Goal: Book appointment/travel/reservation

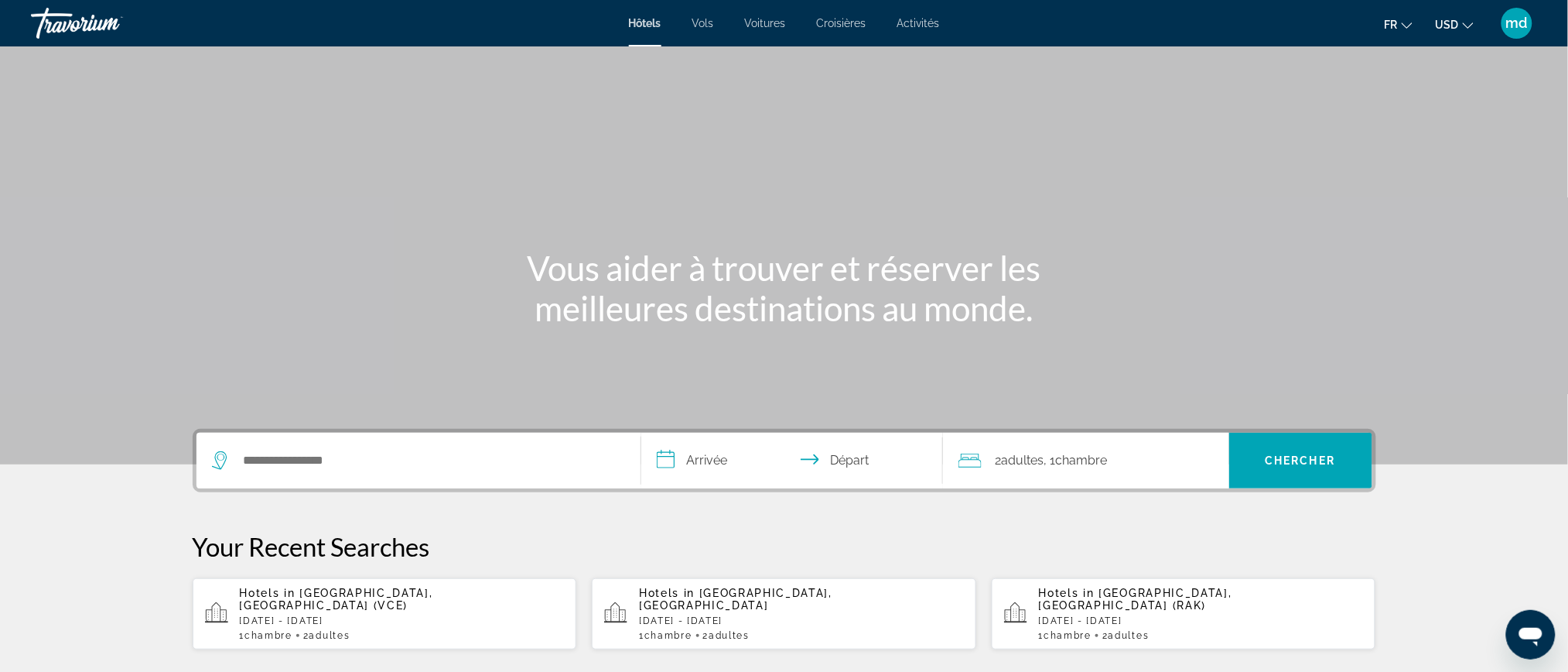
click at [1465, 26] on icon "Change currency" at bounding box center [1468, 25] width 11 height 11
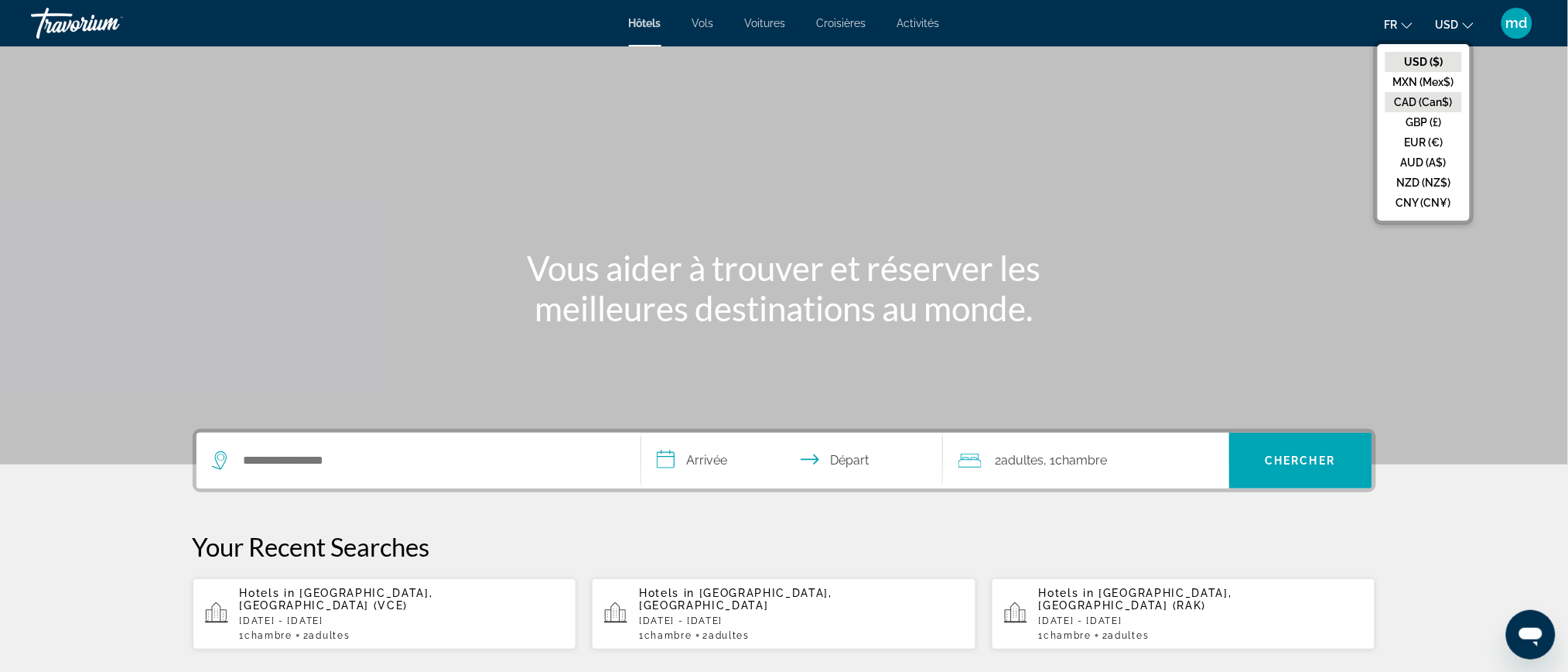
click at [1421, 96] on button "CAD (Can$)" at bounding box center [1424, 102] width 77 height 20
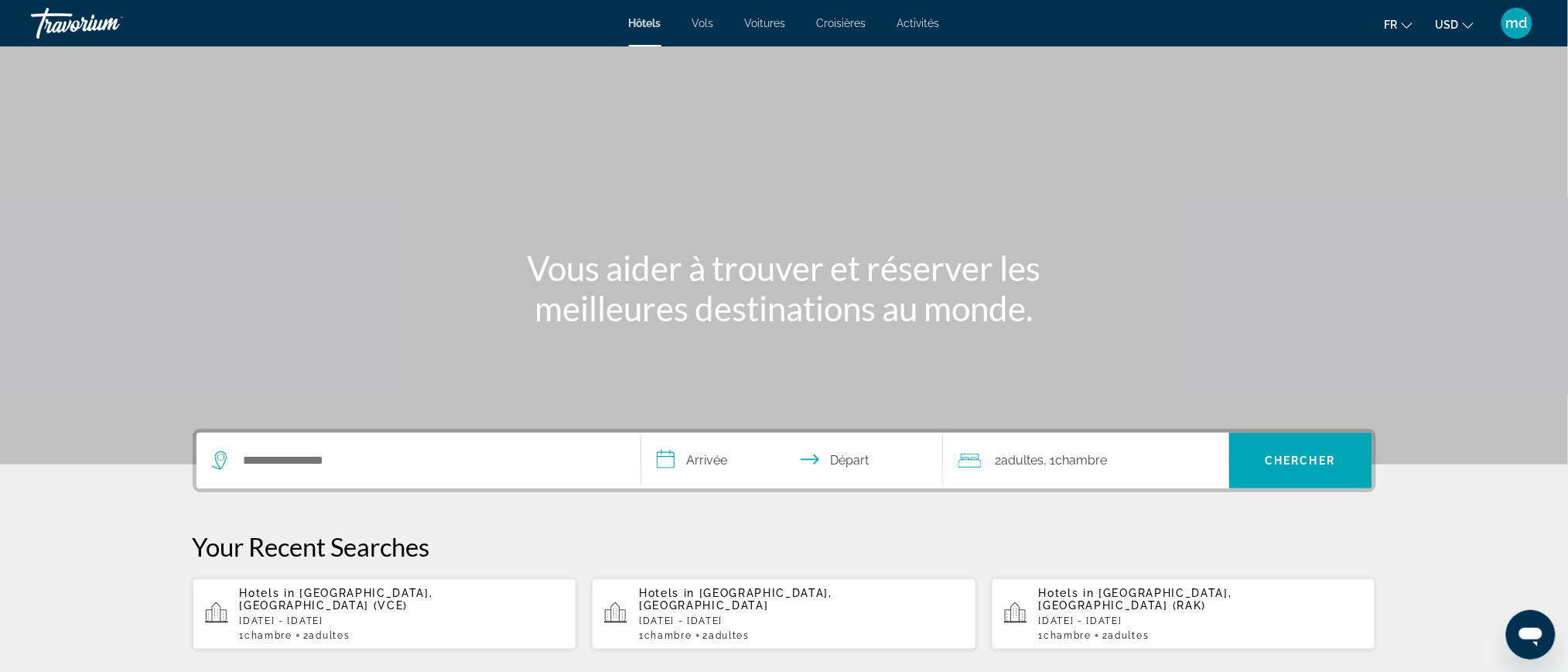
click at [1457, 25] on span "USD" at bounding box center [1447, 25] width 24 height 13
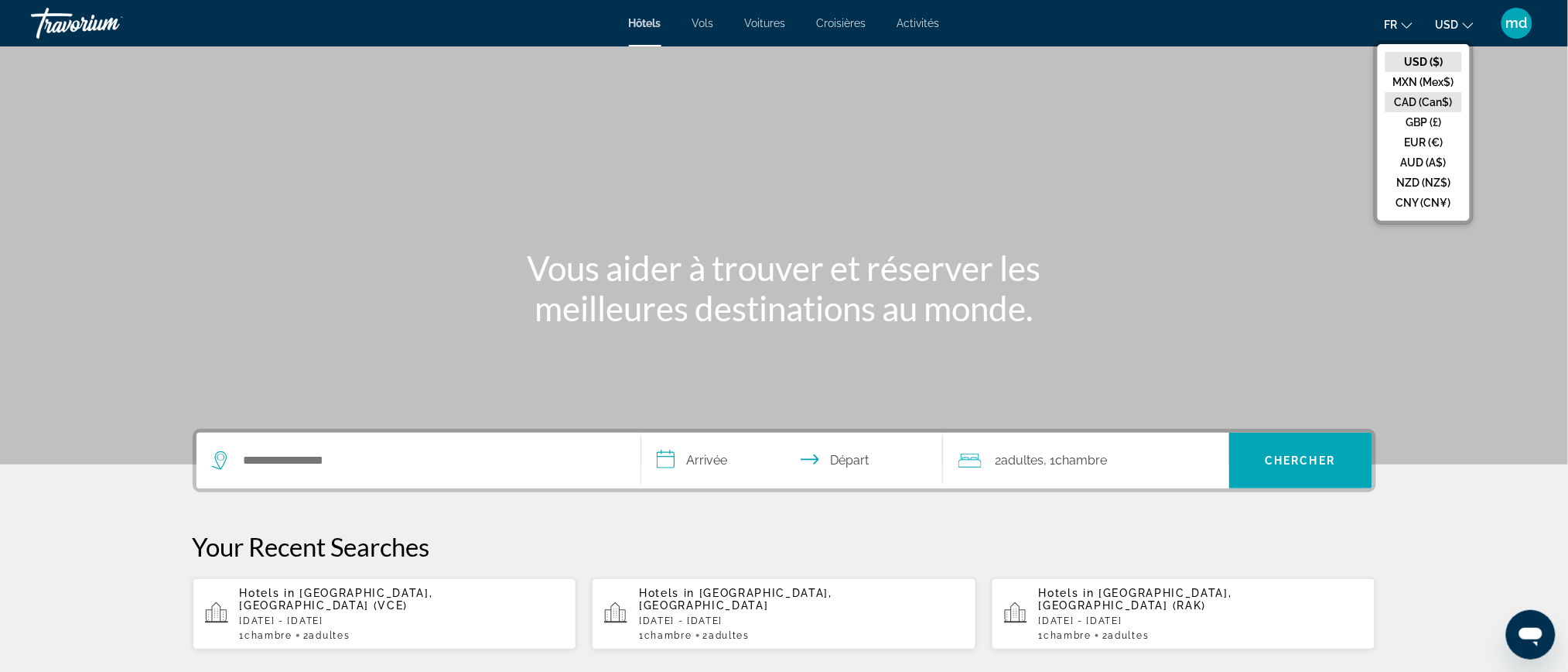
click at [1431, 97] on button "CAD (Can$)" at bounding box center [1424, 102] width 77 height 20
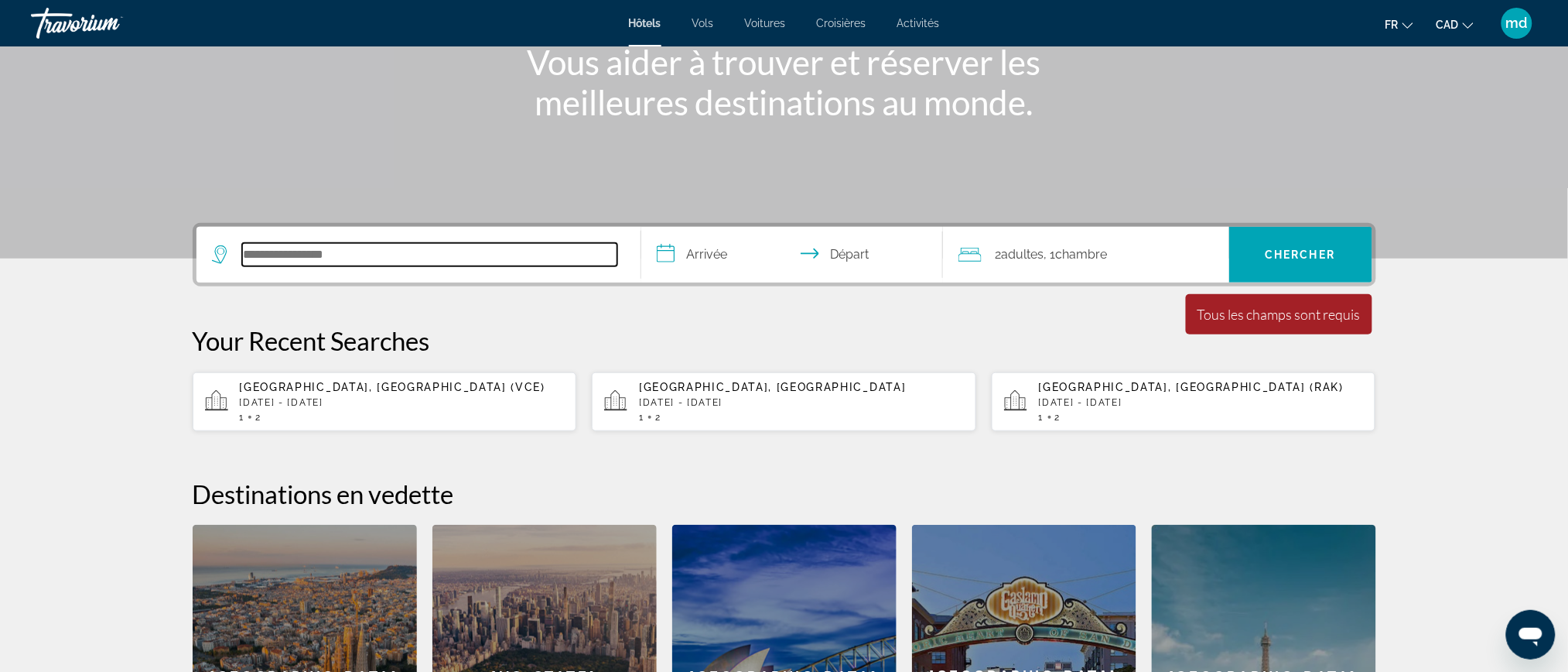
click at [369, 250] on input "Search hotel destination" at bounding box center [430, 254] width 375 height 24
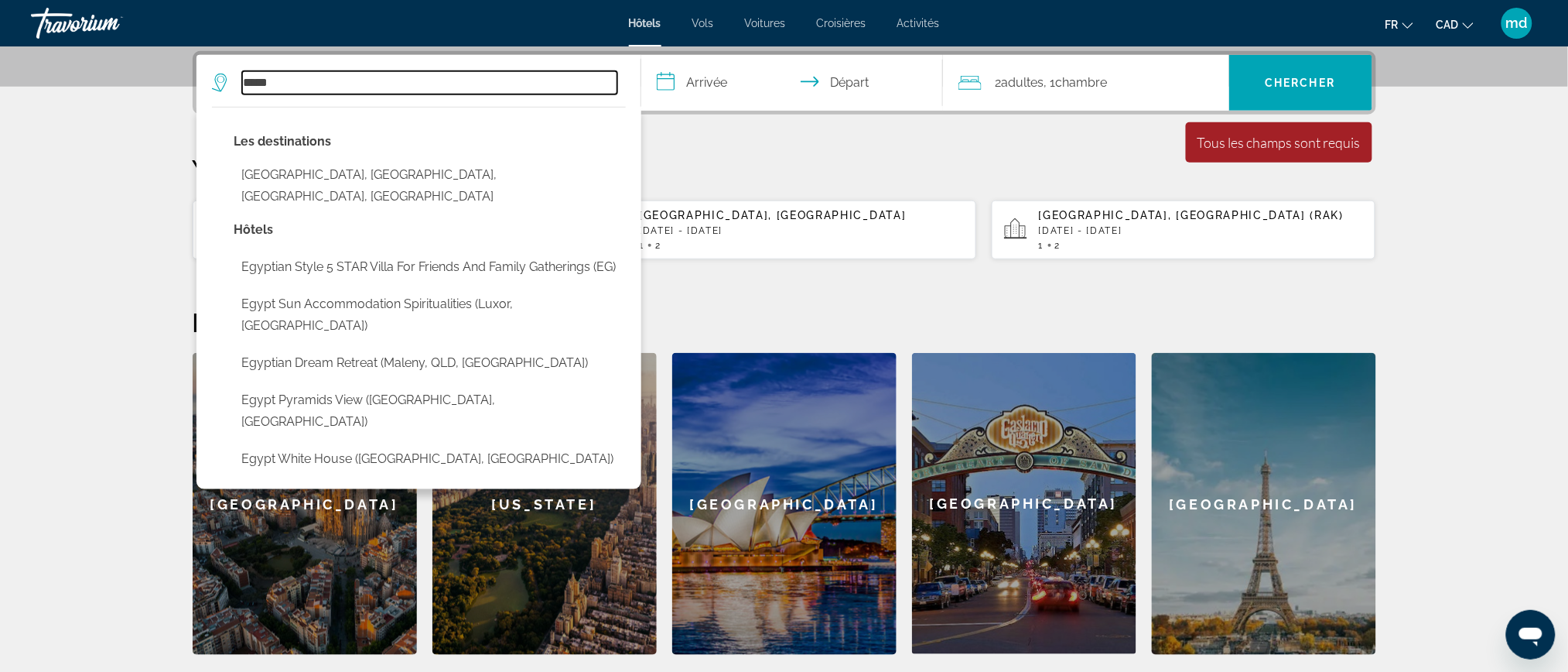
type input "*****"
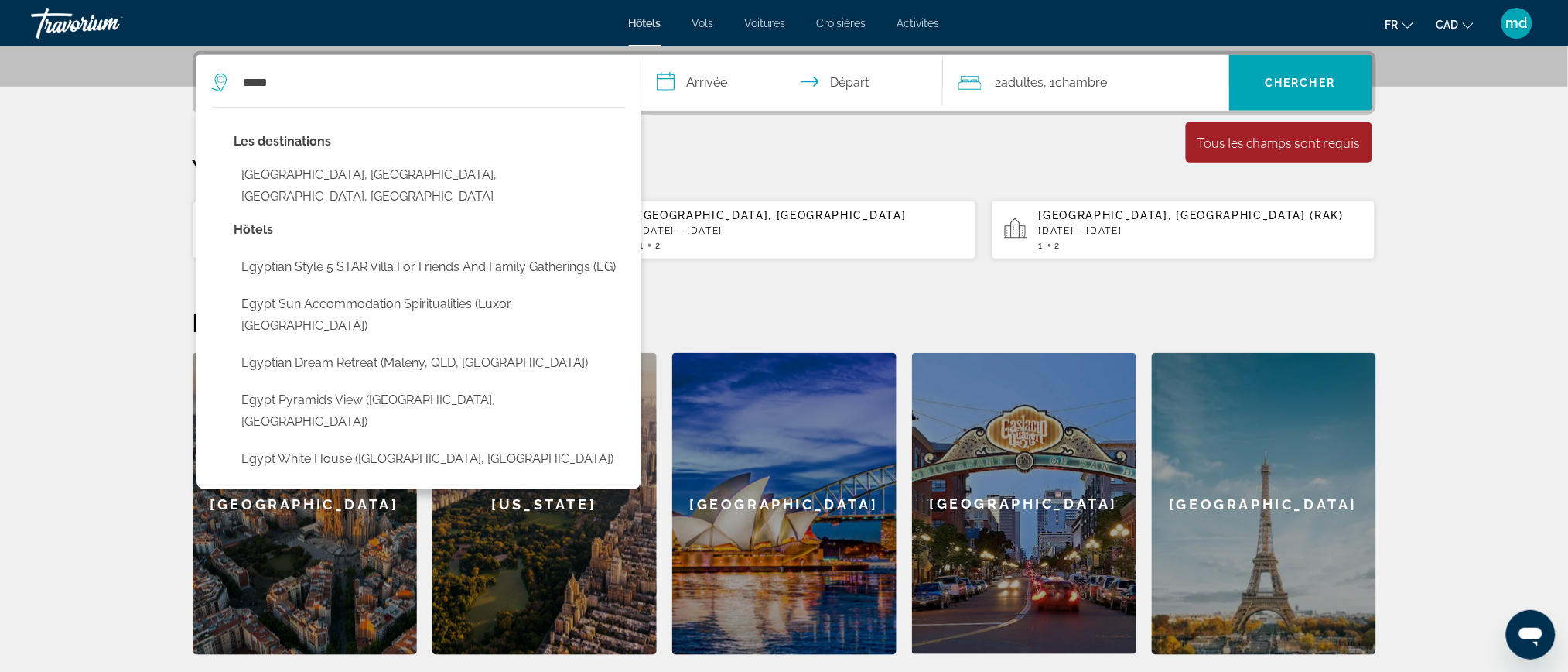
click at [126, 231] on section "**********" at bounding box center [784, 139] width 1568 height 1033
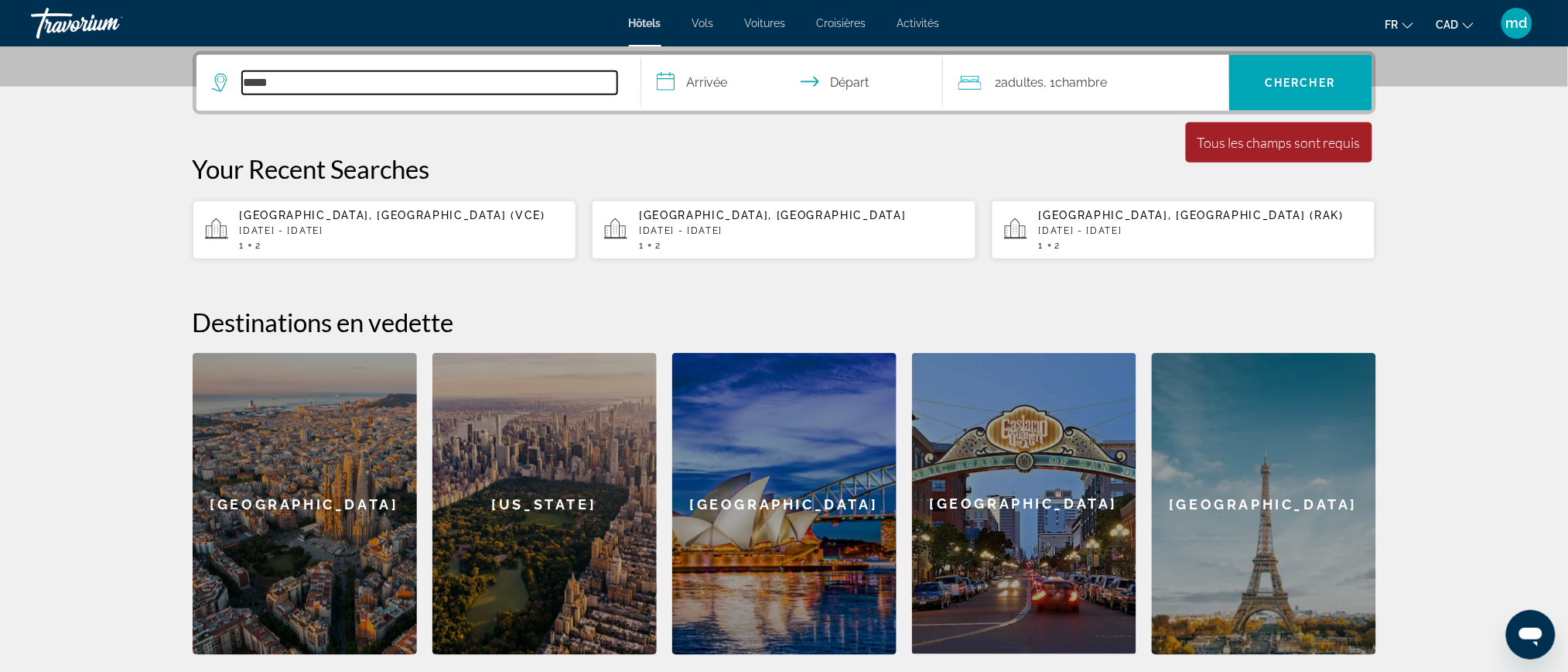
drag, startPoint x: 283, startPoint y: 84, endPoint x: 183, endPoint y: 76, distance: 100.3
click at [183, 76] on div "**********" at bounding box center [784, 353] width 1246 height 604
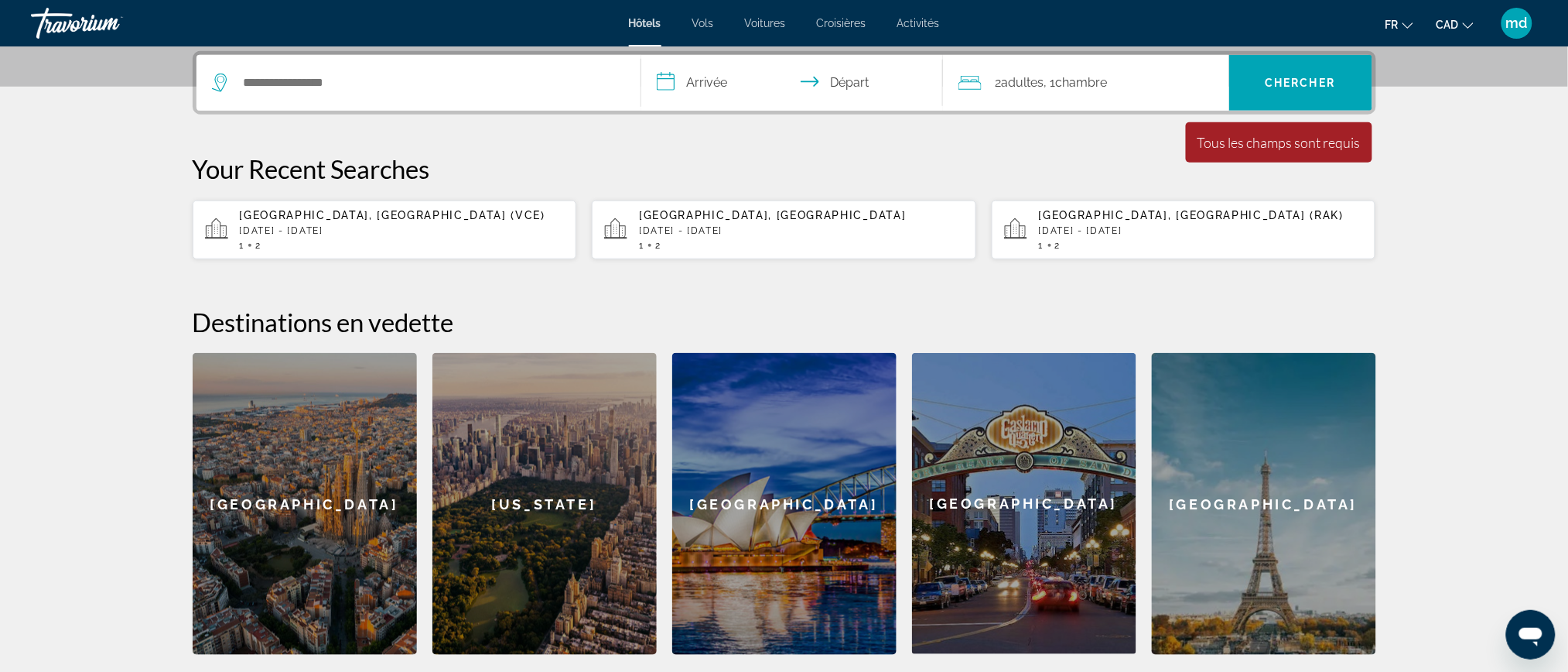
click at [1096, 68] on div "2 Adulte Adultes , 1 Chambre pièces" at bounding box center [1094, 83] width 271 height 56
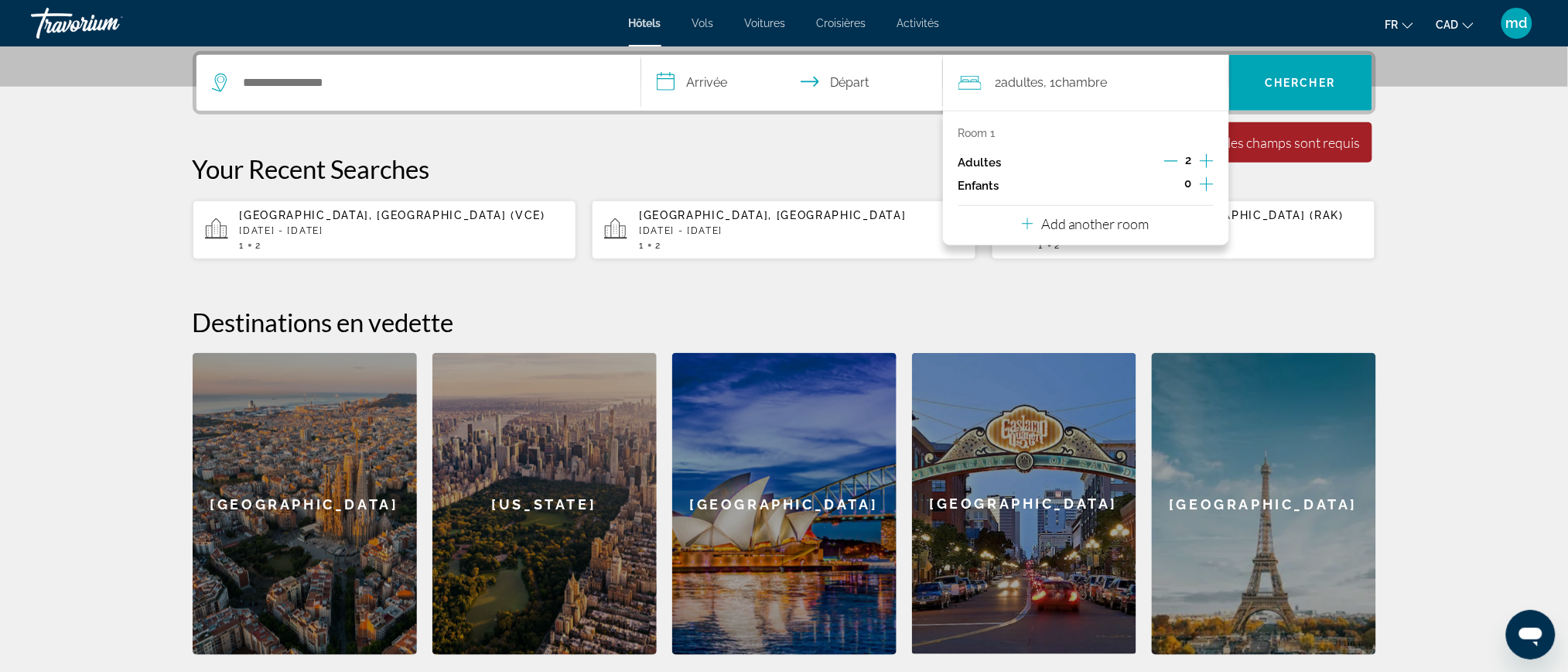
click at [1148, 215] on p "Add another room" at bounding box center [1095, 223] width 108 height 17
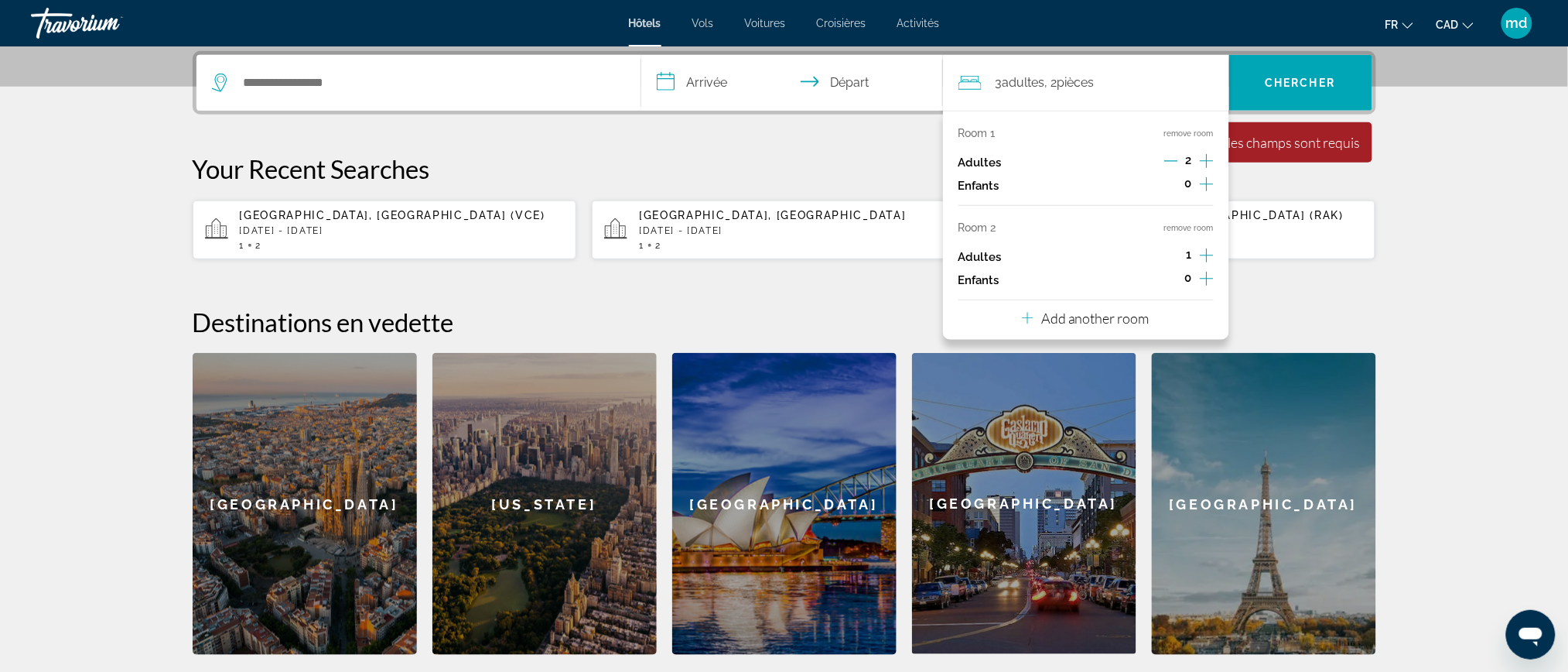
click at [1100, 321] on p "Add another room" at bounding box center [1095, 317] width 108 height 17
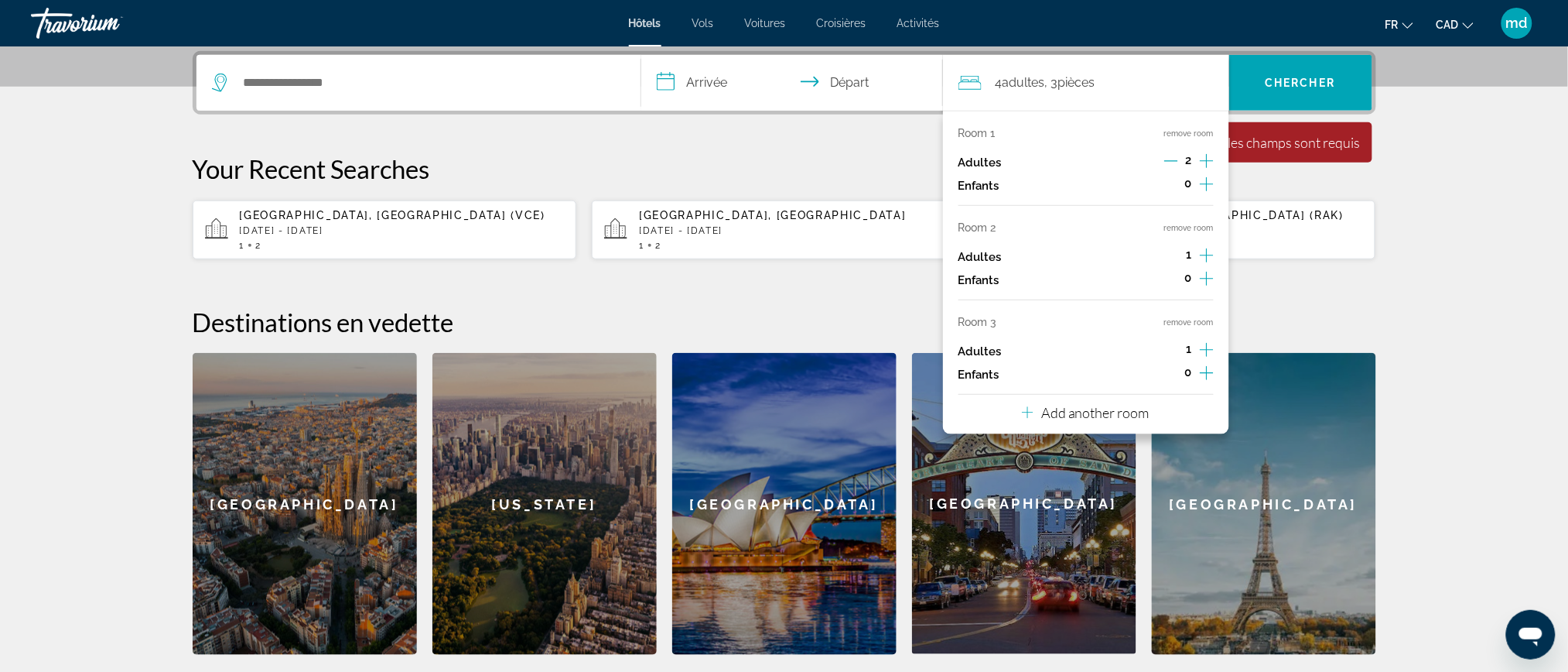
click at [1083, 413] on p "Add another room" at bounding box center [1095, 412] width 108 height 17
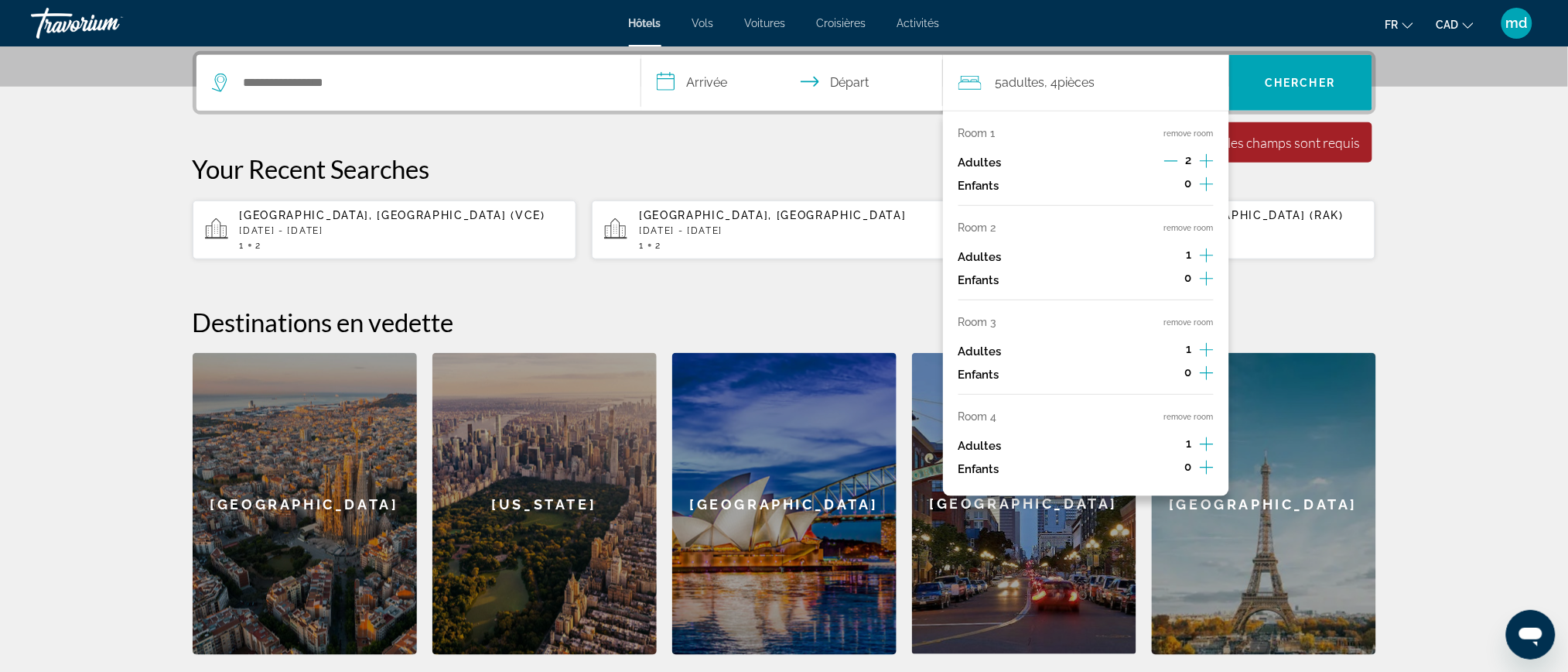
click at [838, 175] on p "Your Recent Searches" at bounding box center [784, 169] width 1183 height 31
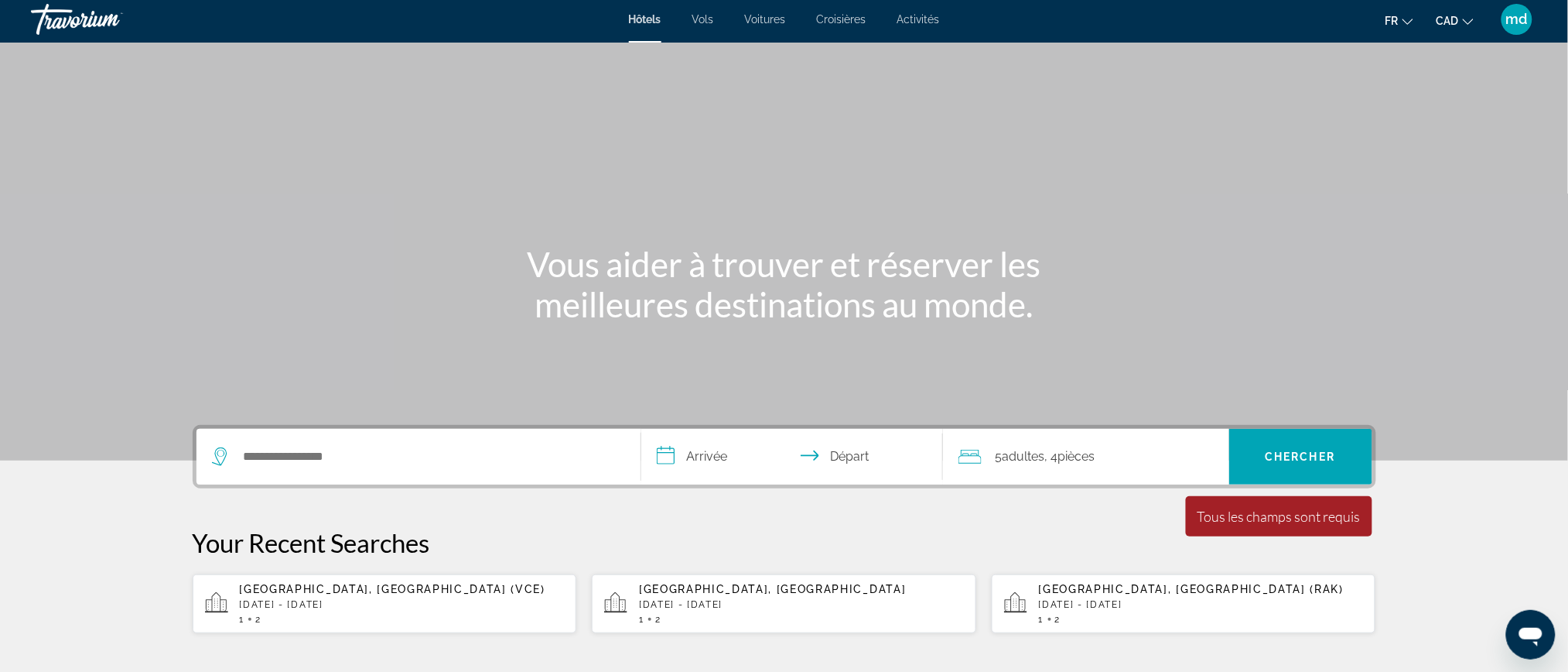
scroll to position [0, 0]
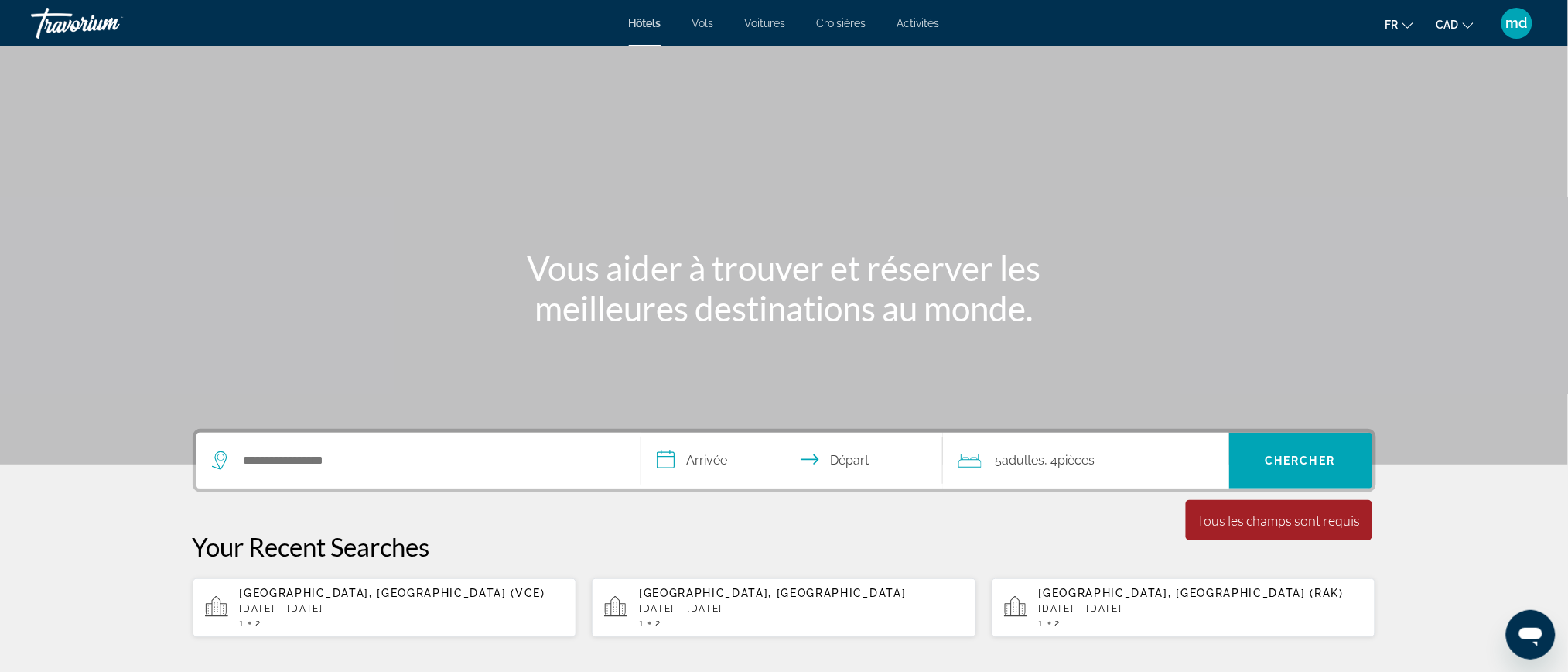
click at [697, 29] on link "Vols" at bounding box center [703, 23] width 22 height 13
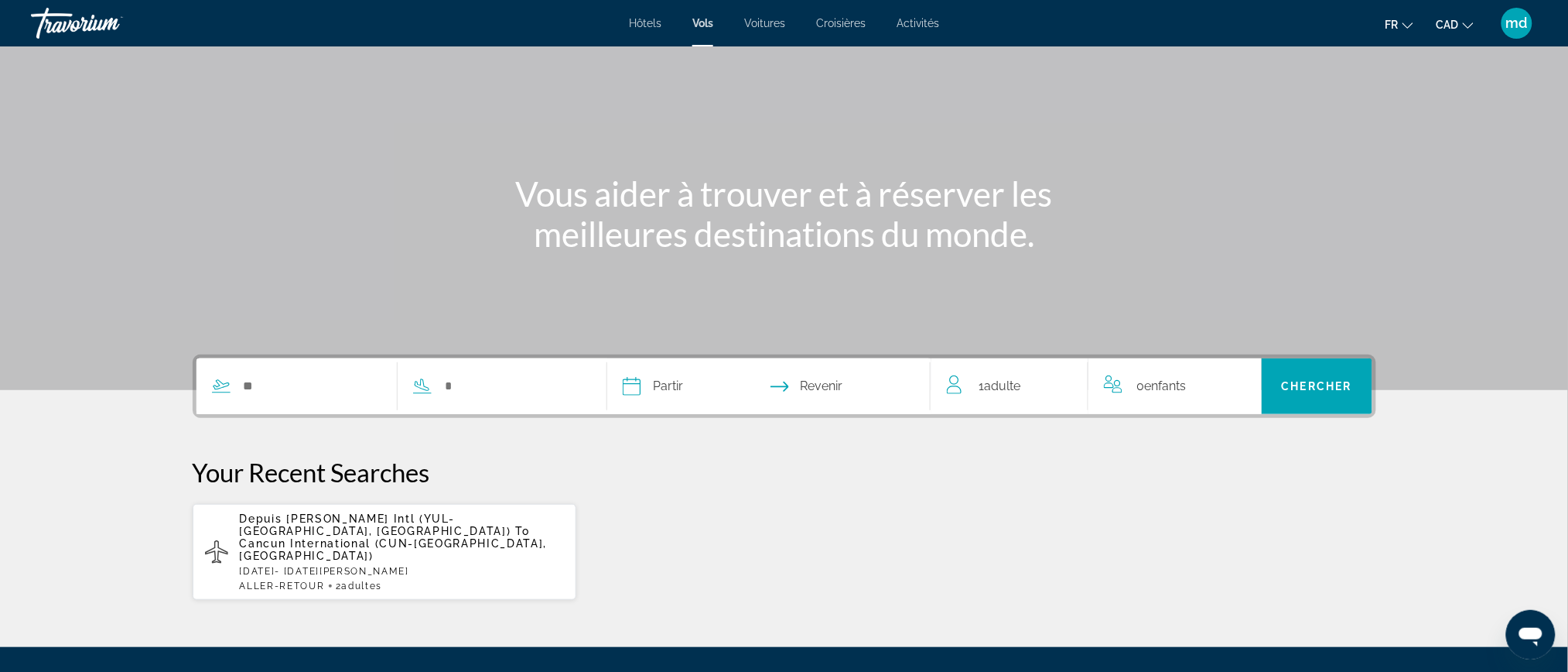
scroll to position [225, 0]
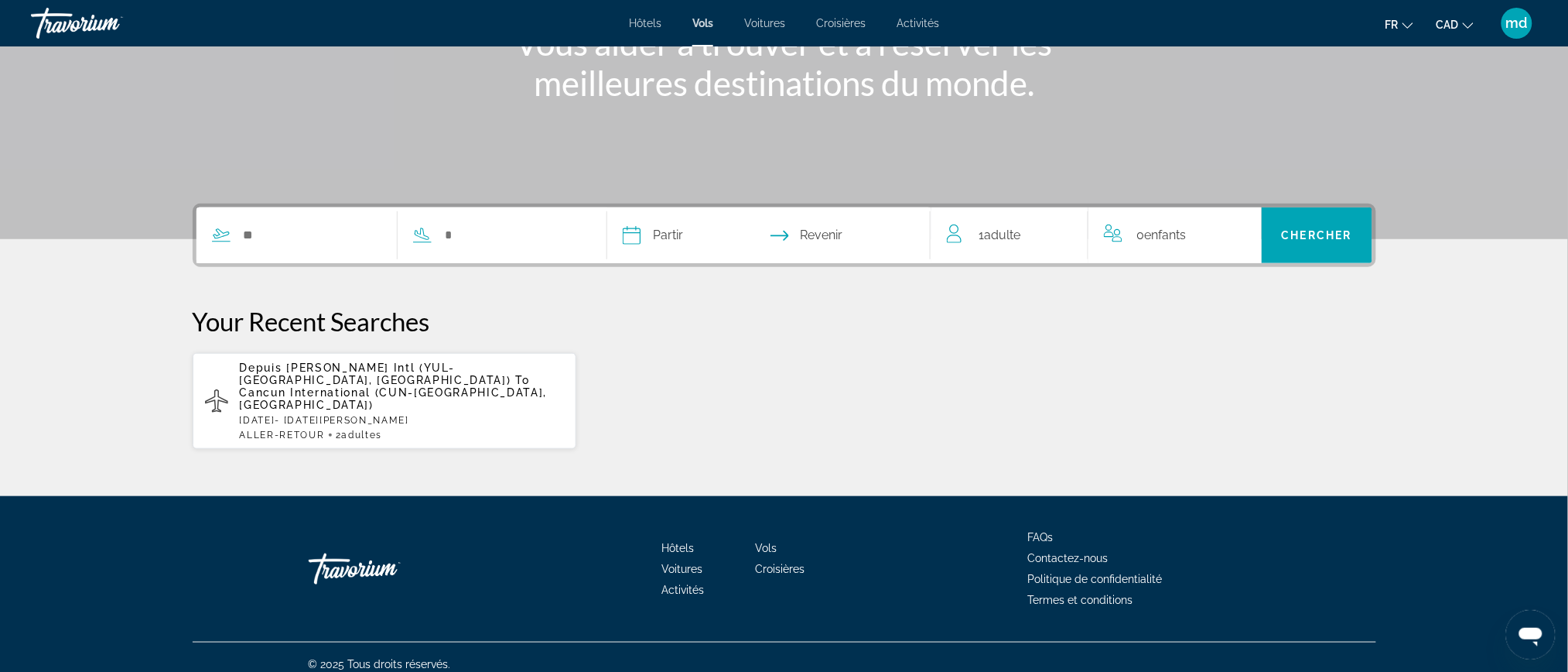
click at [260, 415] on p "Tue, 30 Dec - Tue, 06 Jan" at bounding box center [402, 420] width 325 height 11
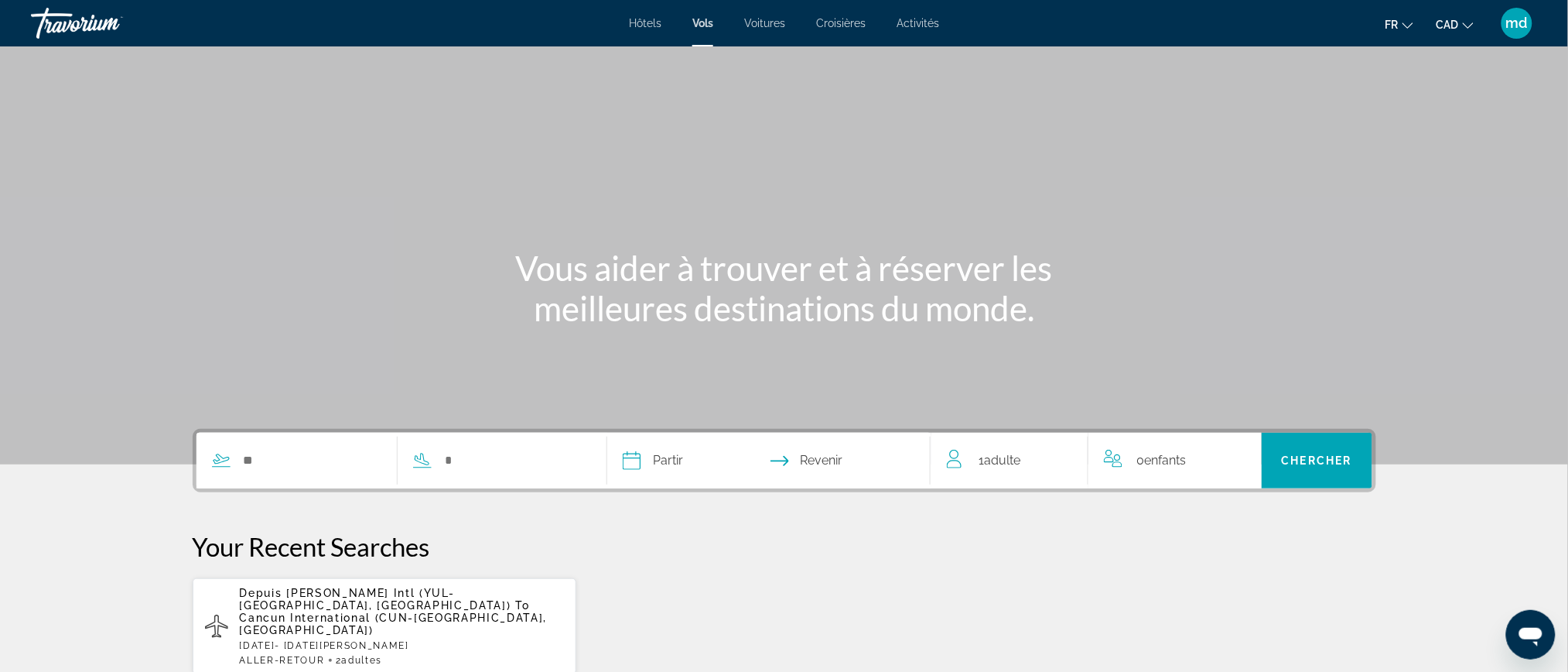
click at [768, 24] on span "Voitures" at bounding box center [765, 23] width 41 height 13
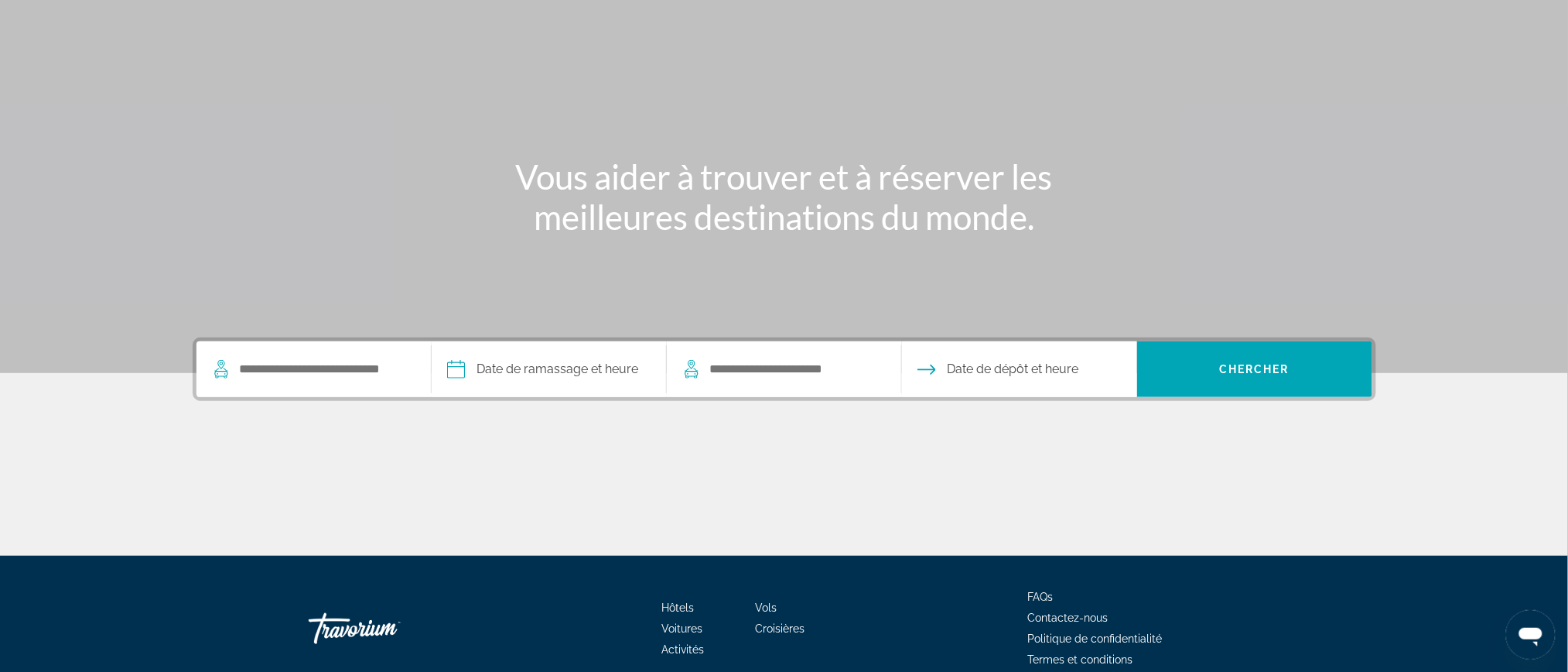
scroll to position [163, 0]
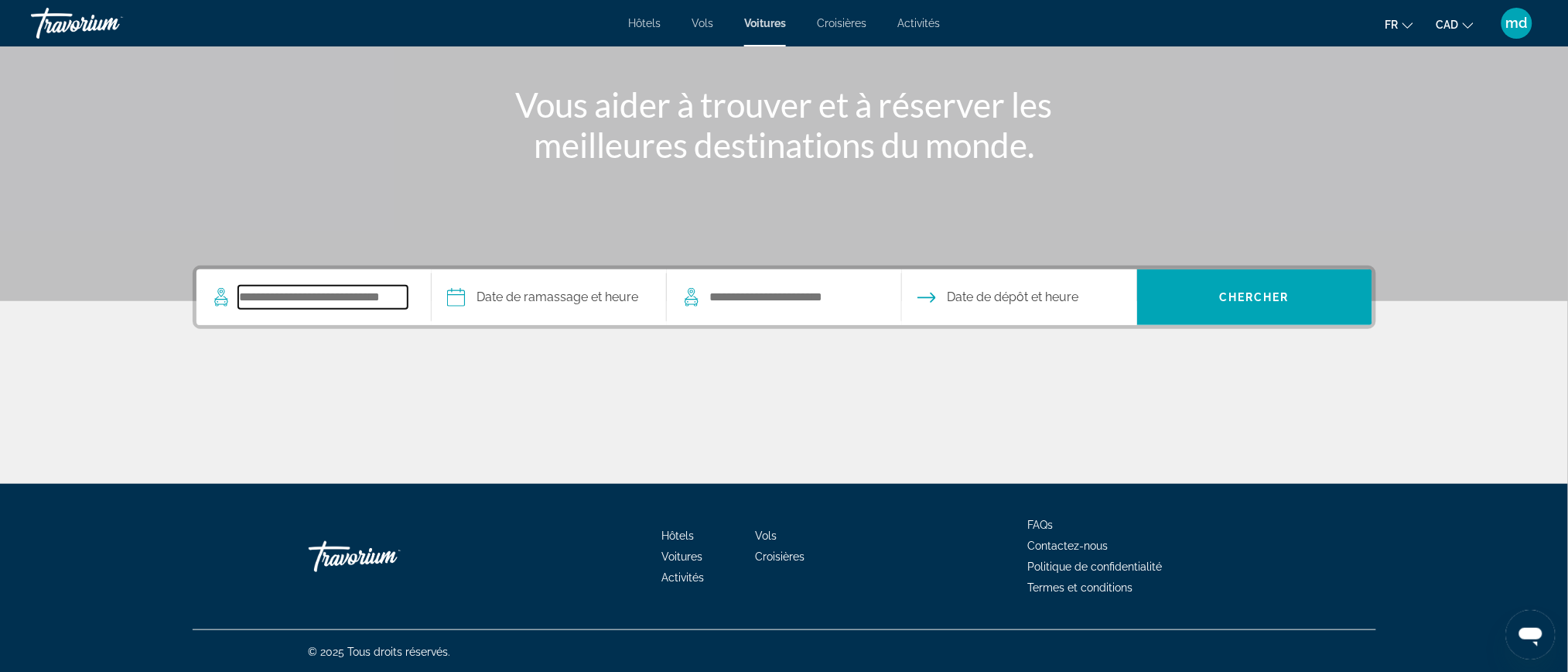
click at [292, 298] on input "Search pickup location" at bounding box center [323, 298] width 170 height 24
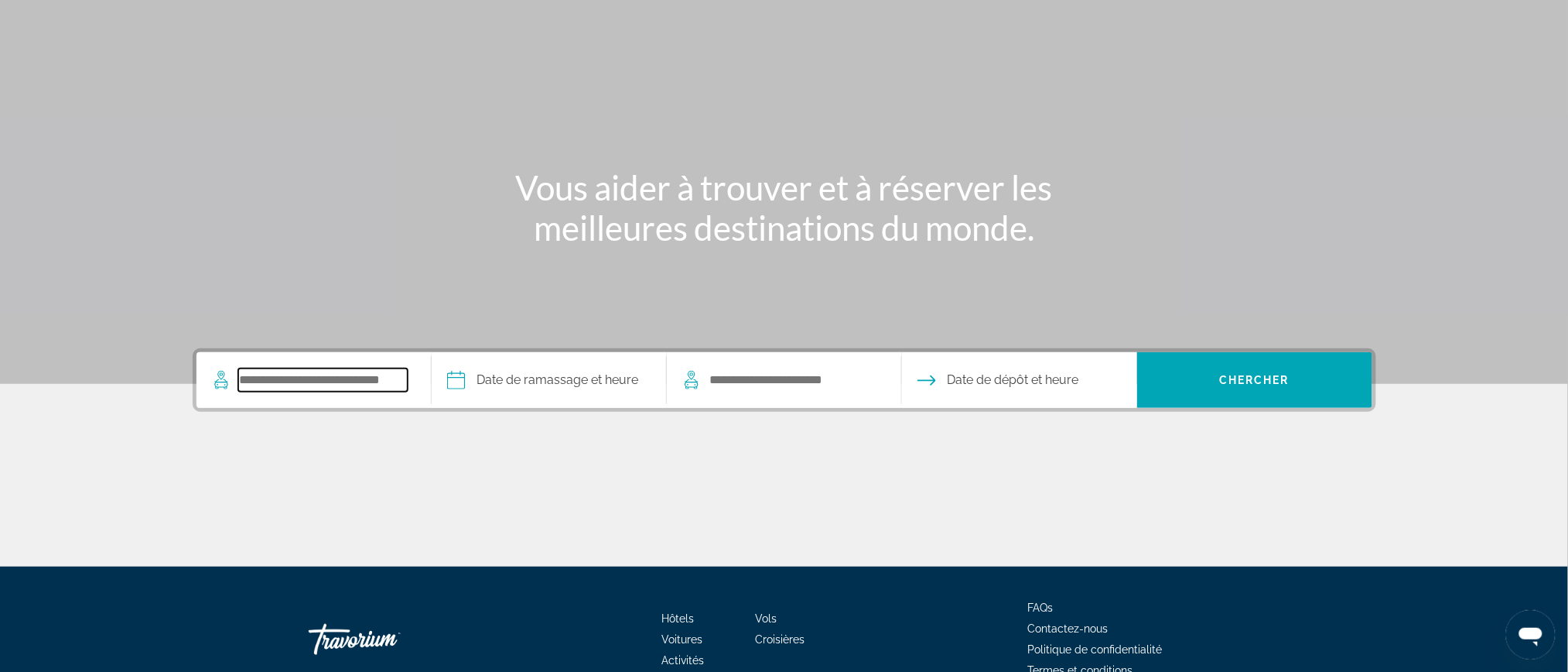
scroll to position [0, 0]
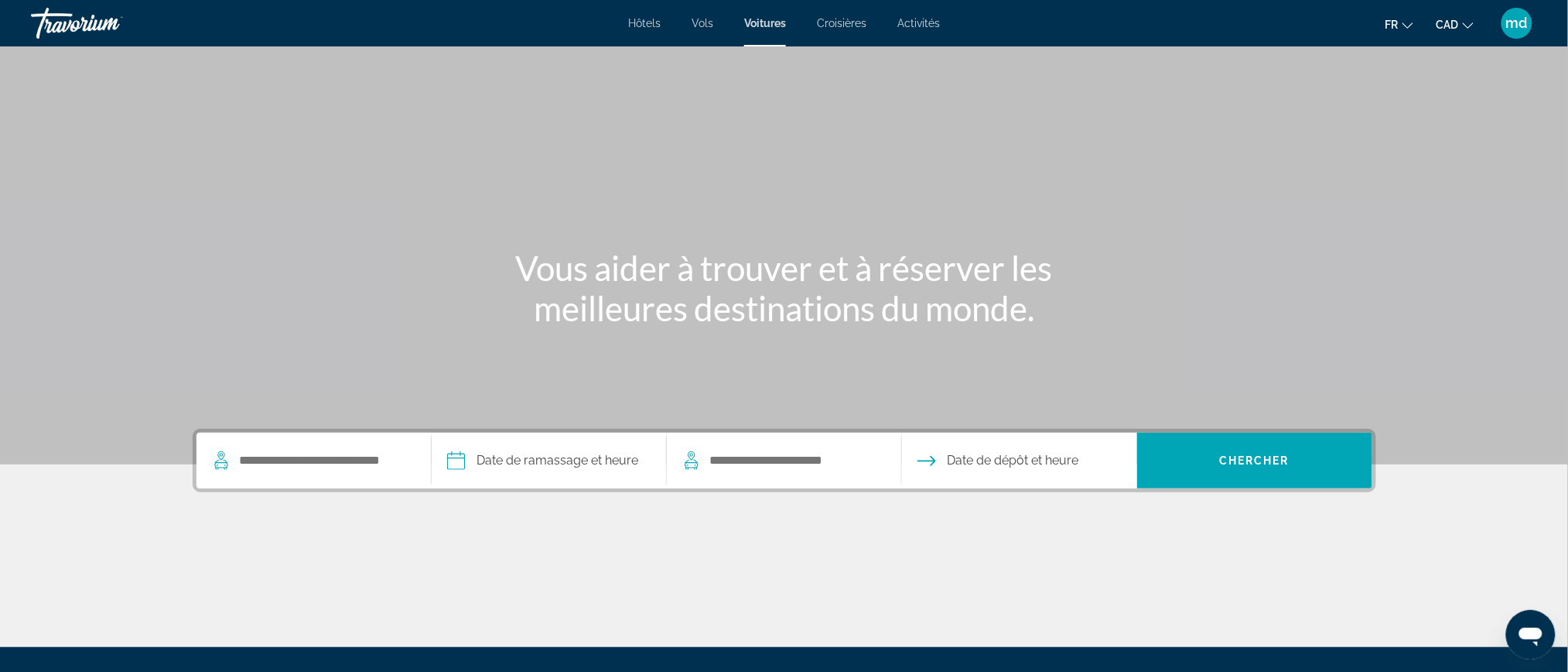
click at [843, 19] on span "Croisières" at bounding box center [841, 23] width 49 height 13
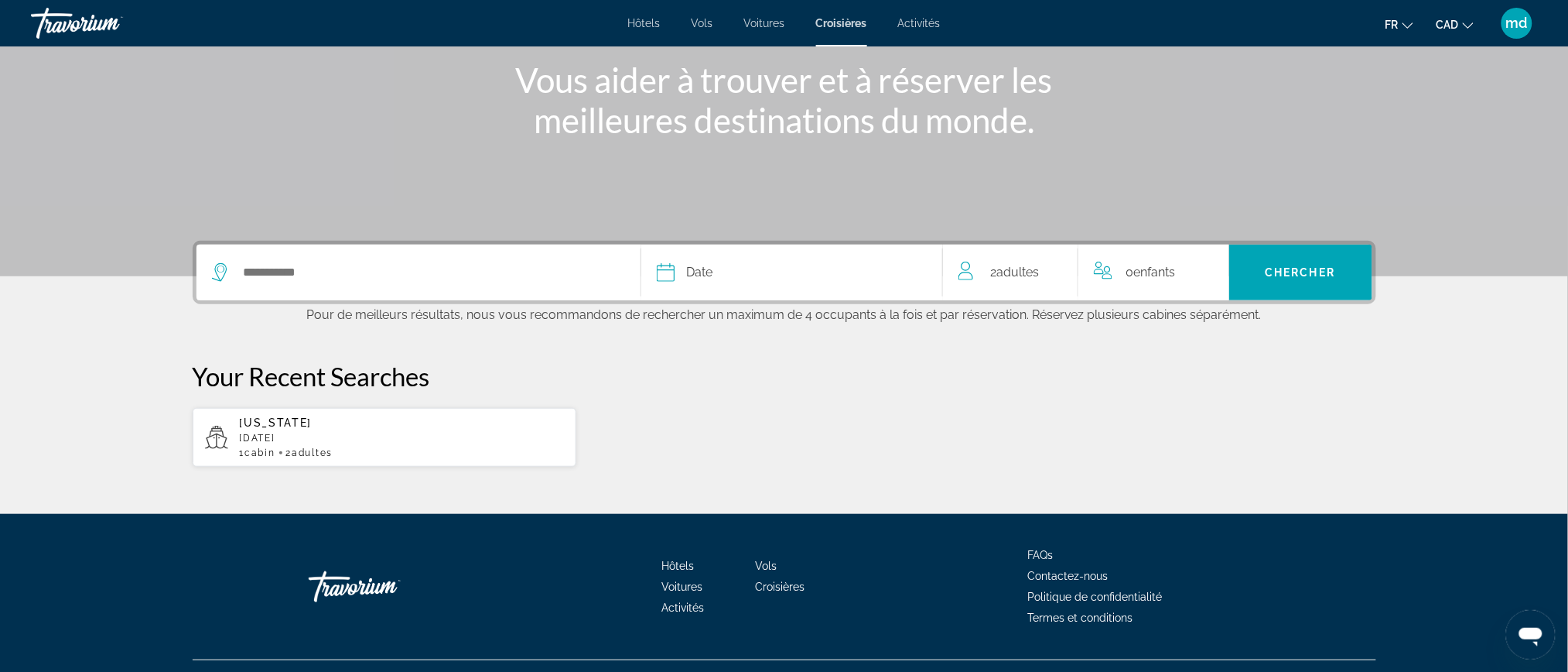
scroll to position [218, 0]
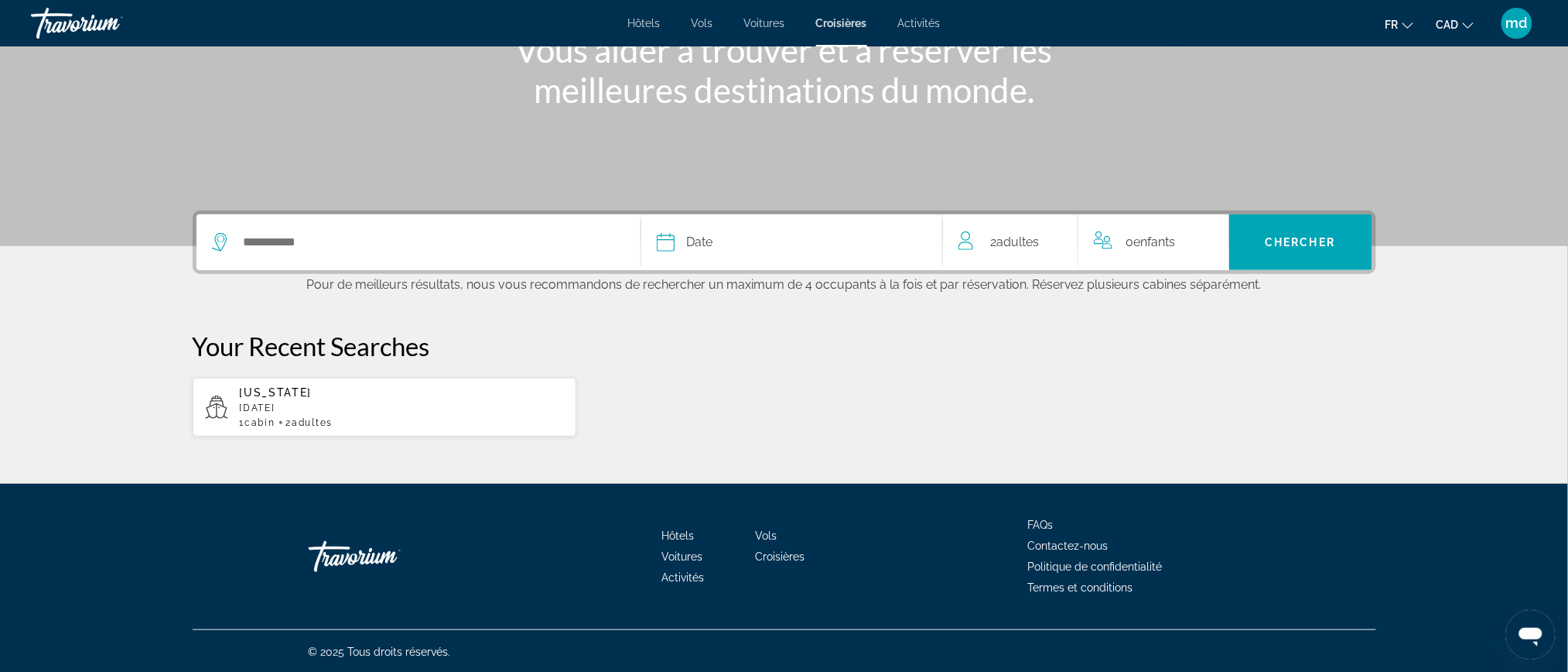
click at [330, 411] on p "April 2026" at bounding box center [402, 408] width 325 height 11
type input "******"
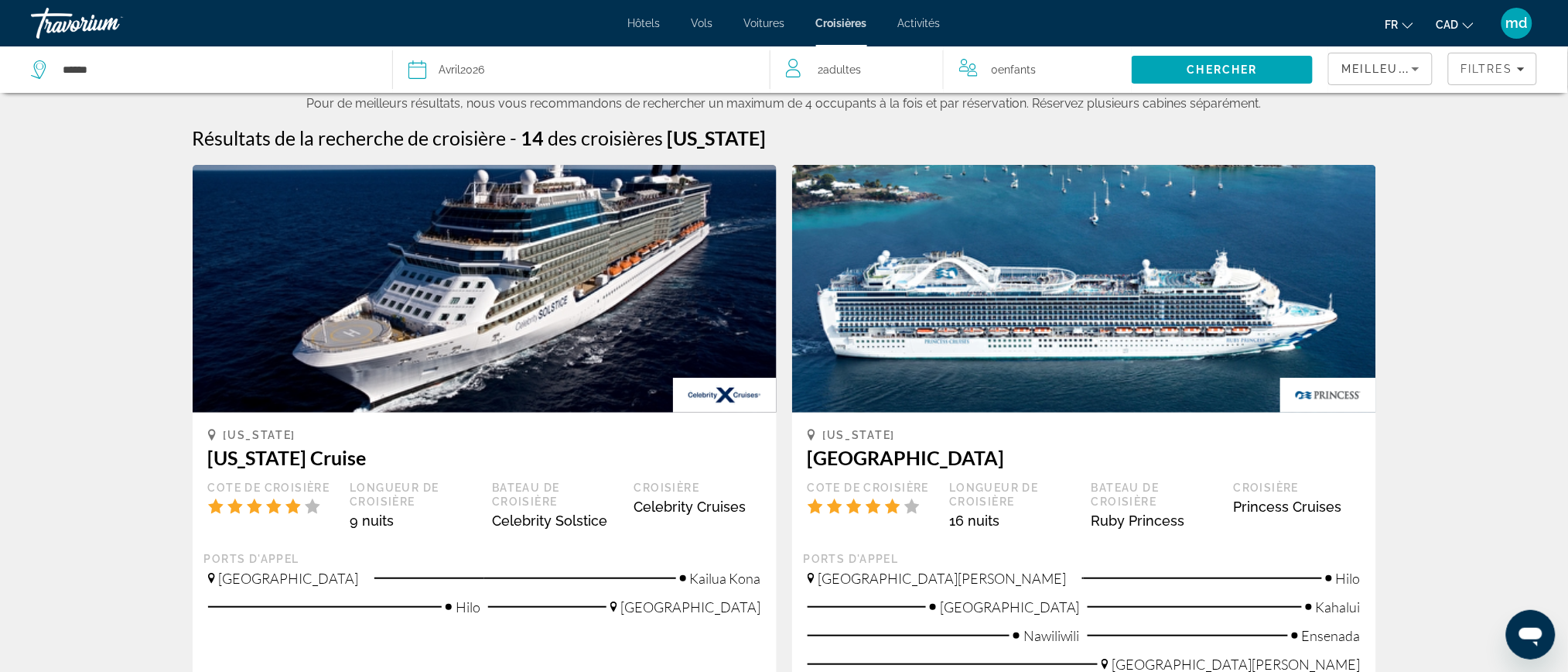
click at [905, 30] on div "Hôtels Vols Voitures Croisières Activités Hôtels Vols Voitures Croisières Activ…" at bounding box center [784, 23] width 1568 height 40
click at [922, 22] on span "Activités" at bounding box center [919, 23] width 42 height 13
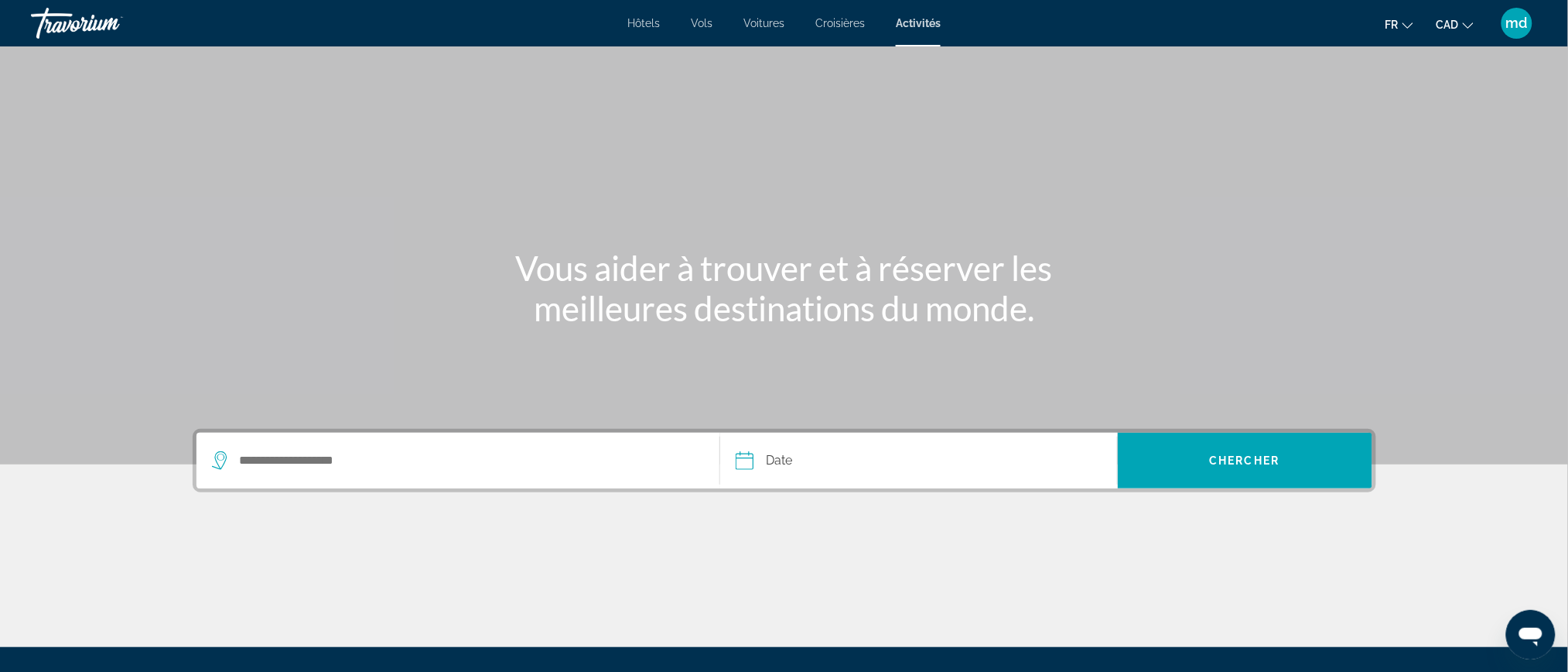
scroll to position [103, 0]
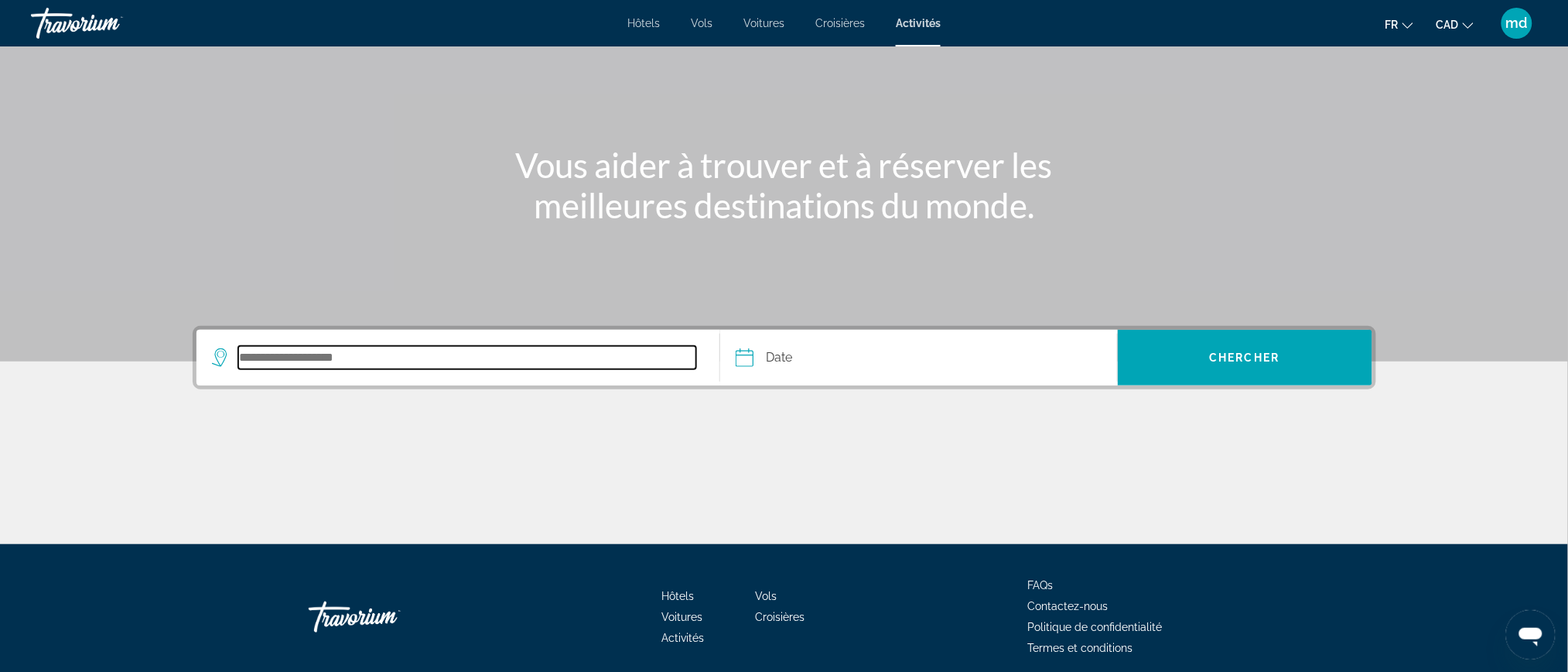
click at [476, 356] on input "Search destination" at bounding box center [467, 358] width 459 height 24
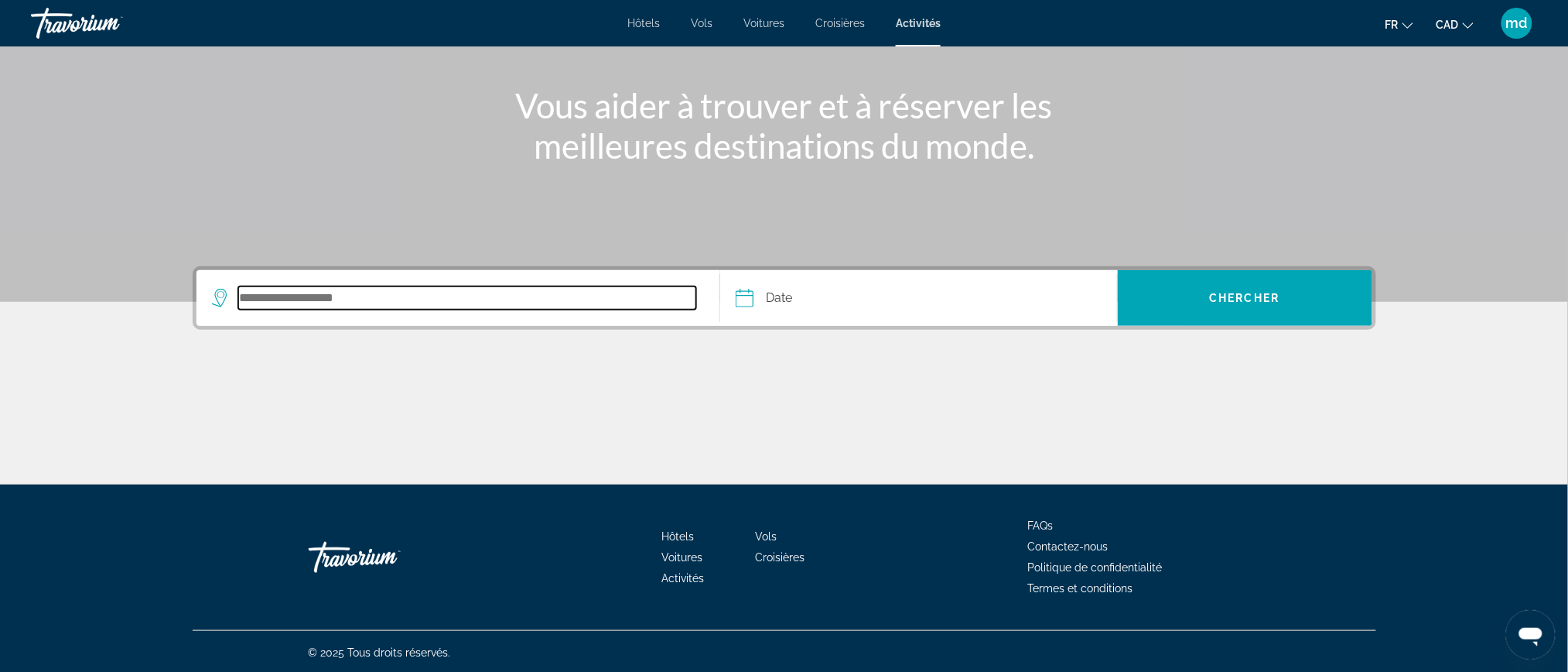
scroll to position [163, 0]
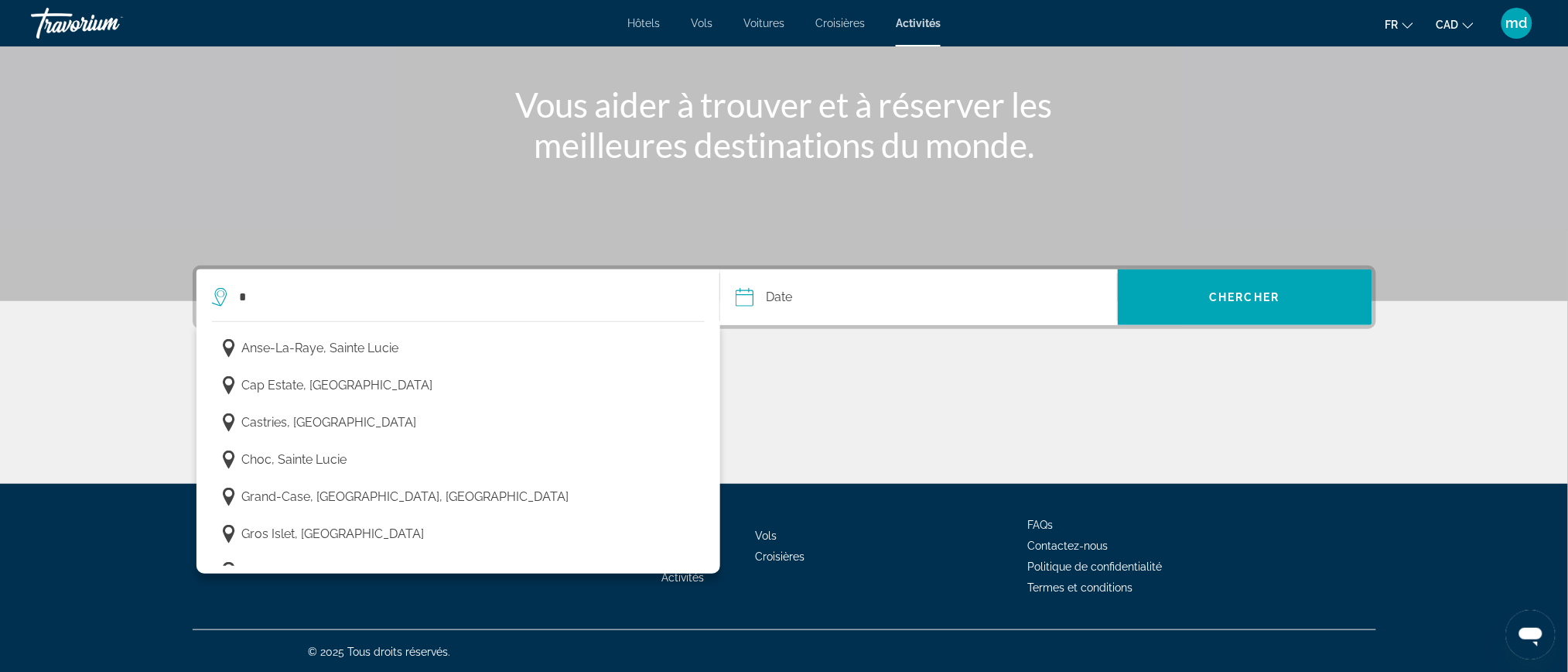
click at [429, 493] on span "Grand-Case, Saint-Martin, Saint-Martin" at bounding box center [406, 497] width 327 height 22
type input "**********"
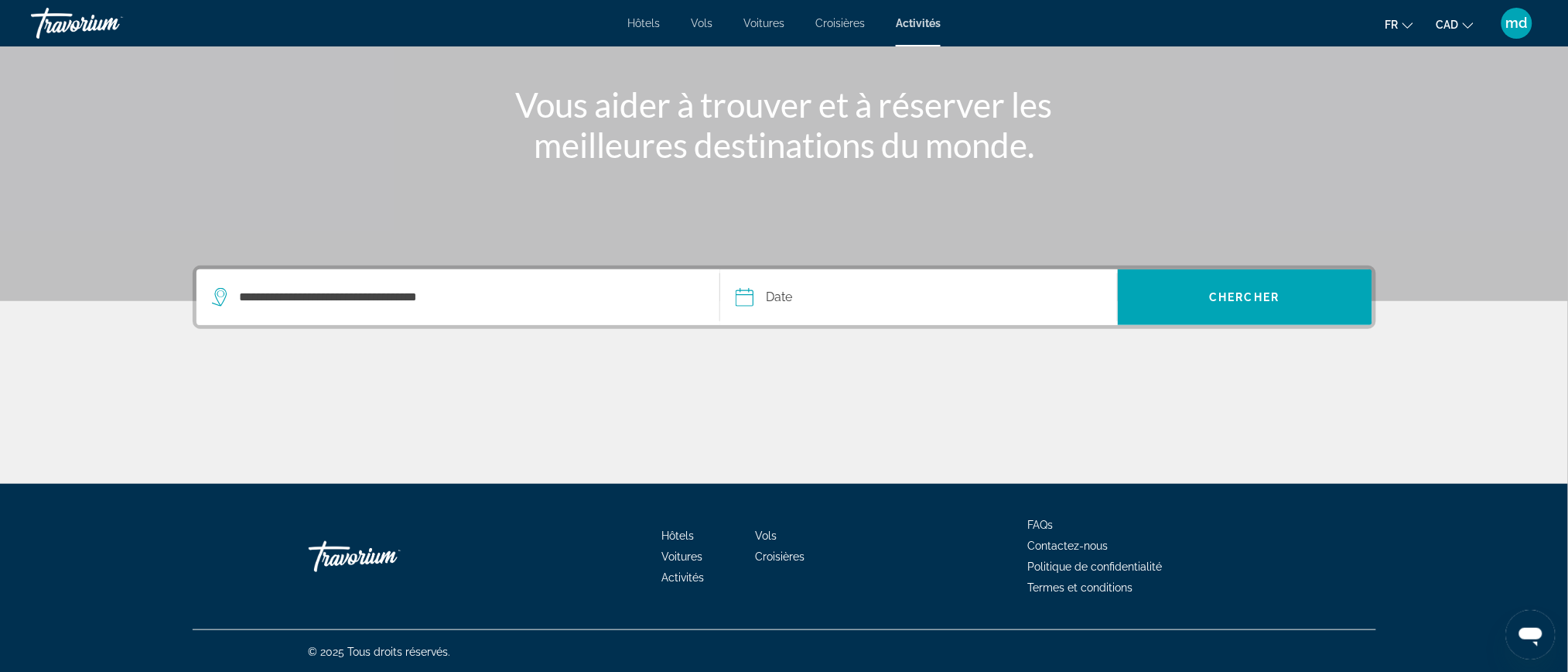
click at [790, 298] on input "Date" at bounding box center [830, 299] width 196 height 60
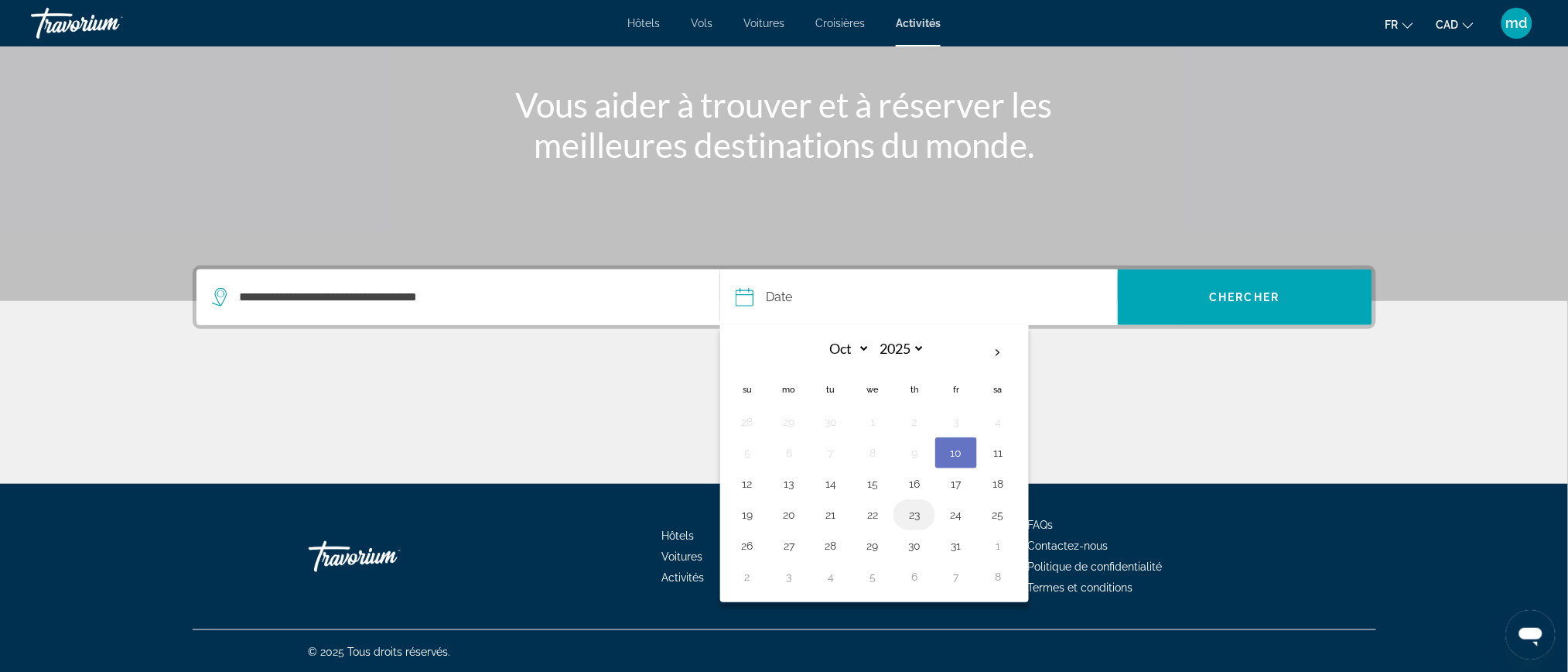
click at [913, 524] on button "23" at bounding box center [914, 515] width 25 height 22
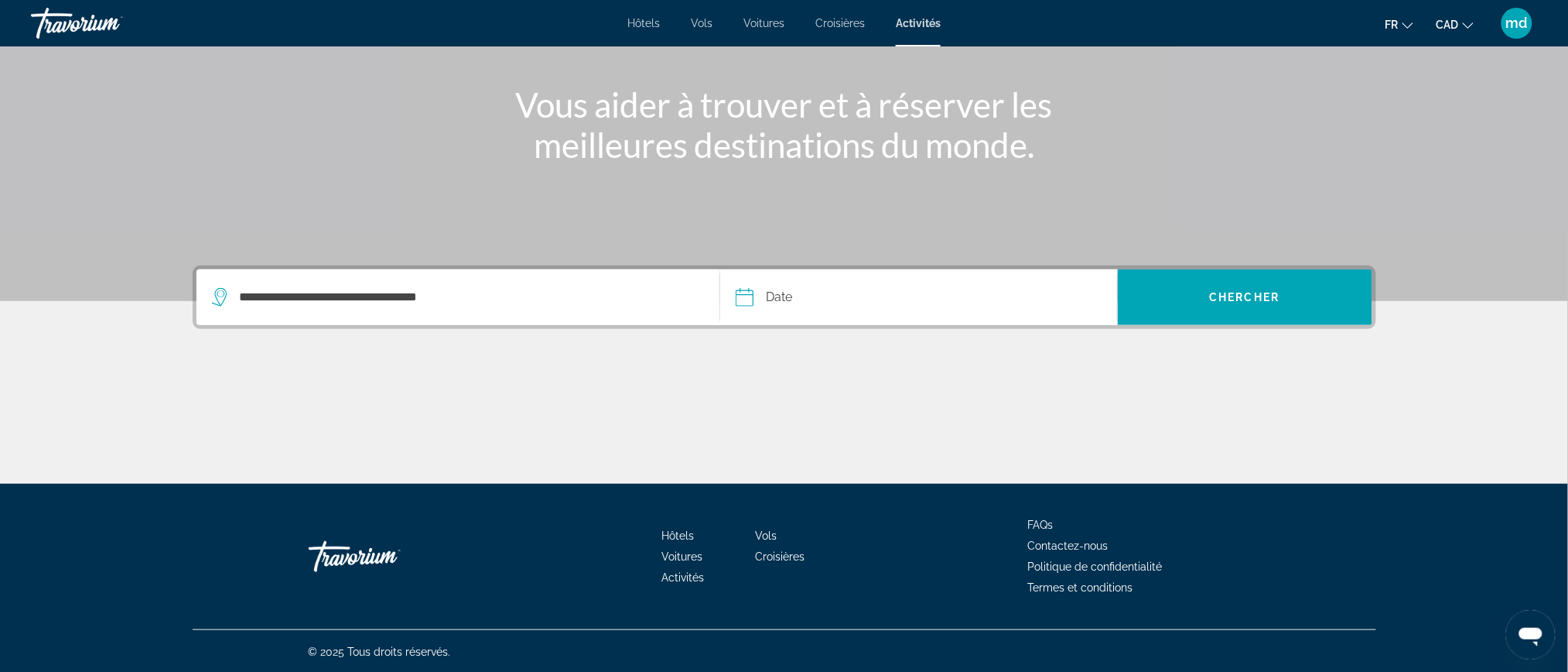
type input "**********"
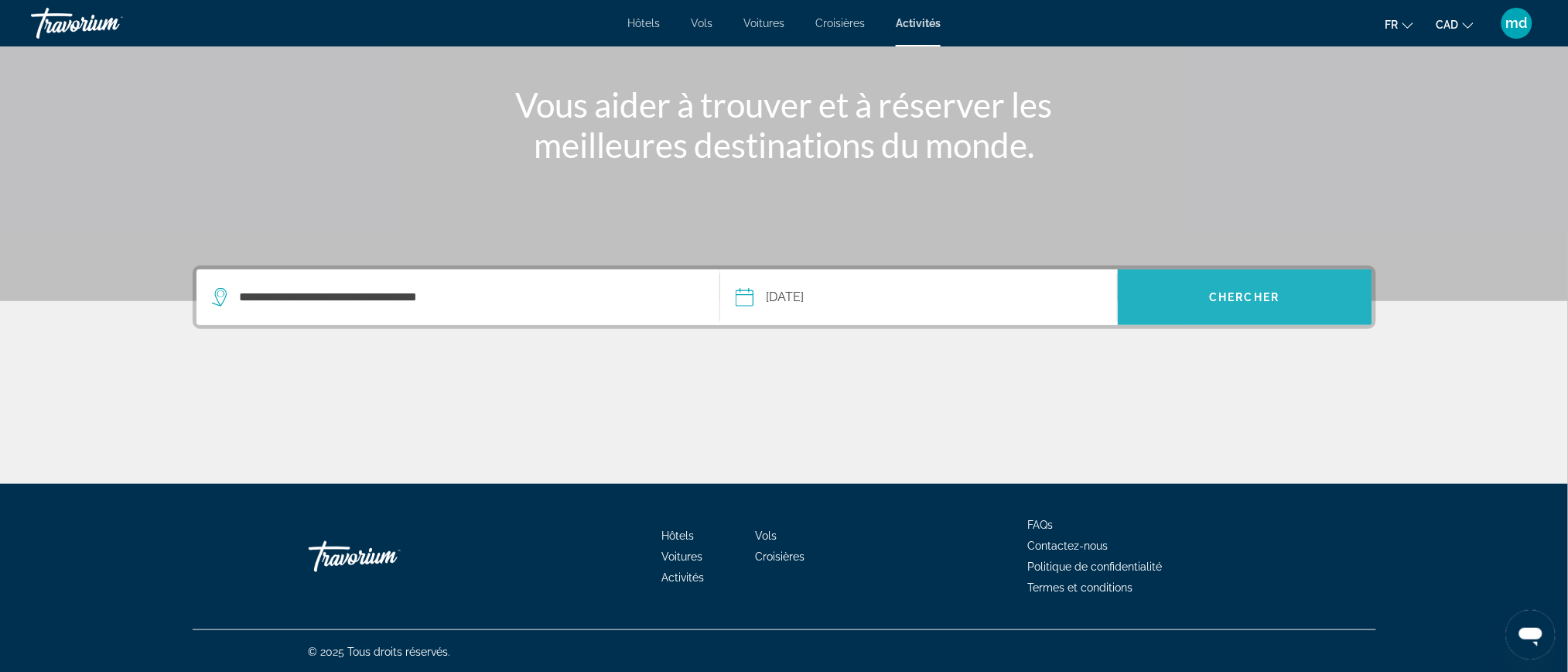
click at [1288, 299] on span "Search" at bounding box center [1245, 298] width 254 height 37
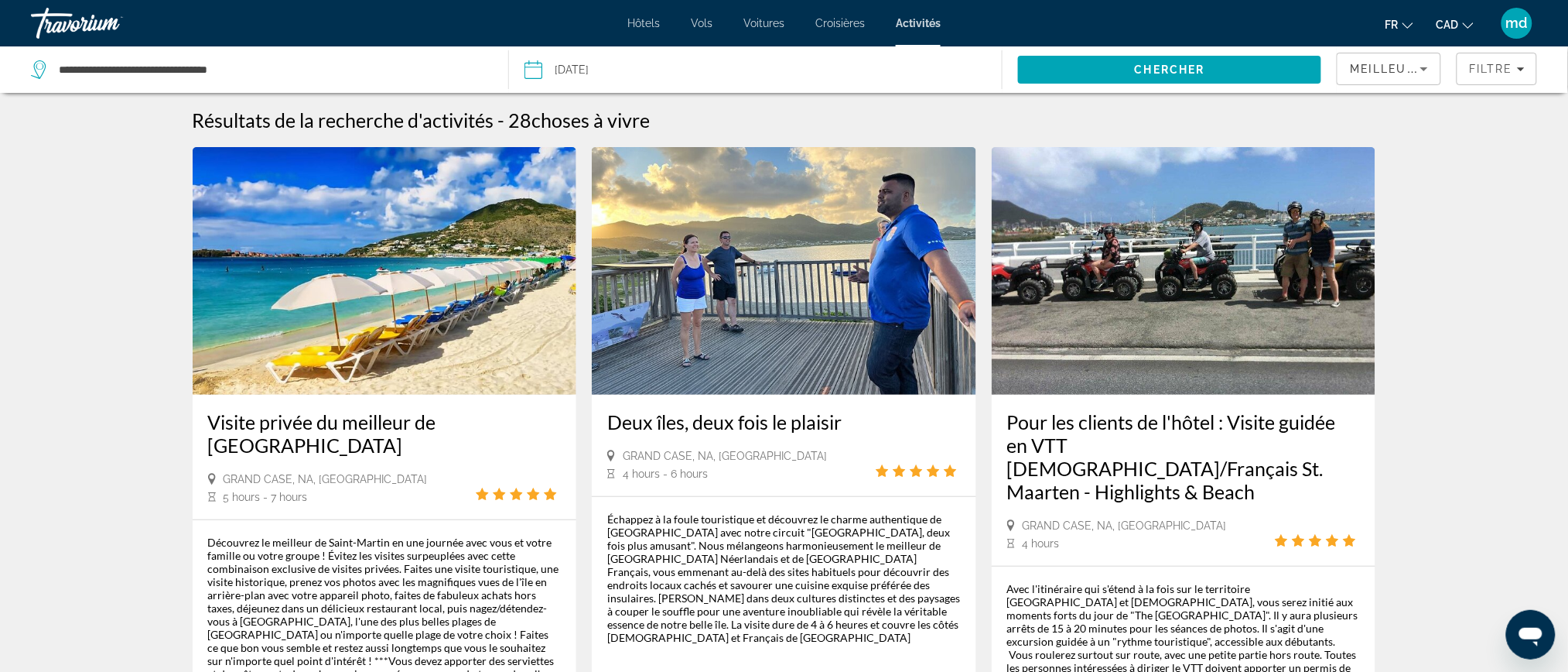
click at [581, 67] on input "Date: Oct 23, 2025" at bounding box center [643, 72] width 245 height 51
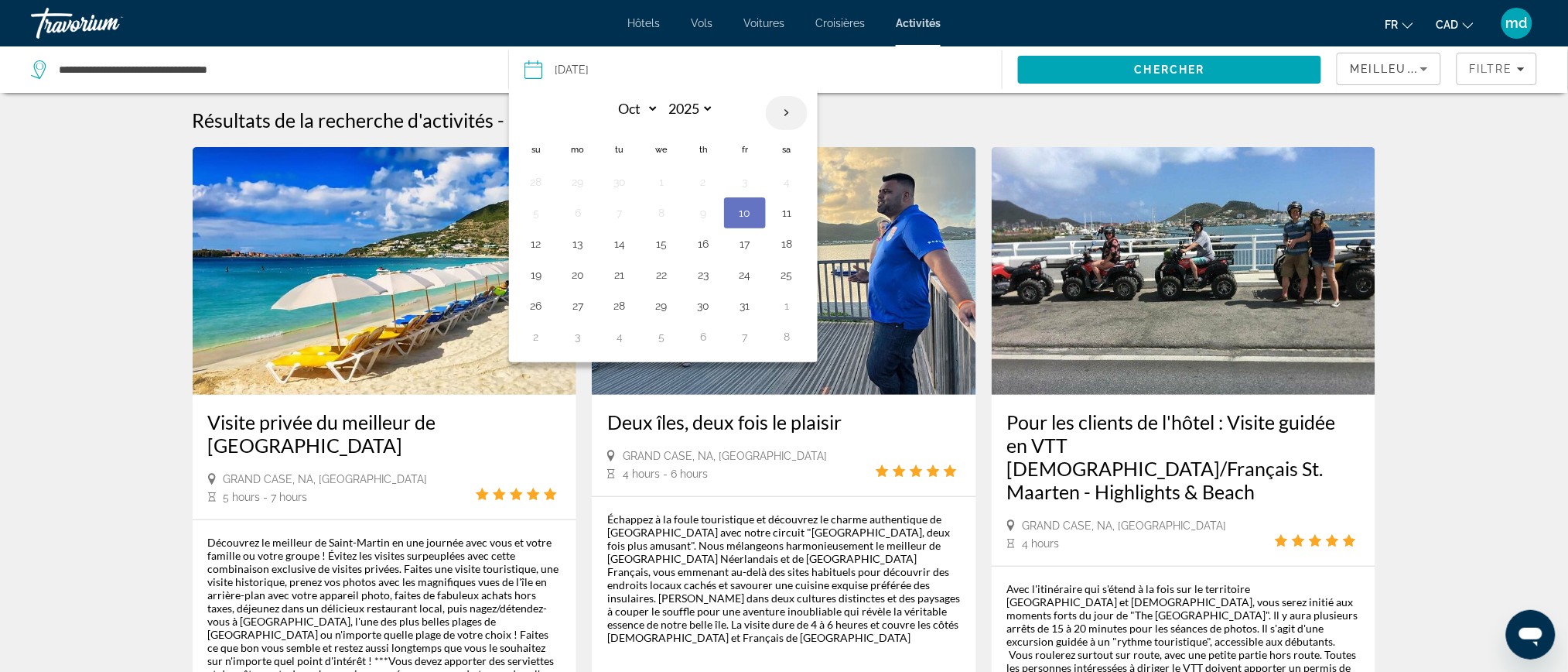
click at [783, 109] on th "Next month" at bounding box center [786, 113] width 42 height 34
select select "*"
select select "****"
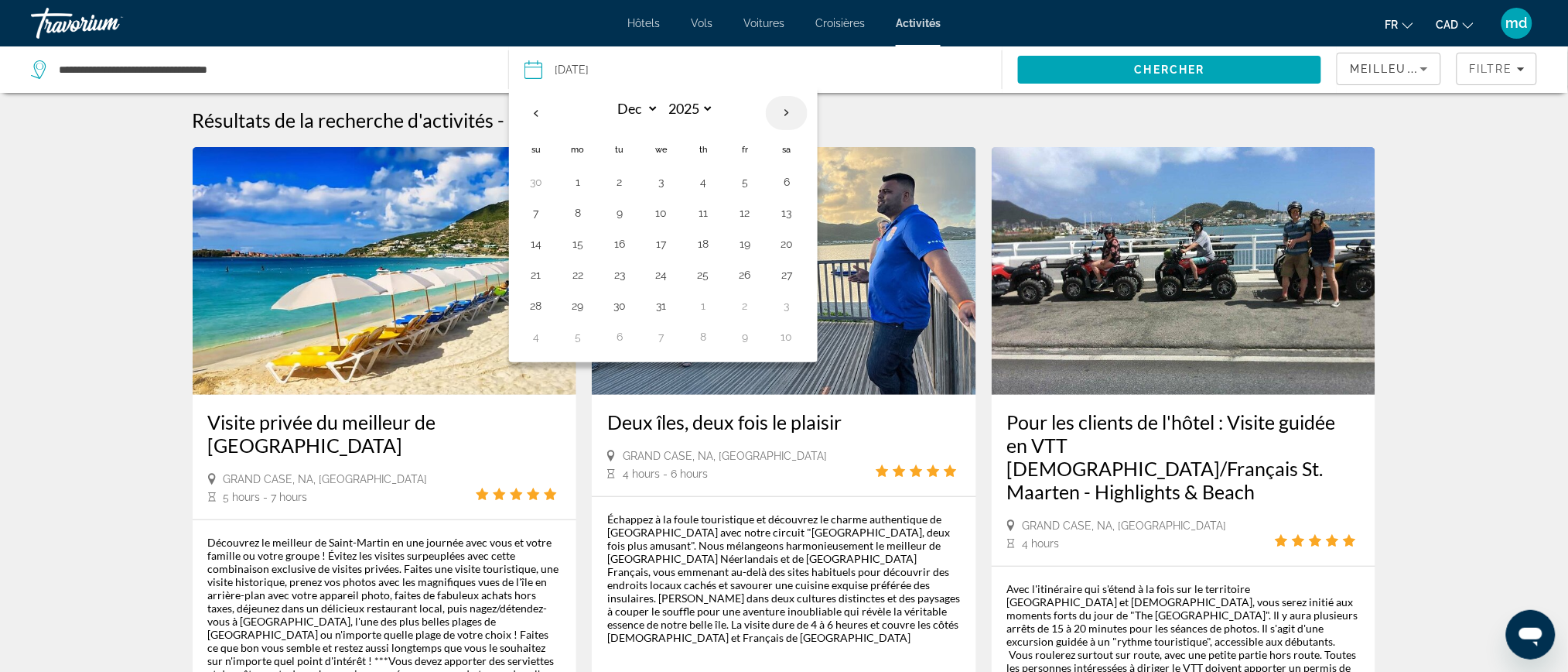
click at [783, 109] on th "Next month" at bounding box center [786, 113] width 42 height 34
select select "*"
click at [526, 221] on button "1" at bounding box center [535, 213] width 25 height 22
type input "**********"
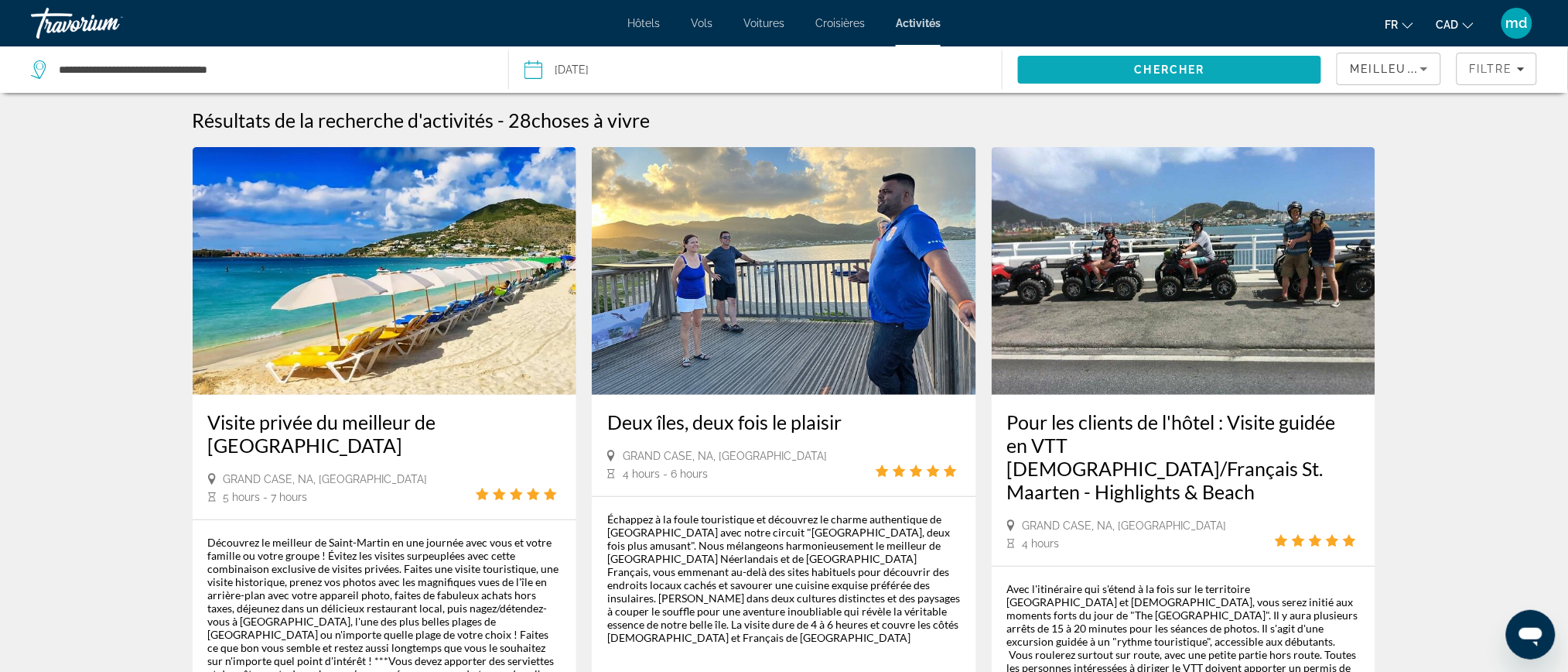
click at [1169, 67] on span "Chercher" at bounding box center [1170, 70] width 71 height 13
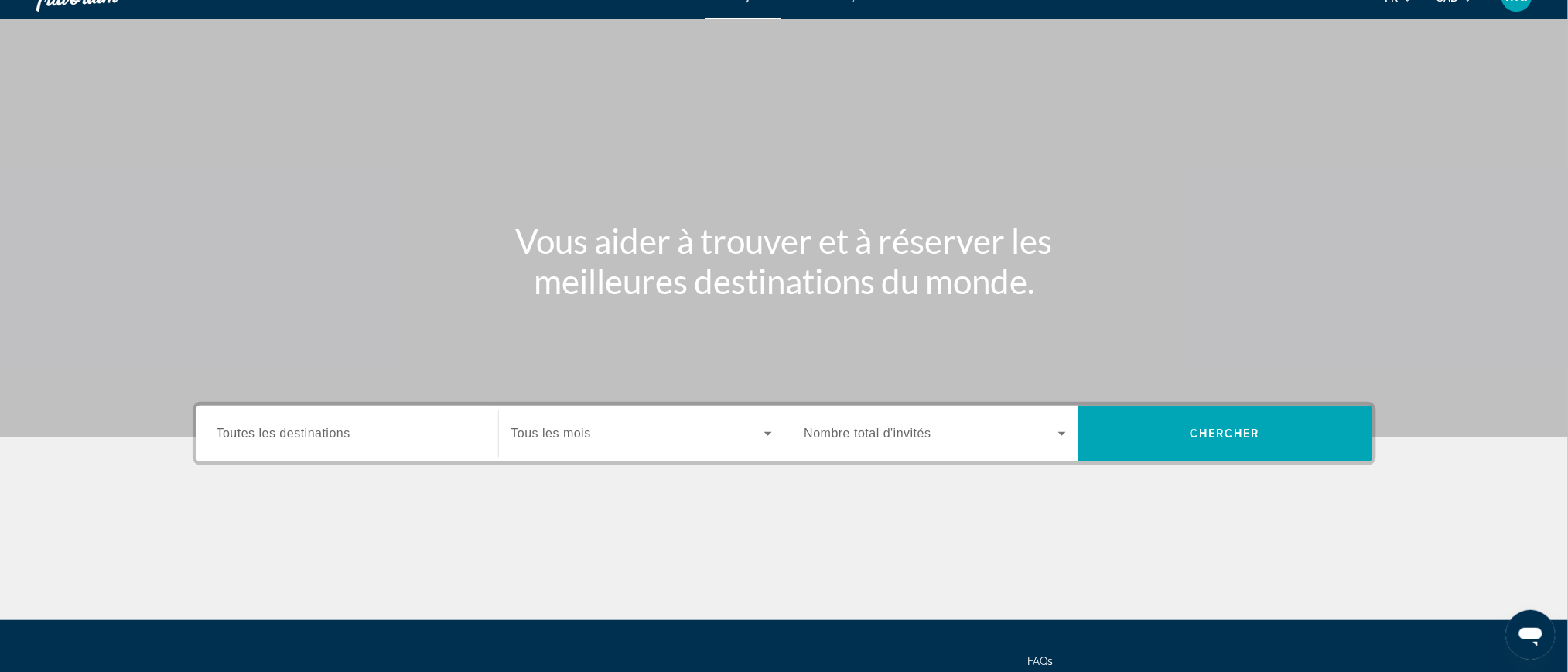
scroll to position [103, 0]
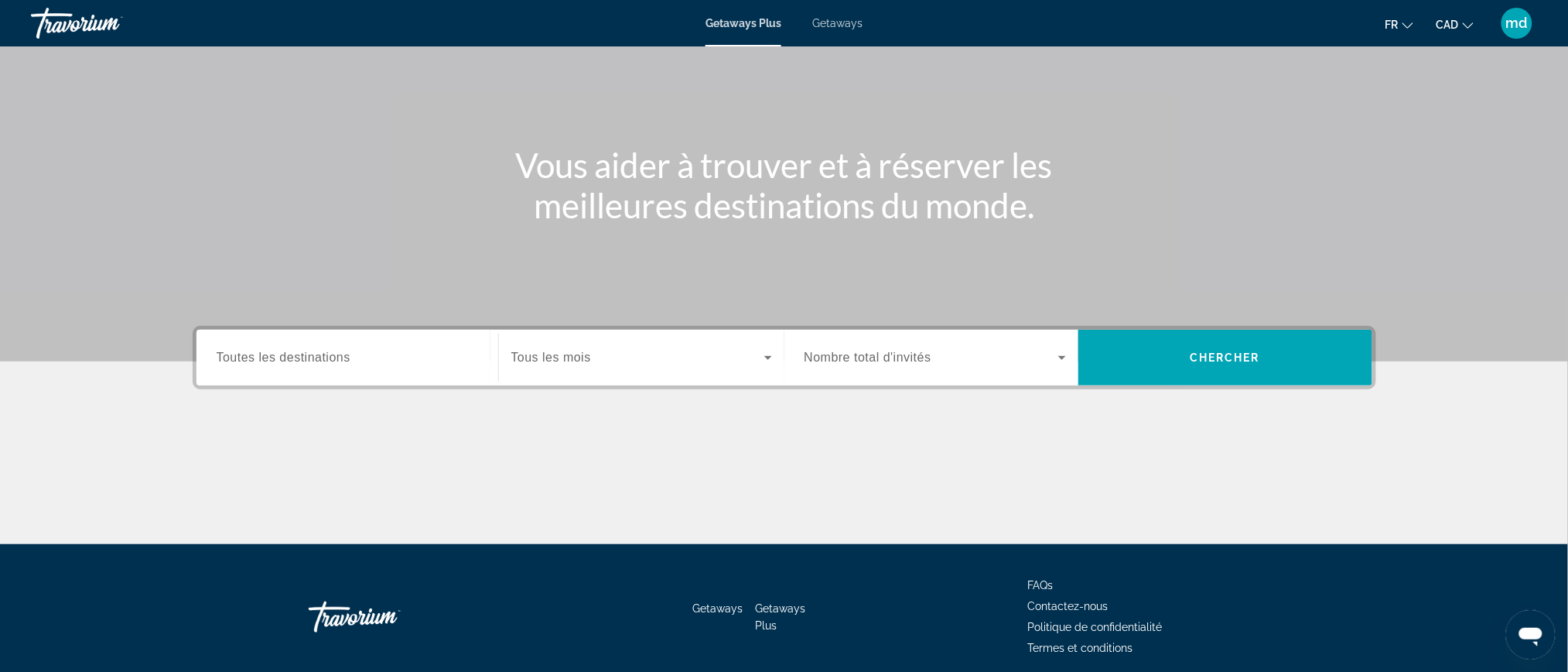
click at [312, 368] on div "Search widget" at bounding box center [348, 358] width 261 height 44
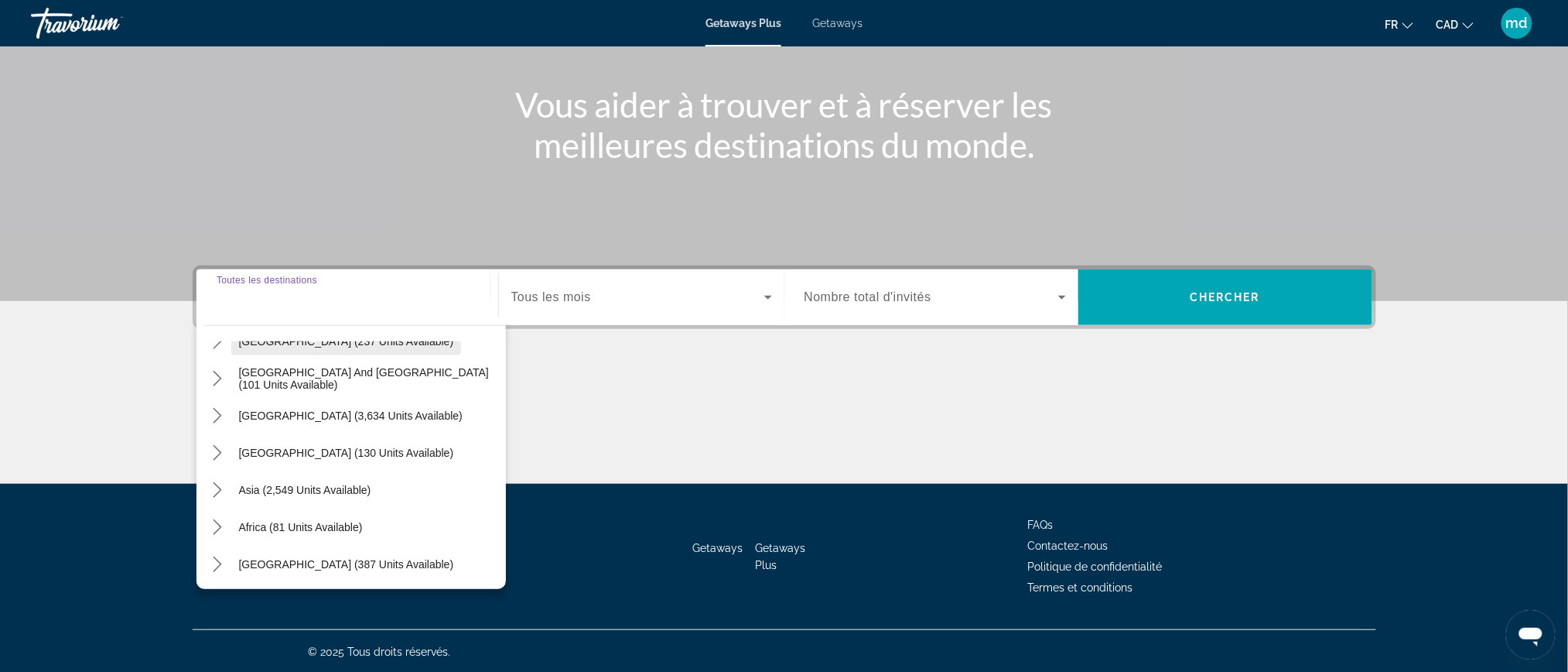
scroll to position [250, 0]
click at [221, 491] on icon "Toggle Asia (2,549 units available) submenu" at bounding box center [218, 489] width 16 height 16
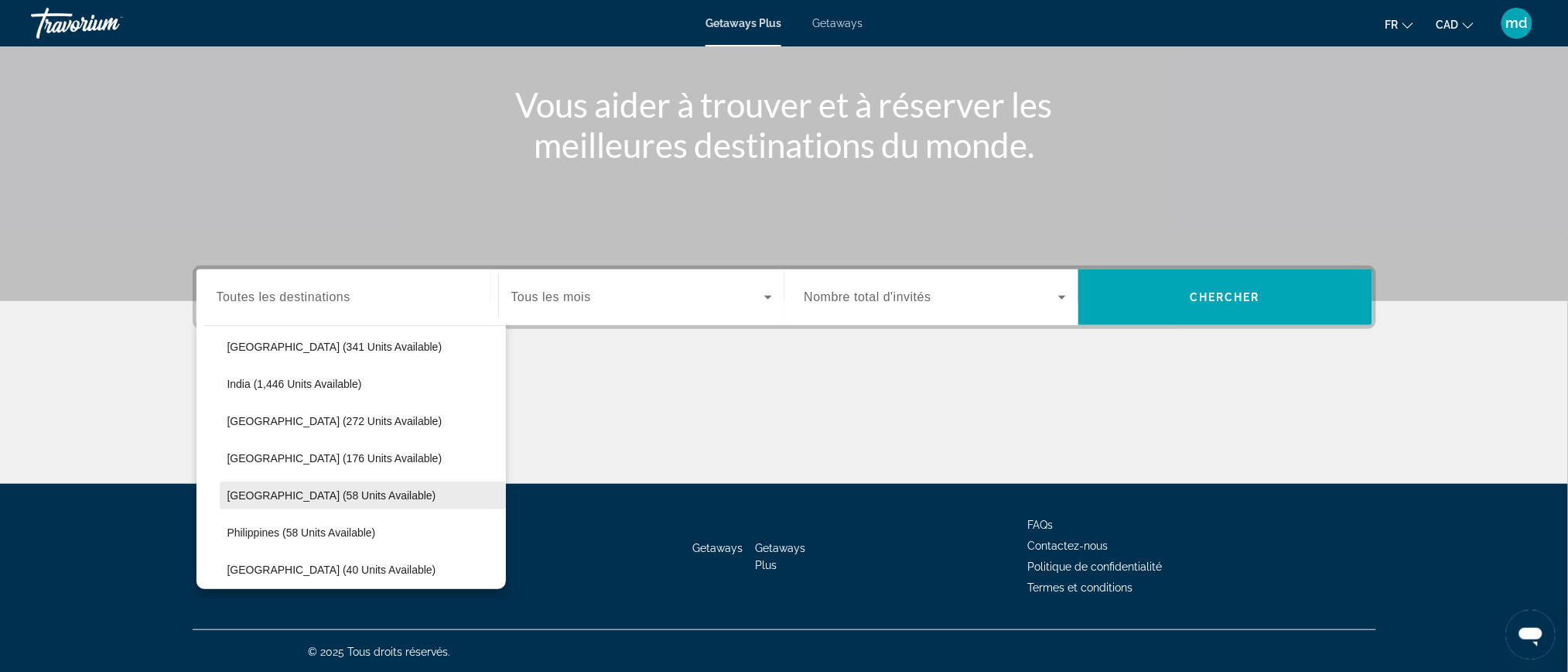
scroll to position [416, 0]
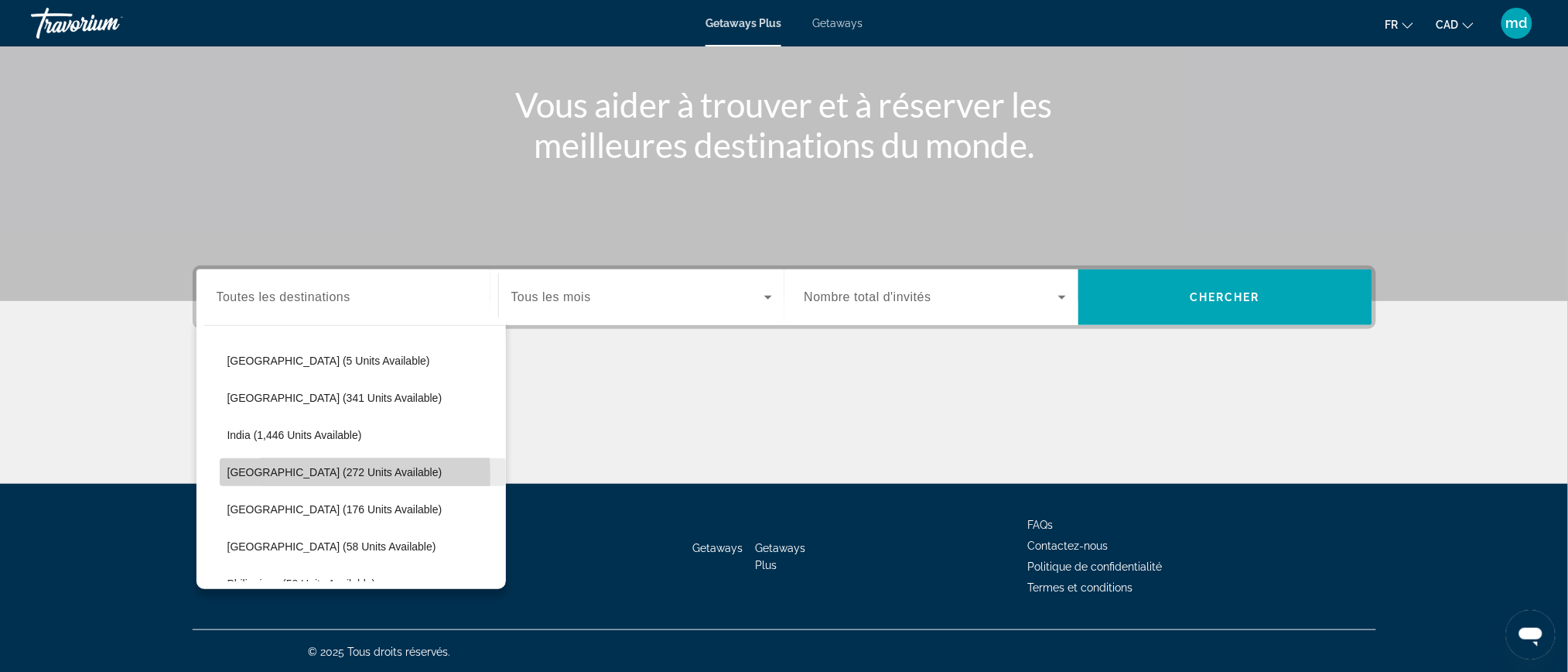
click at [276, 476] on span "Indonesia (272 units available)" at bounding box center [335, 472] width 215 height 13
type input "**********"
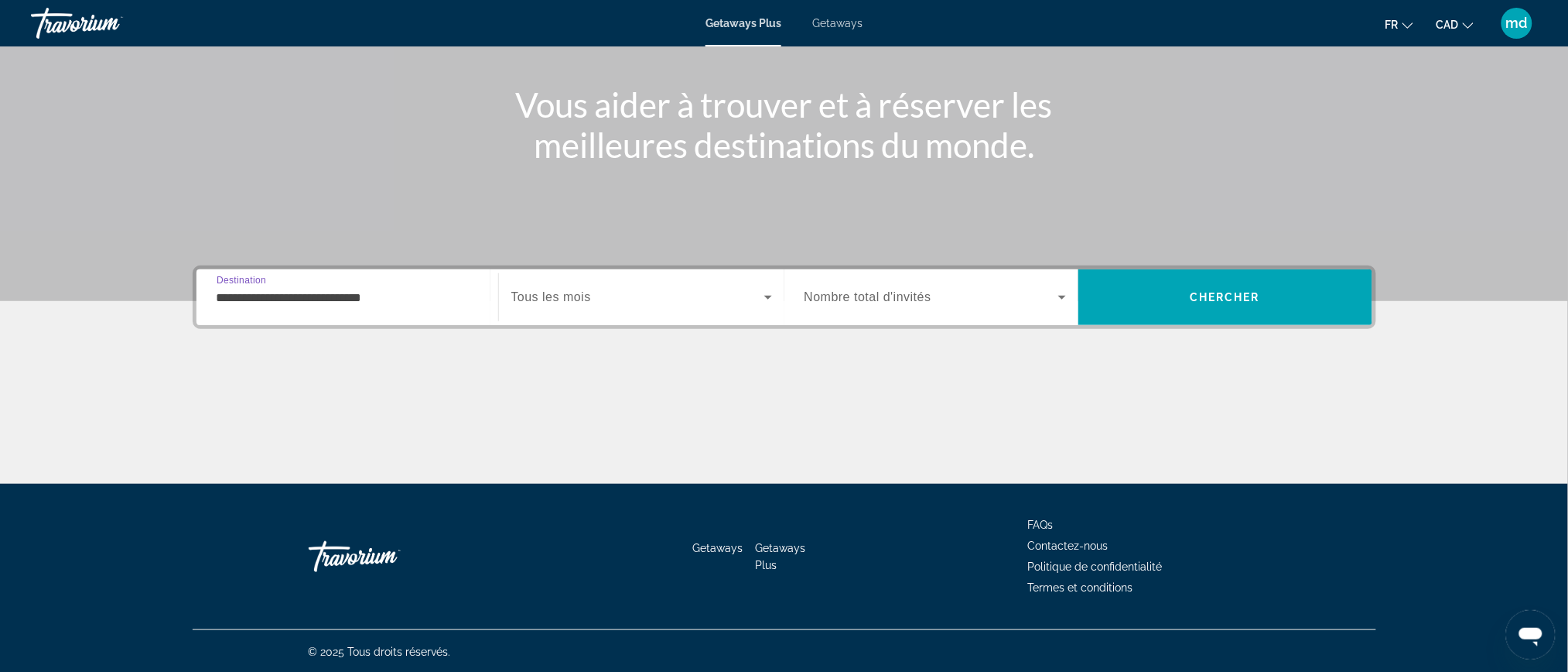
click at [575, 309] on div "Search widget" at bounding box center [642, 297] width 261 height 43
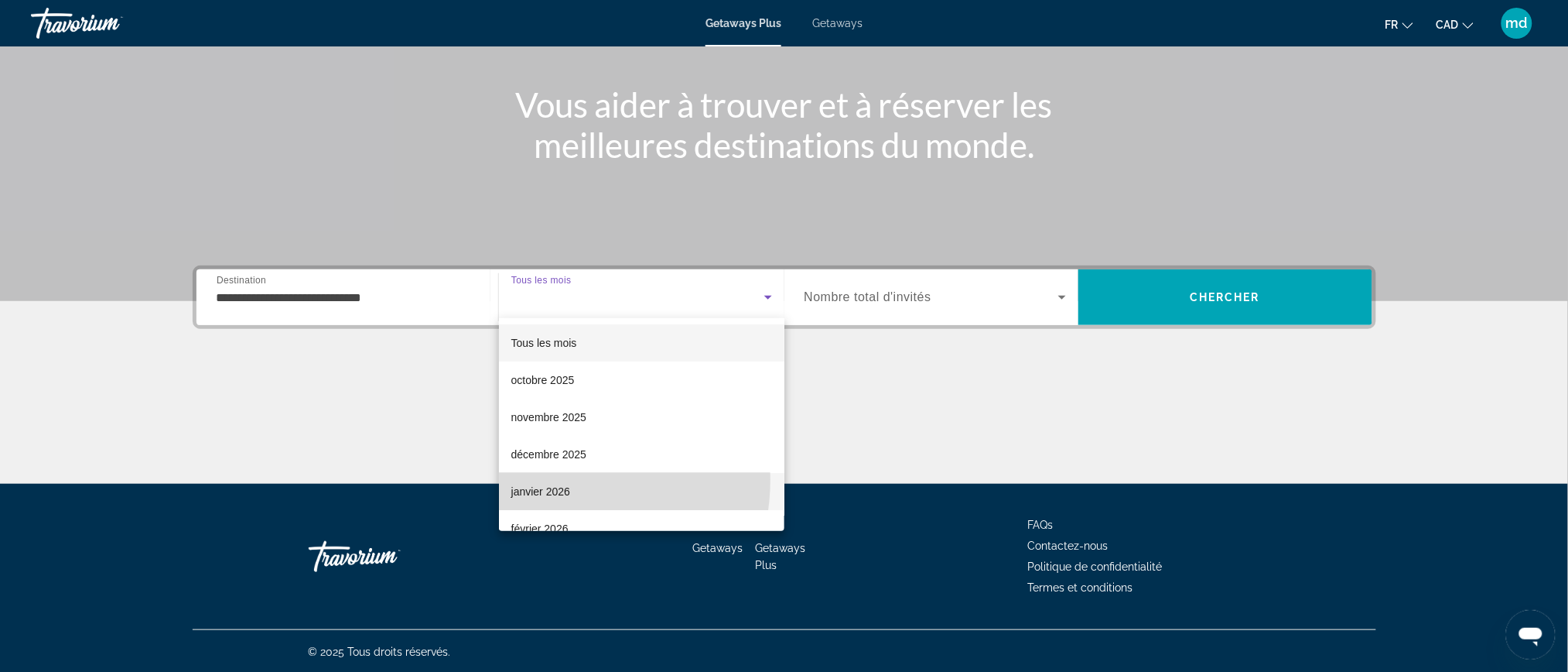
click at [543, 479] on mat-option "janvier 2026" at bounding box center [641, 491] width 286 height 37
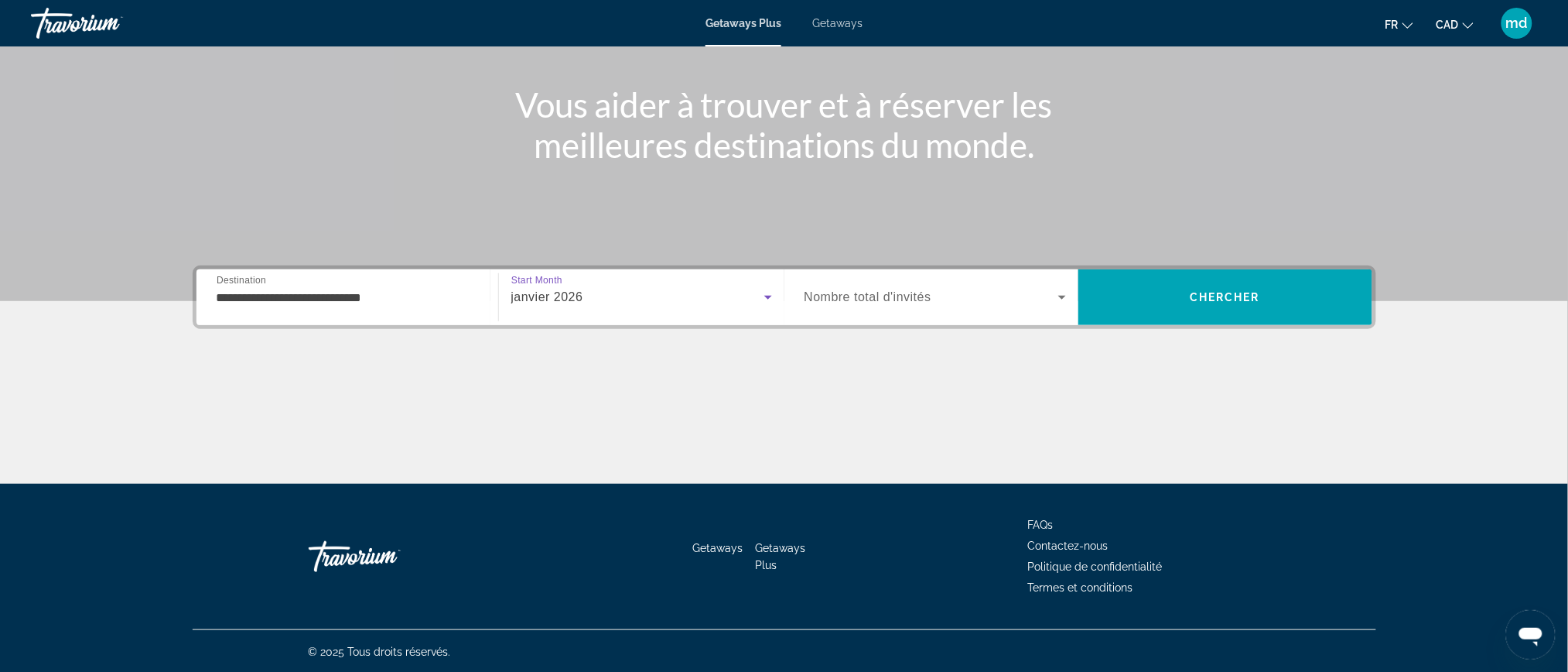
click at [855, 311] on div "Search widget" at bounding box center [935, 297] width 261 height 43
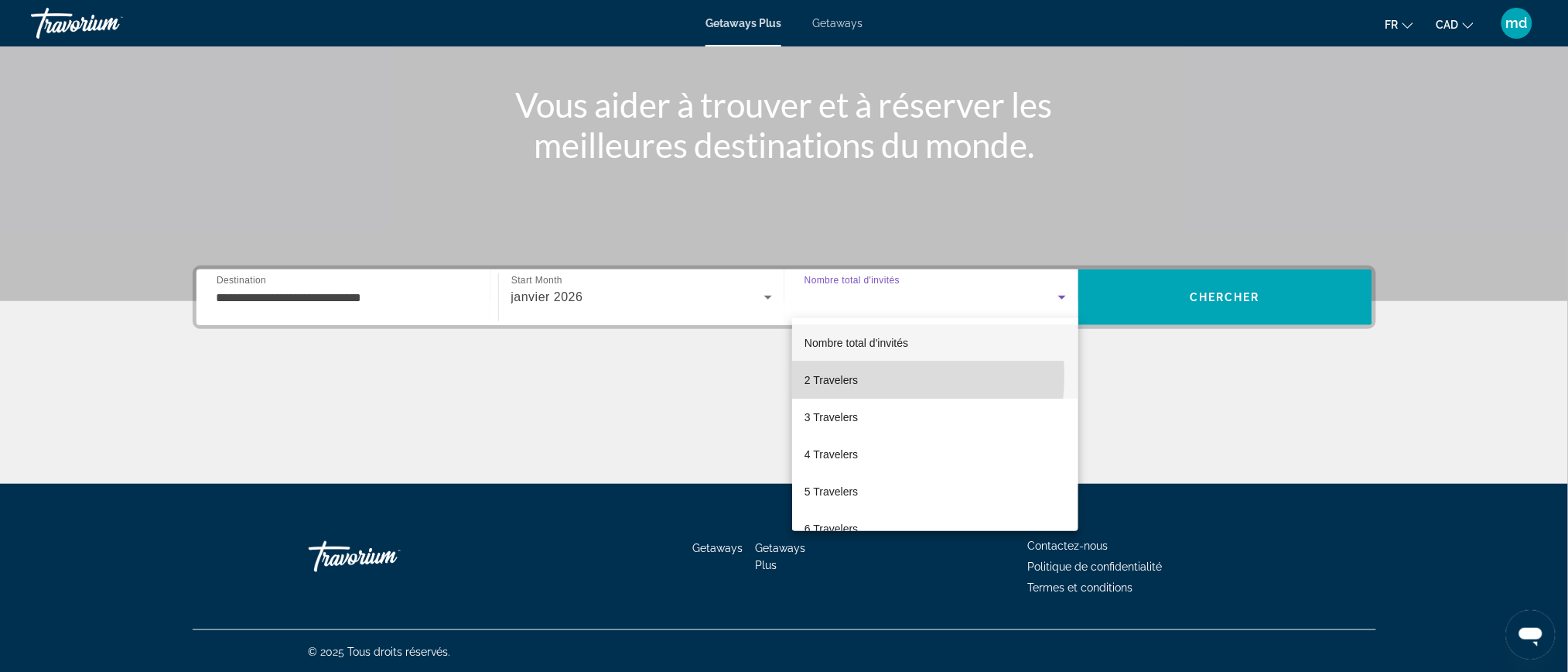
click at [859, 376] on mat-option "2 Travelers" at bounding box center [936, 380] width 287 height 37
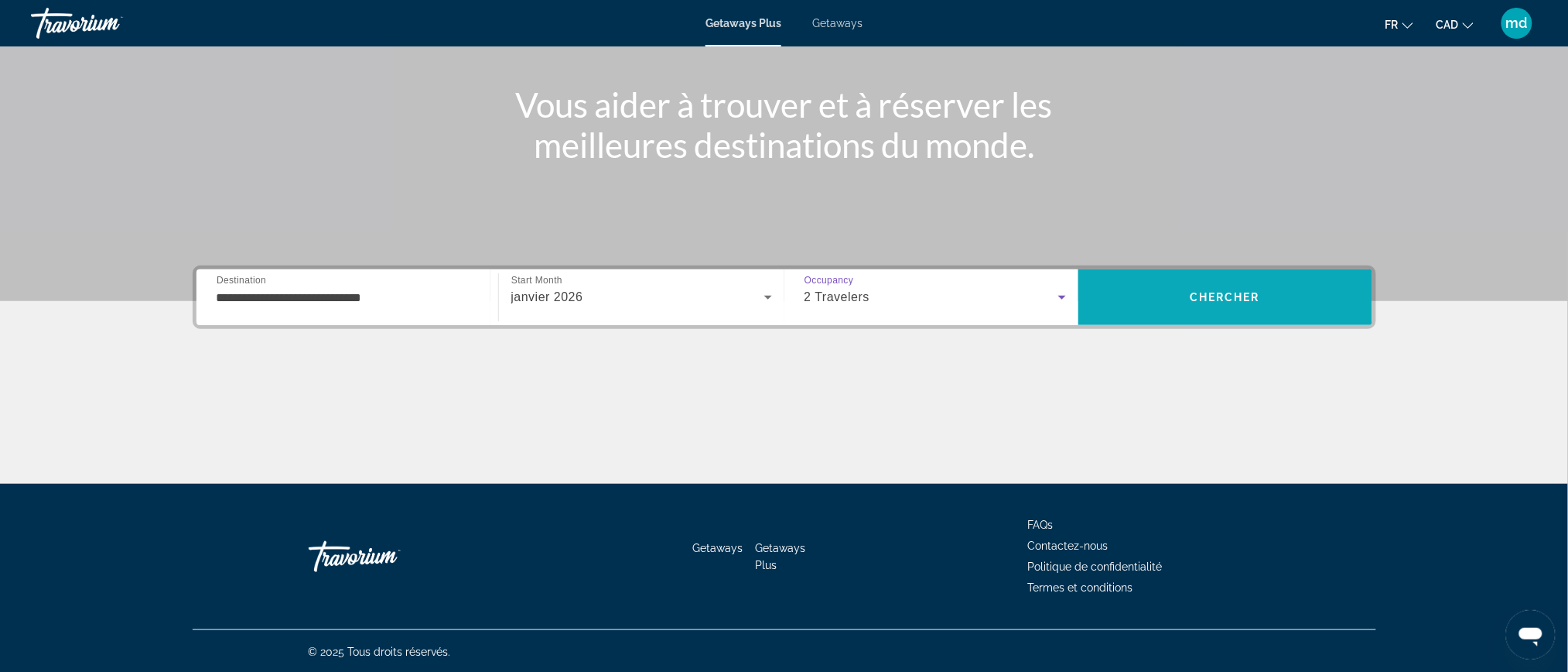
click at [1277, 304] on span "Search" at bounding box center [1224, 298] width 294 height 37
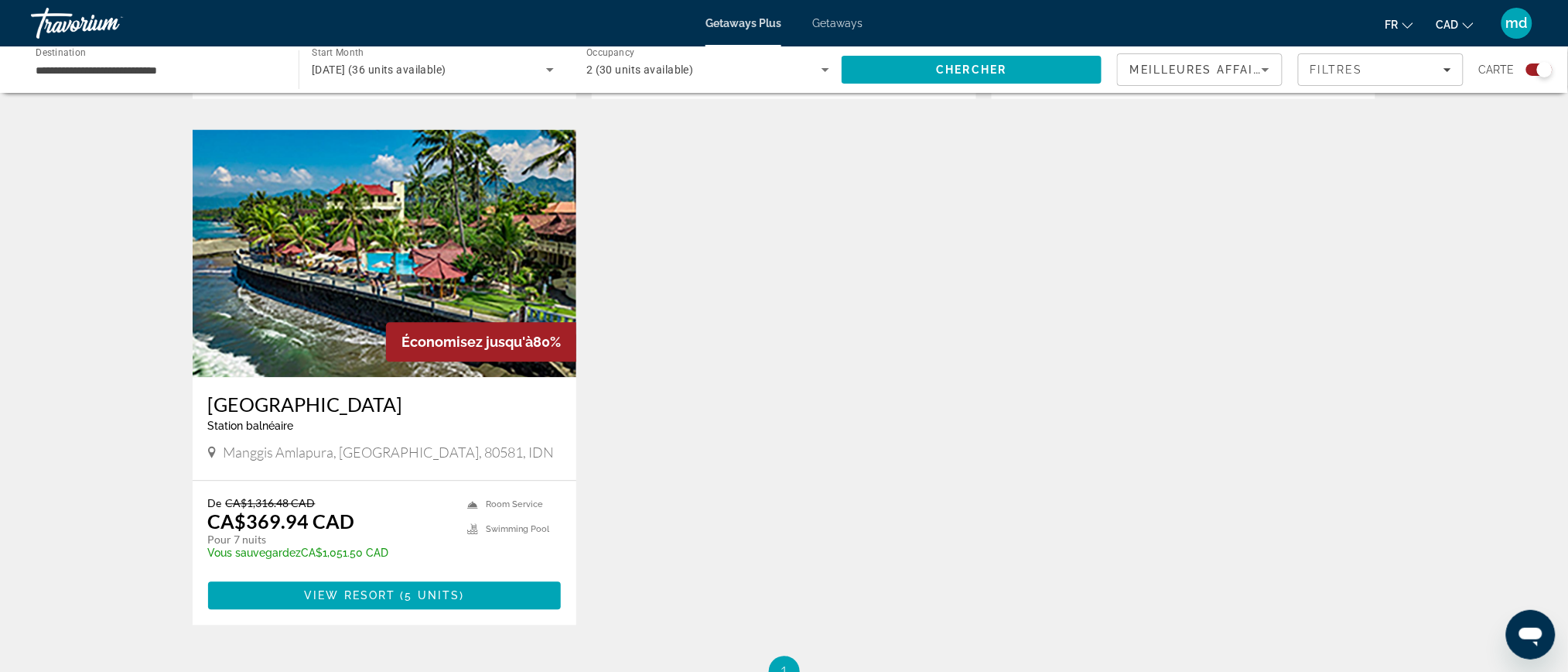
scroll to position [1032, 0]
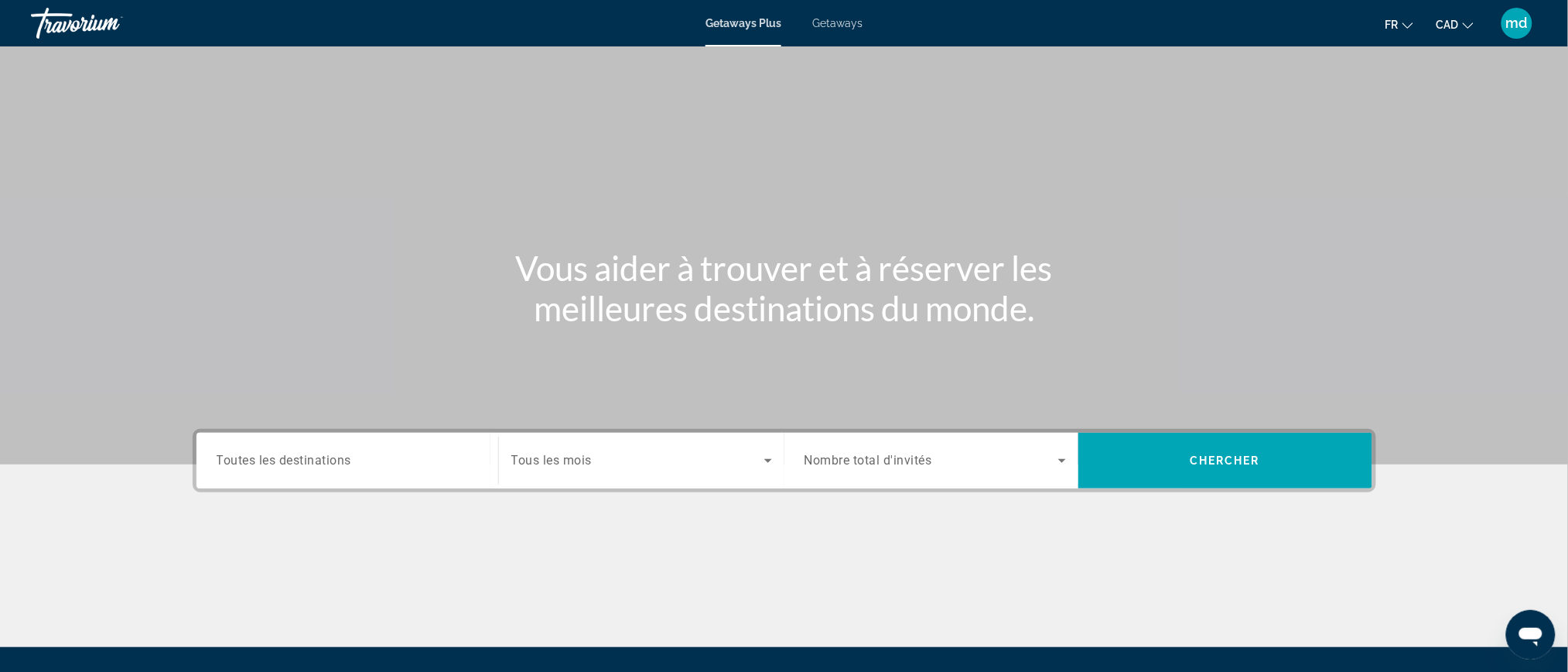
click at [298, 453] on span "Toutes les destinations" at bounding box center [285, 460] width 135 height 15
click at [298, 452] on input "Destination Toutes les destinations" at bounding box center [348, 461] width 261 height 19
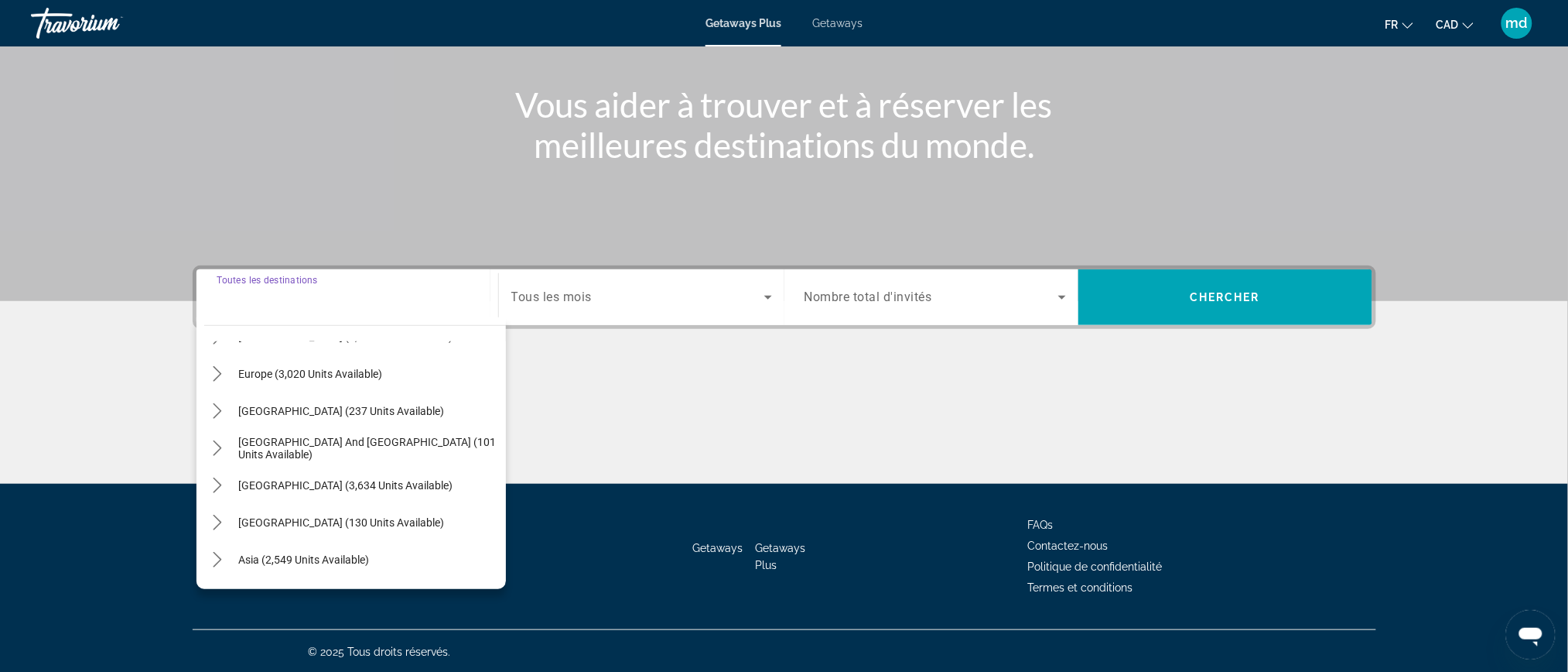
scroll to position [206, 0]
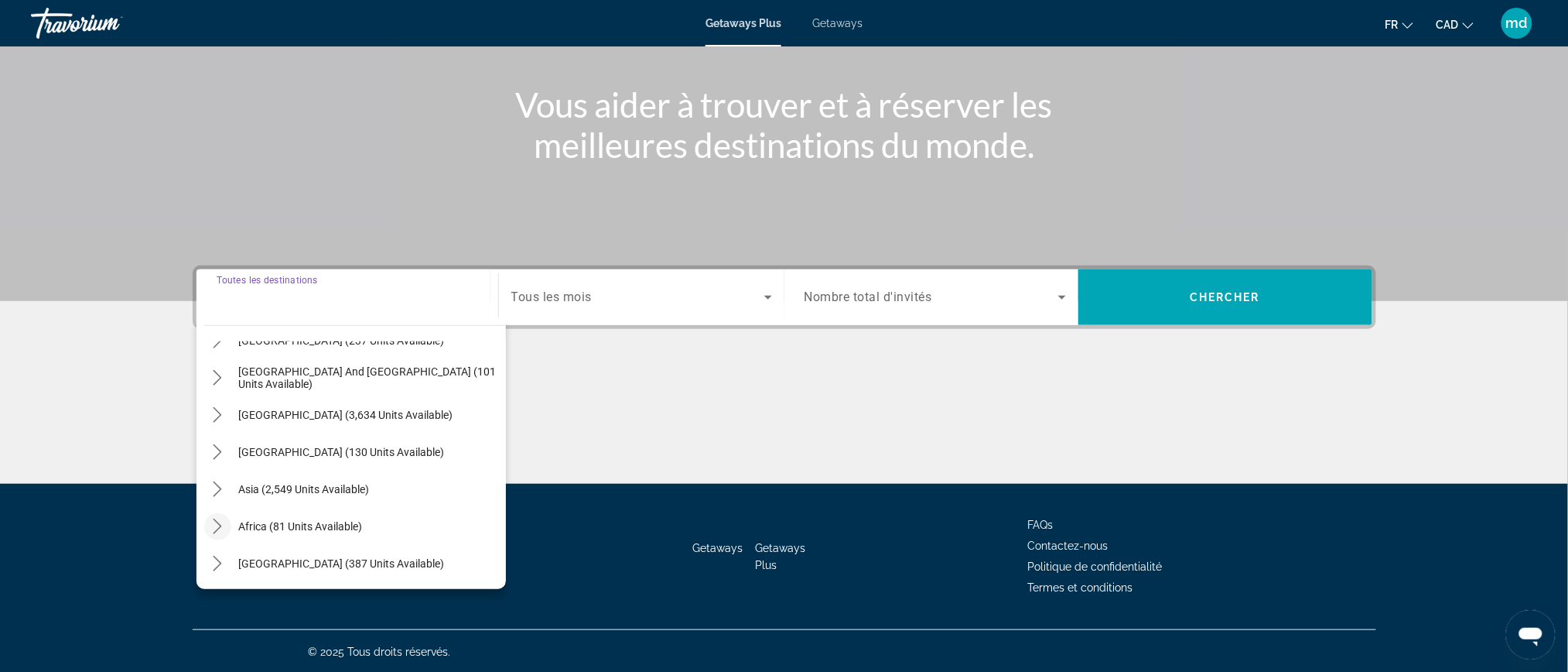
click at [213, 519] on icon "Toggle Africa (81 units available) submenu" at bounding box center [218, 527] width 16 height 16
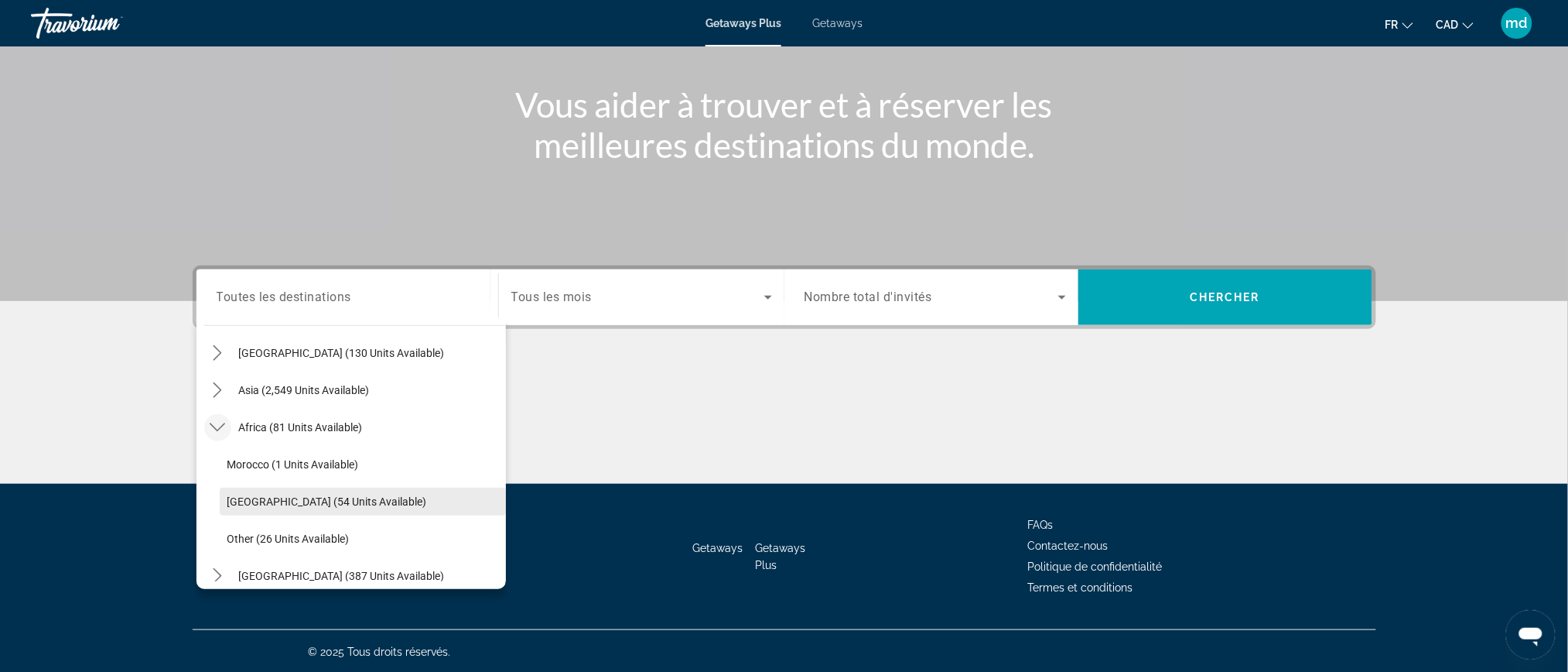
scroll to position [362, 0]
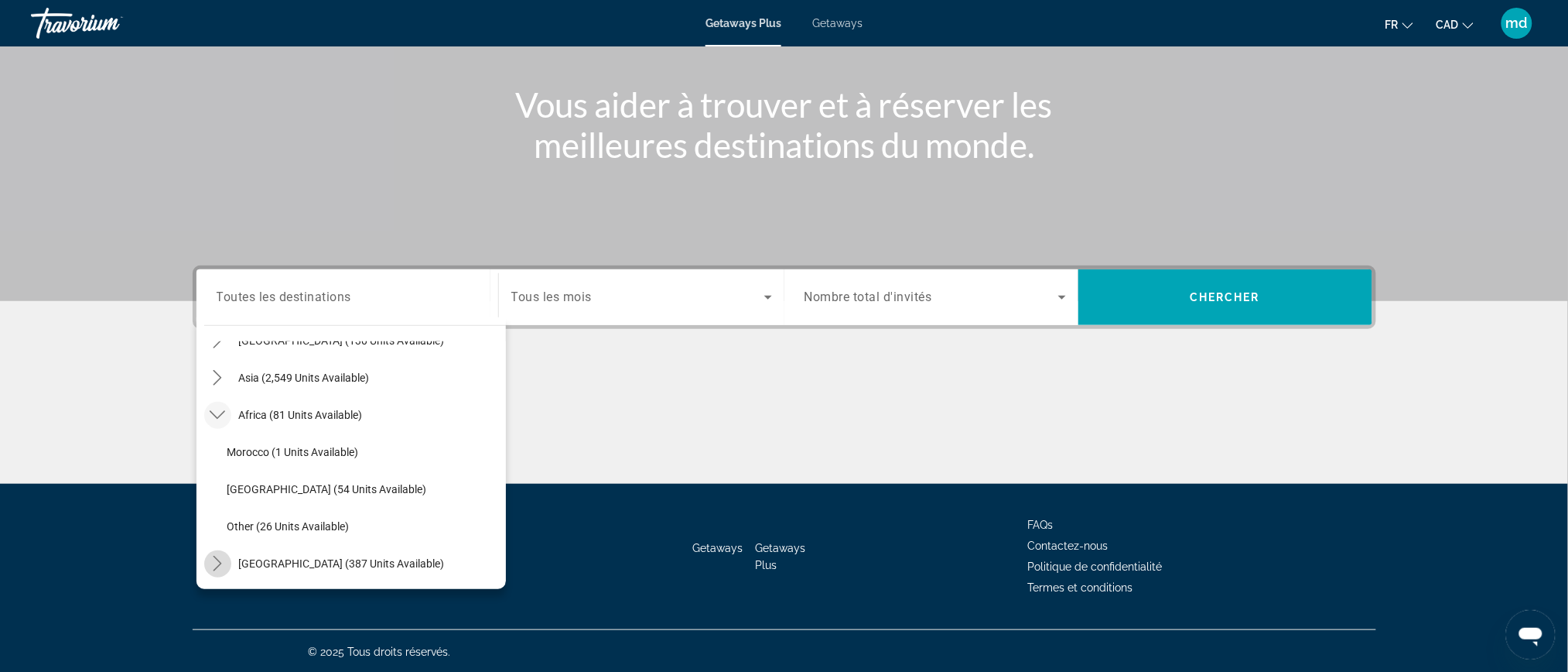
click at [213, 551] on mat-icon "Toggle Middle East (387 units available) submenu" at bounding box center [218, 564] width 27 height 28
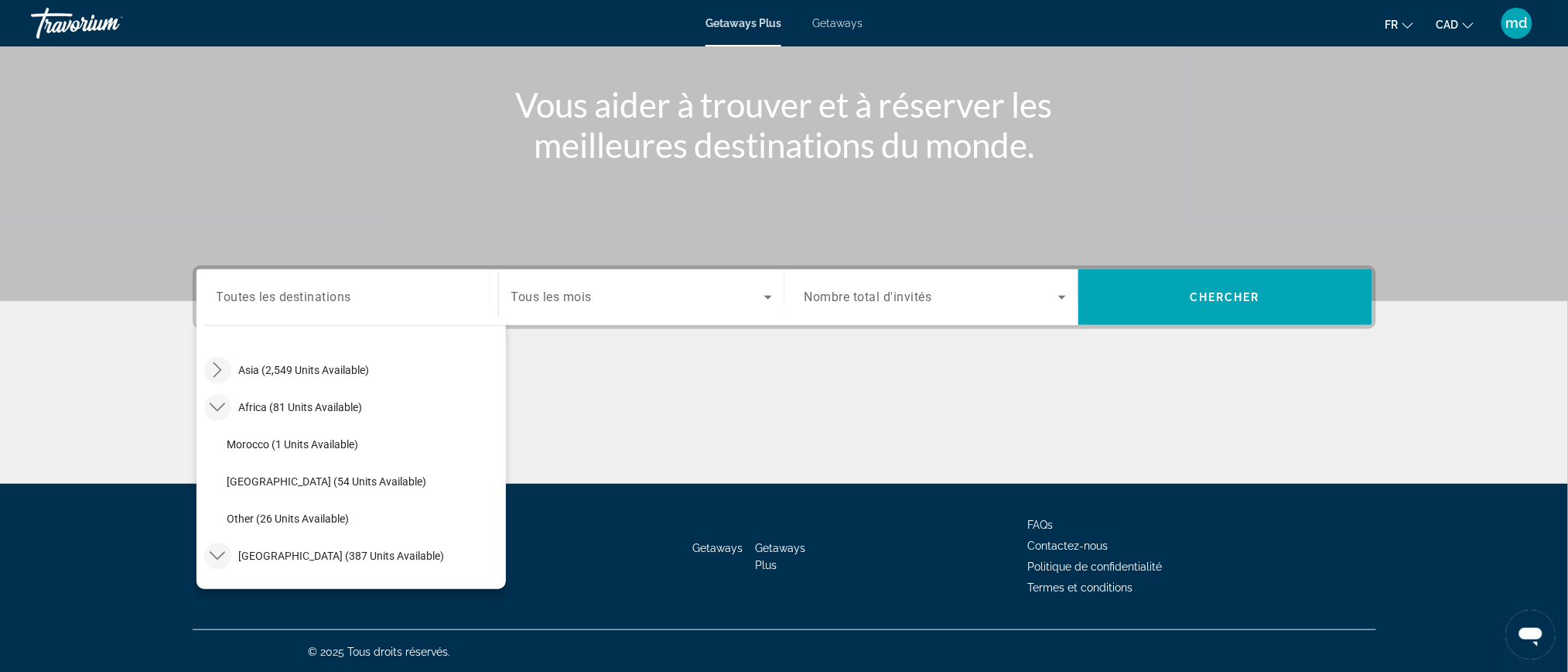
click at [217, 370] on icon "Toggle Asia (2,549 units available) submenu" at bounding box center [218, 370] width 16 height 16
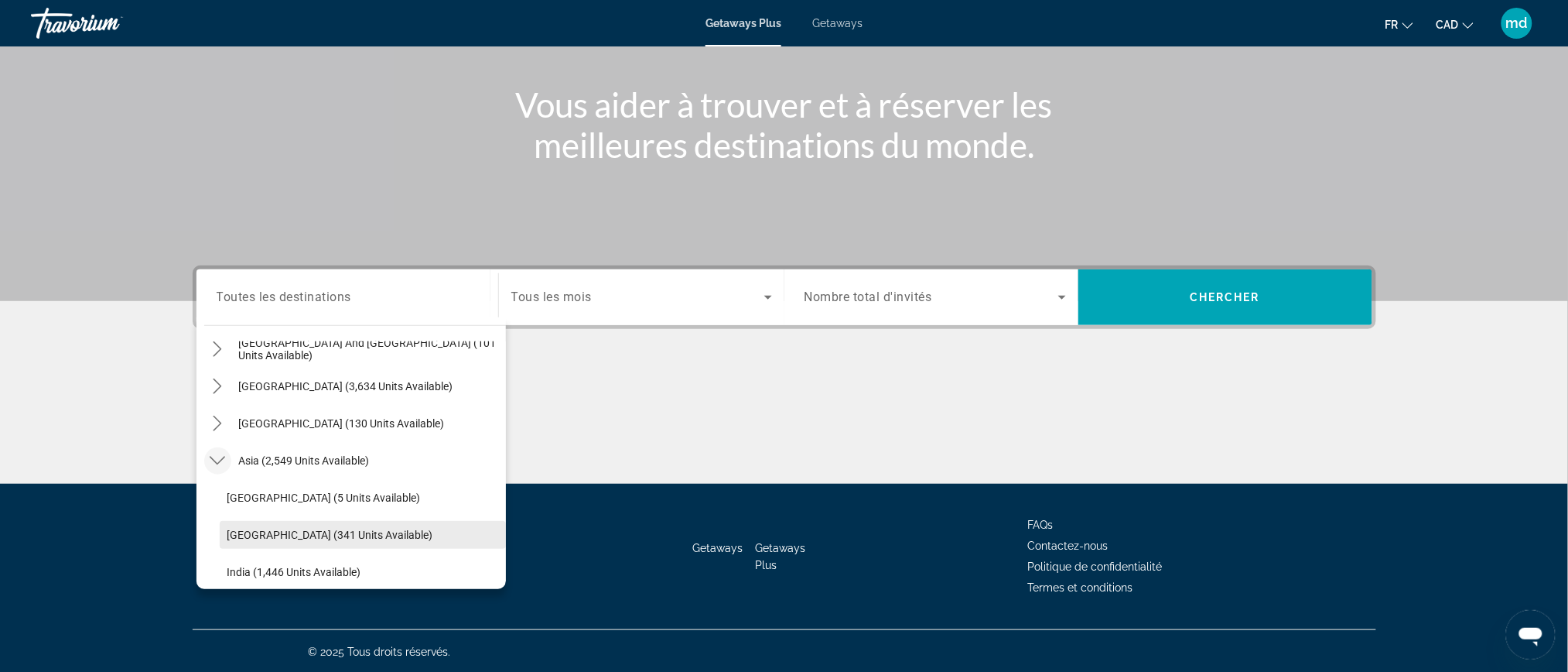
scroll to position [275, 0]
click at [229, 434] on mat-icon "Toggle Central America (130 units available) submenu" at bounding box center [218, 427] width 27 height 28
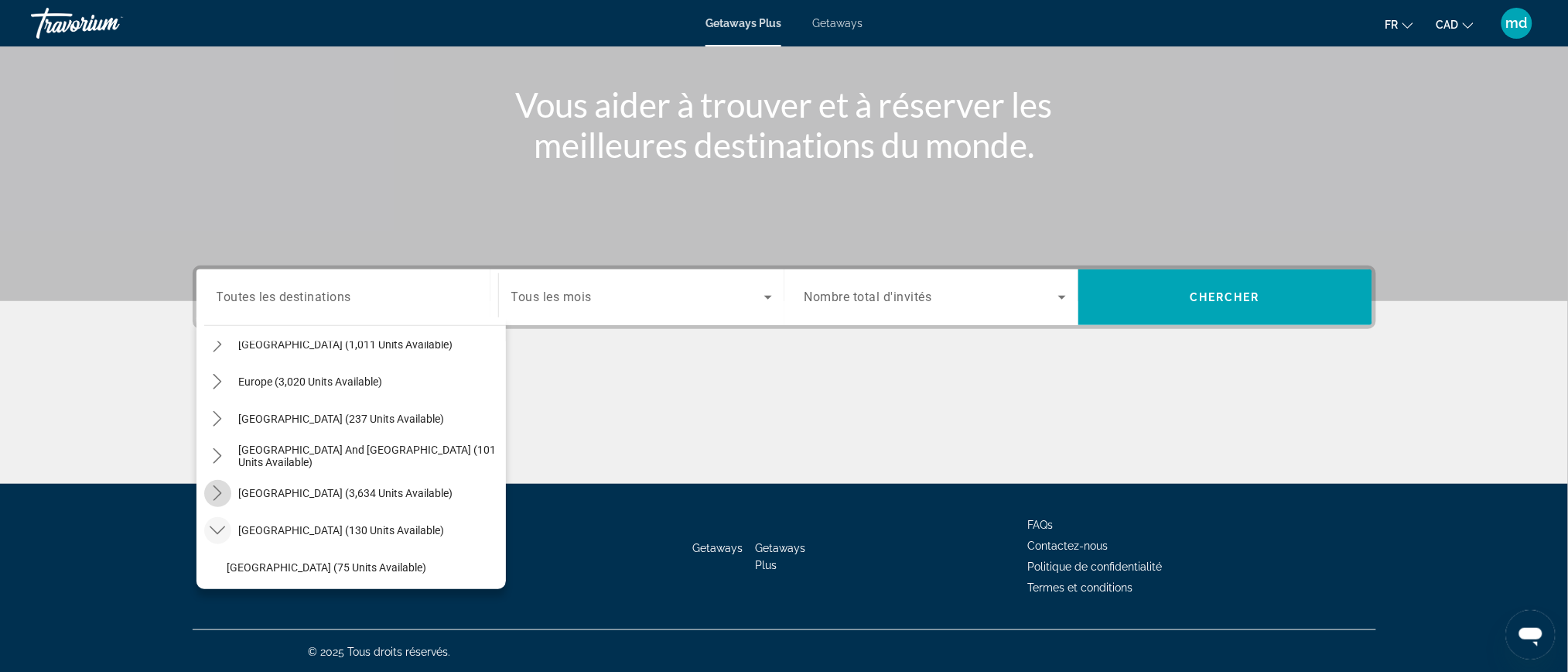
click at [217, 498] on icon "Toggle South America (3,634 units available) submenu" at bounding box center [218, 493] width 16 height 16
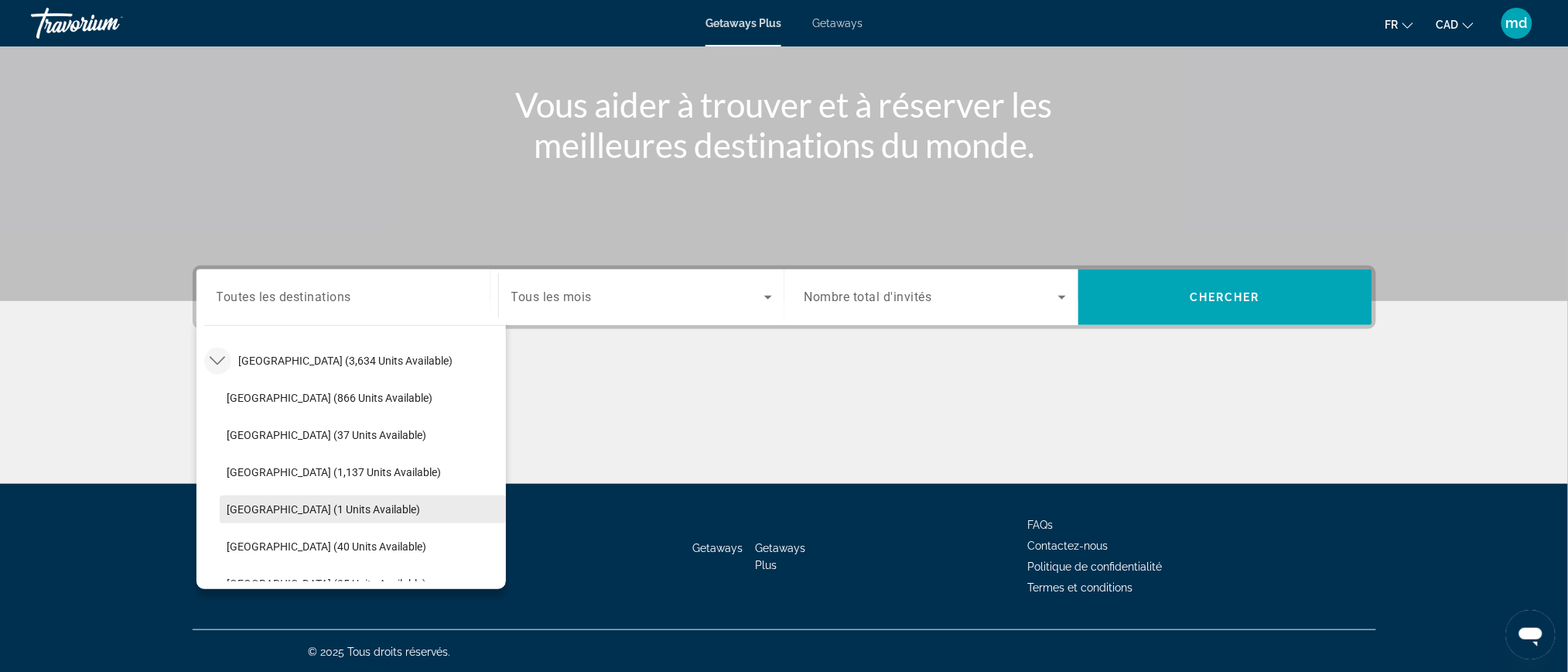
scroll to position [201, 0]
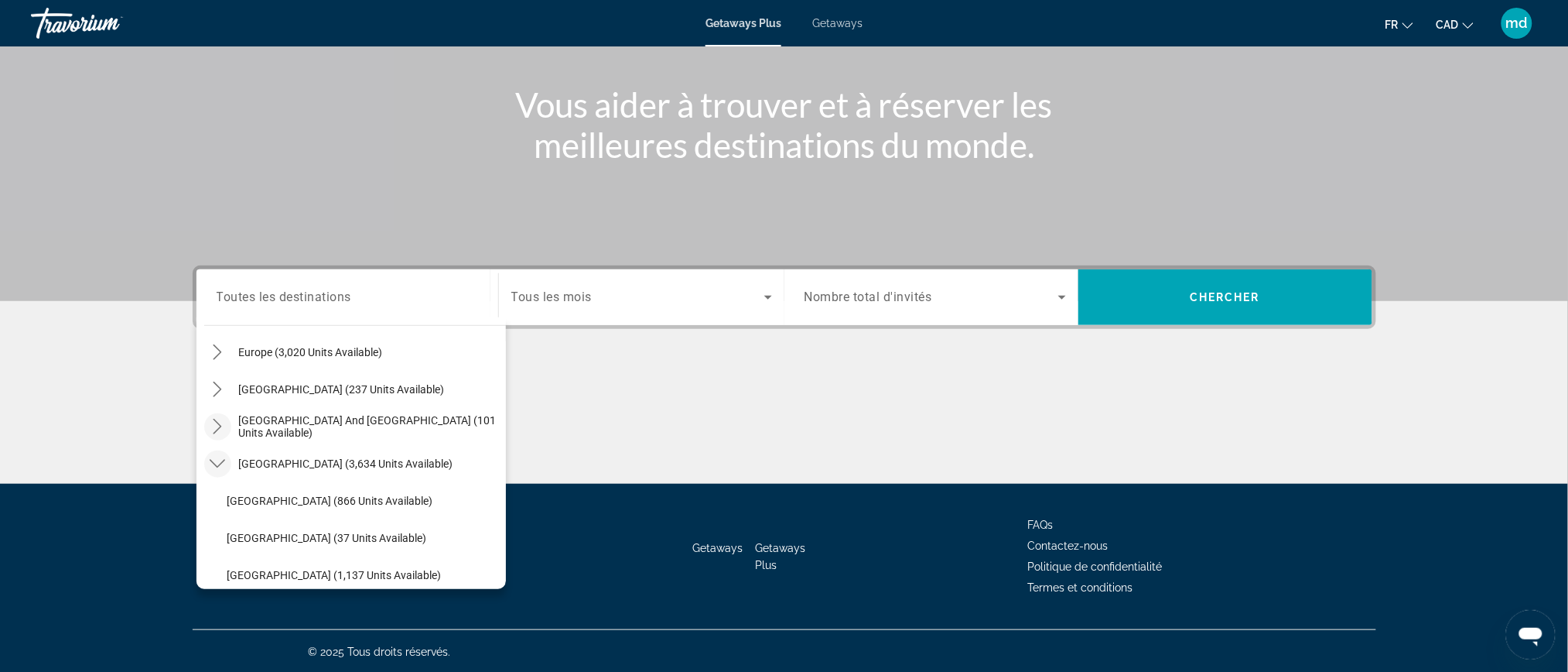
click at [213, 437] on mat-icon "Toggle South Pacific and Oceania (101 units available) submenu" at bounding box center [218, 427] width 27 height 28
click at [213, 392] on icon "Toggle Australia (237 units available) submenu" at bounding box center [218, 389] width 16 height 16
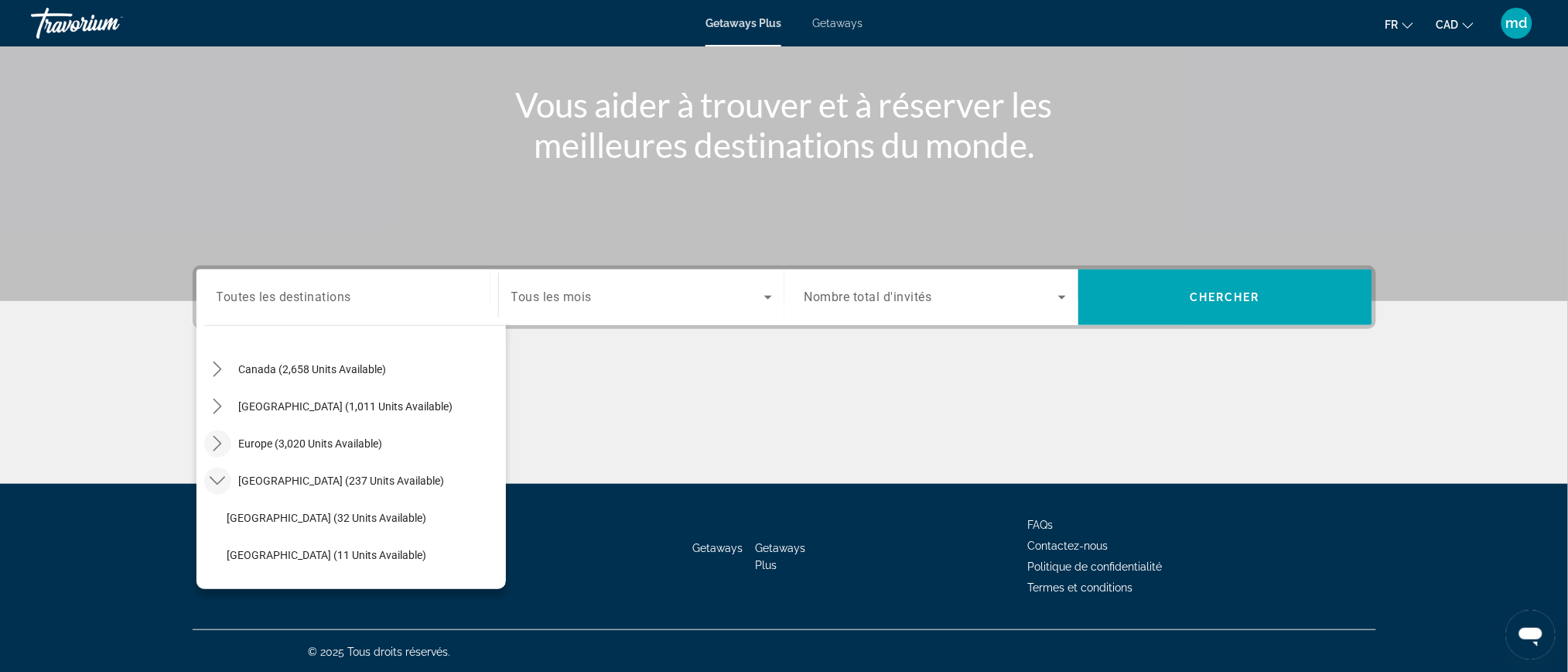
click at [212, 443] on icon "Toggle Europe (3,020 units available) submenu" at bounding box center [218, 444] width 16 height 16
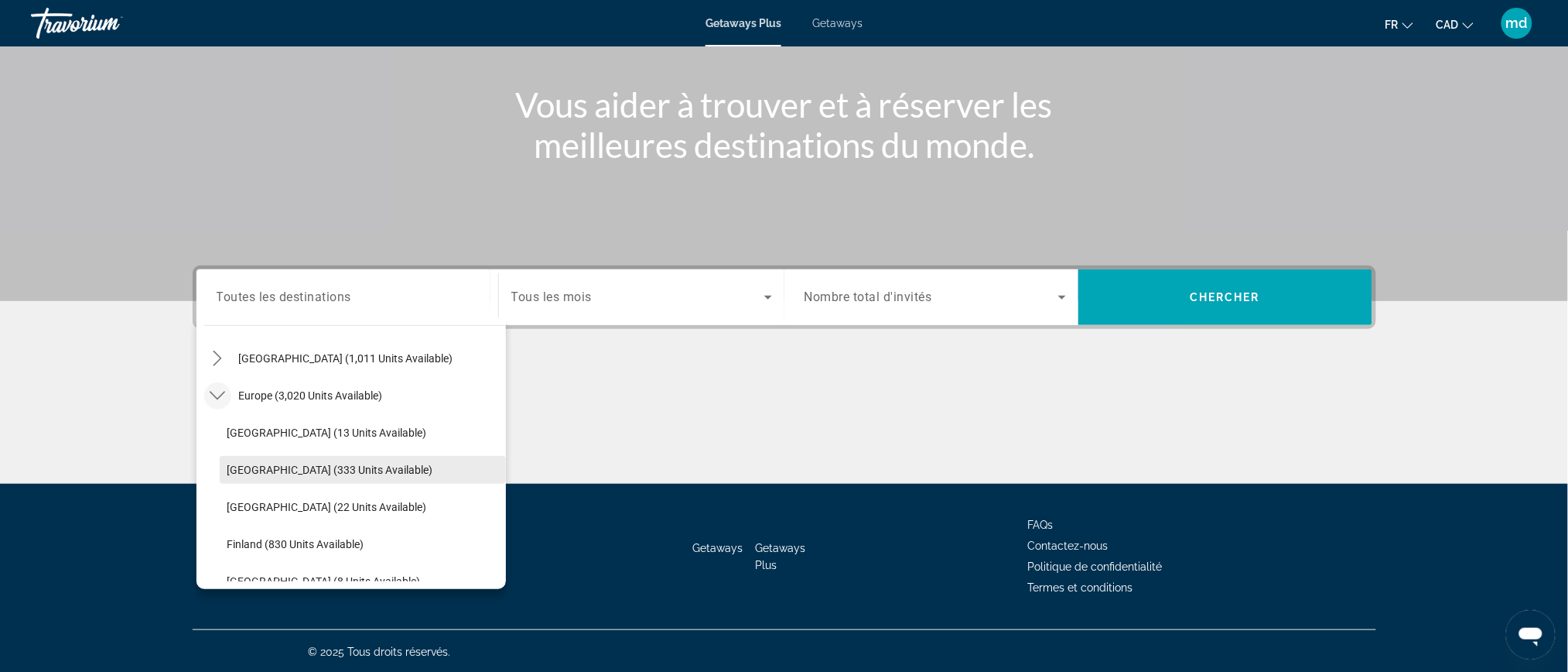
scroll to position [193, 0]
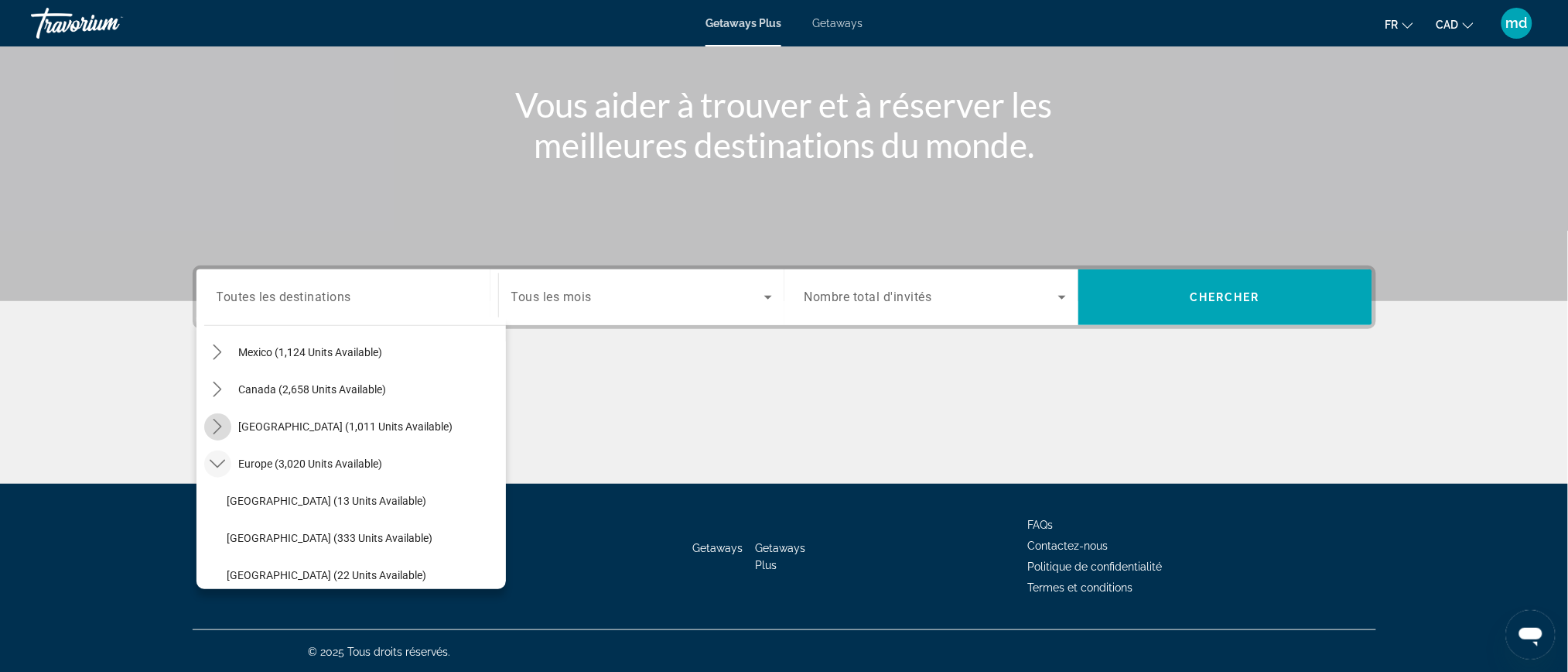
click at [206, 425] on mat-icon "Toggle Caribbean & Atlantic Islands (1,011 units available) submenu" at bounding box center [218, 427] width 27 height 28
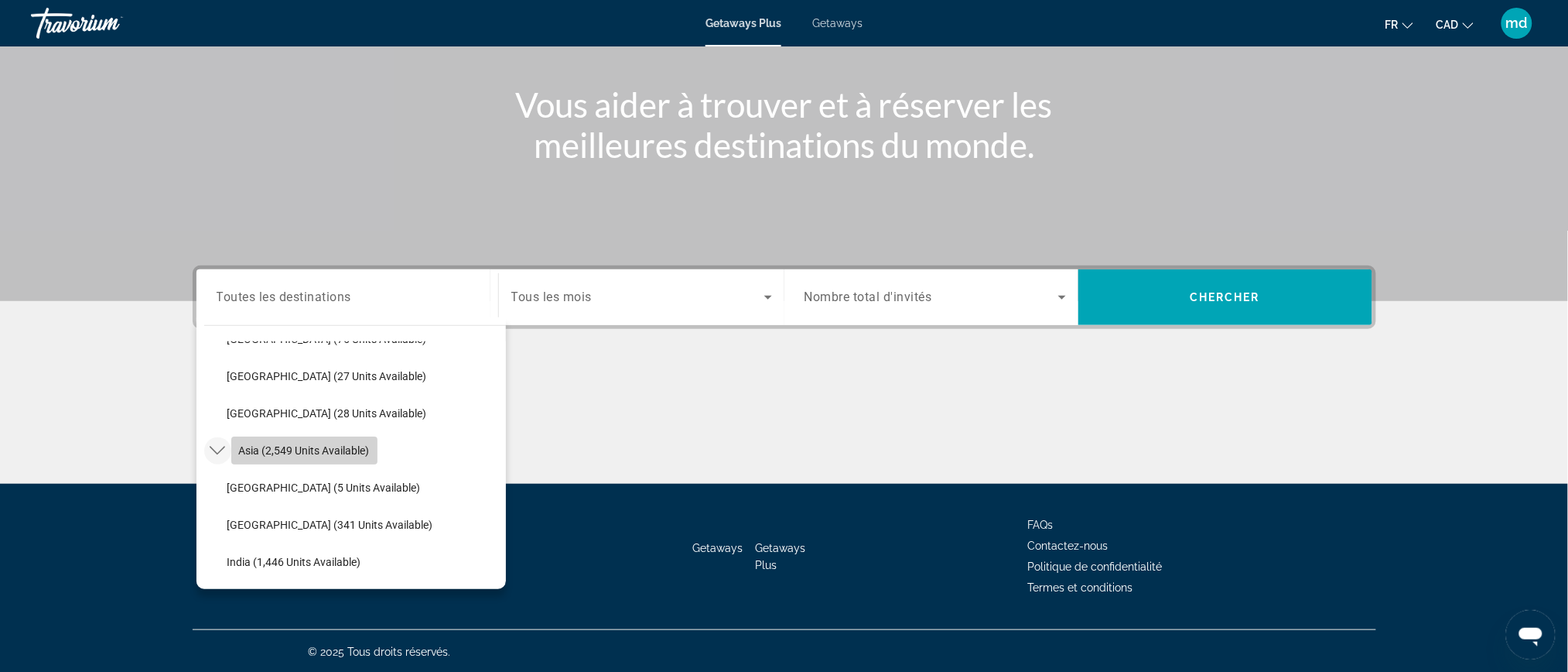
click at [270, 457] on span "Select destination: Asia (2,549 units available)" at bounding box center [304, 451] width 146 height 37
type input "**********"
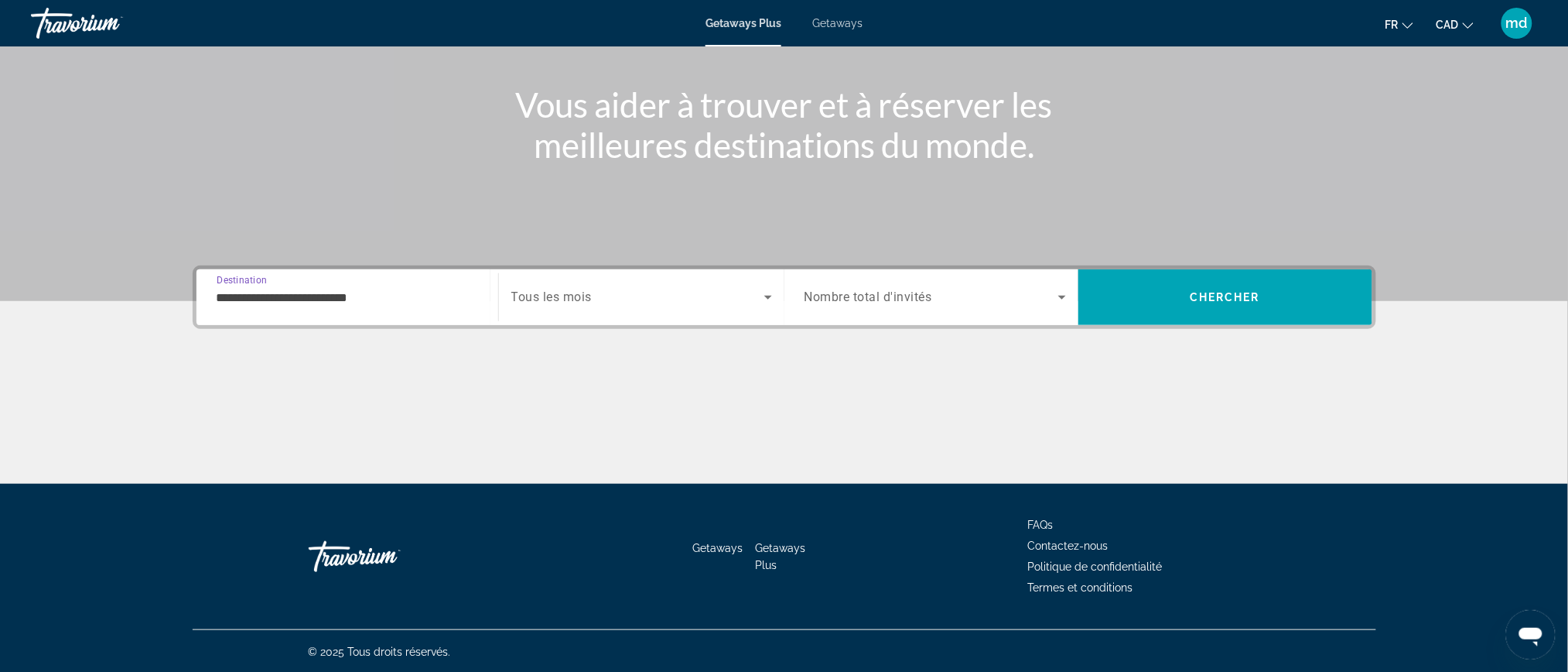
click at [648, 285] on div "Search widget" at bounding box center [642, 297] width 261 height 43
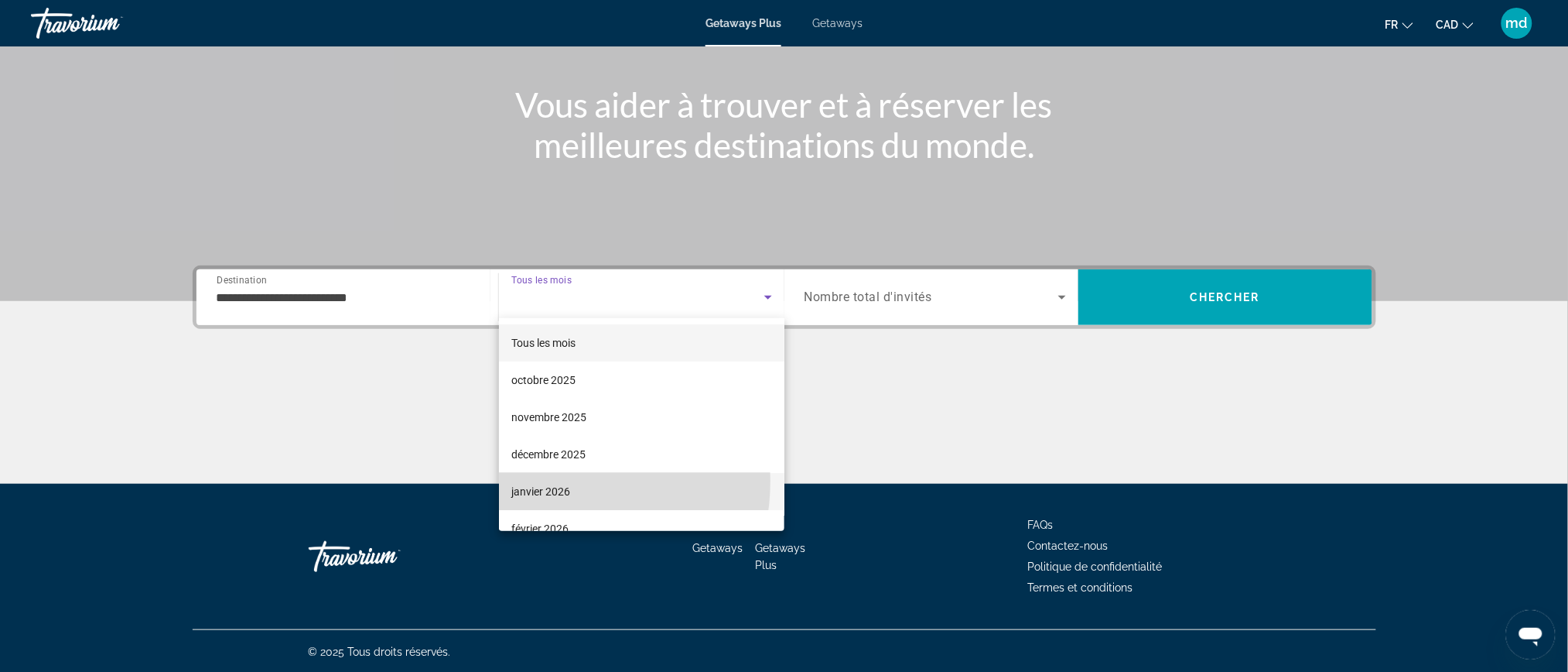
click at [542, 480] on mat-option "janvier 2026" at bounding box center [641, 491] width 286 height 37
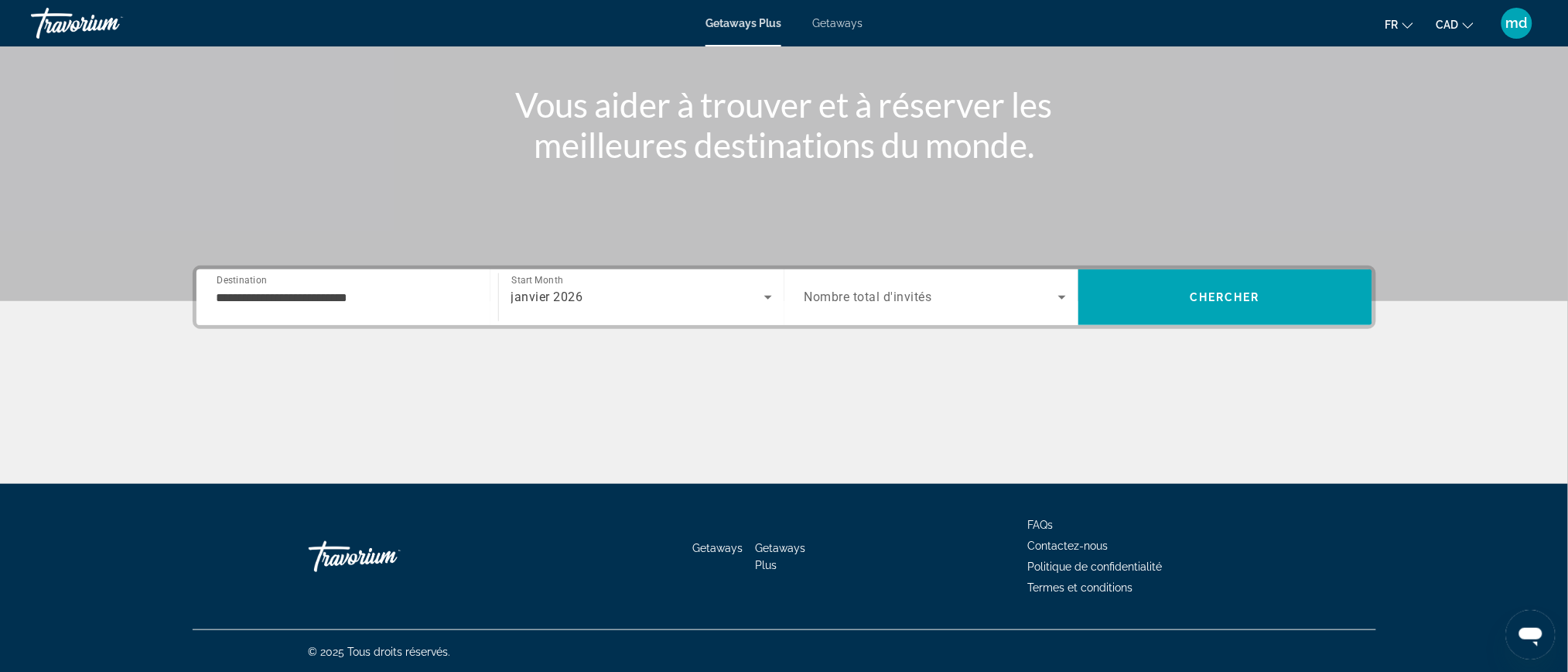
click at [856, 264] on div "Main content" at bounding box center [784, 69] width 1568 height 465
click at [855, 301] on span "Nombre total d'invités" at bounding box center [868, 297] width 128 height 15
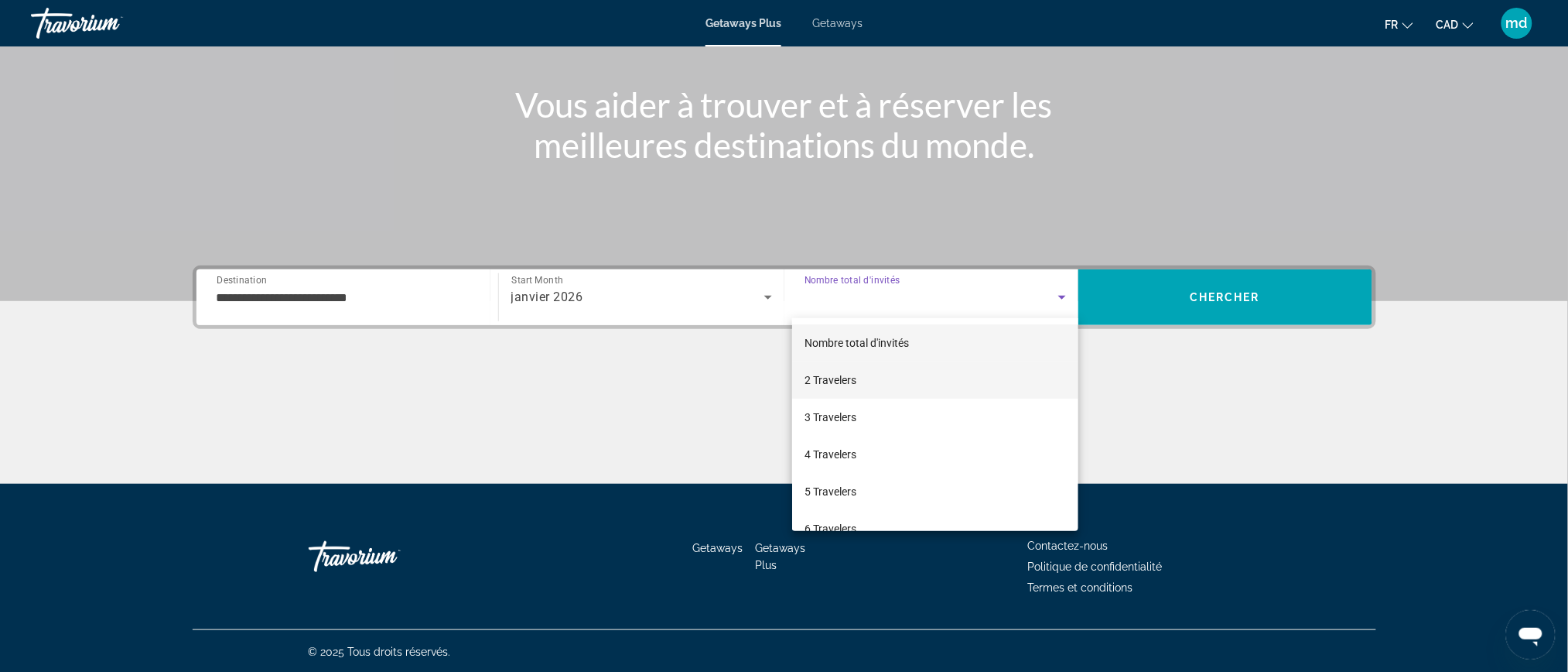
click at [855, 382] on span "2 Travelers" at bounding box center [830, 379] width 52 height 19
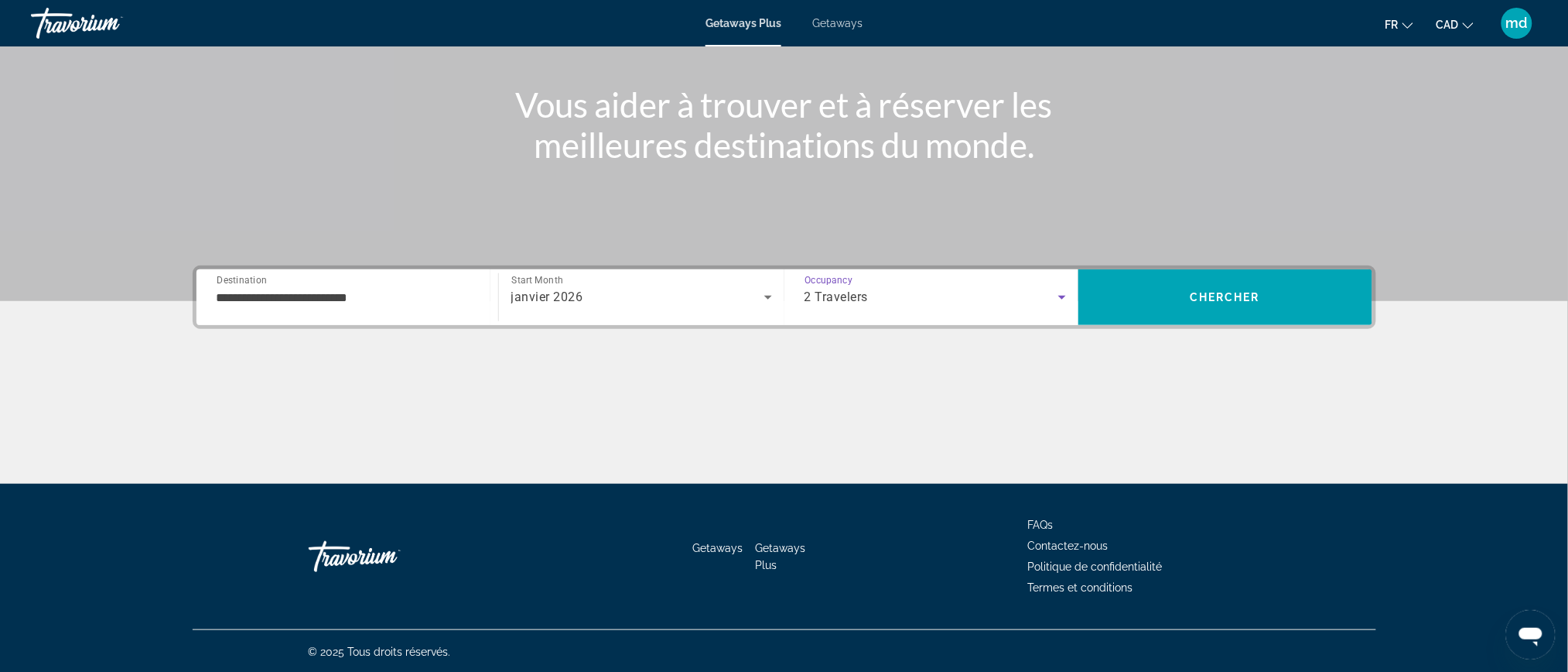
click at [1181, 293] on span "Search" at bounding box center [1224, 298] width 294 height 37
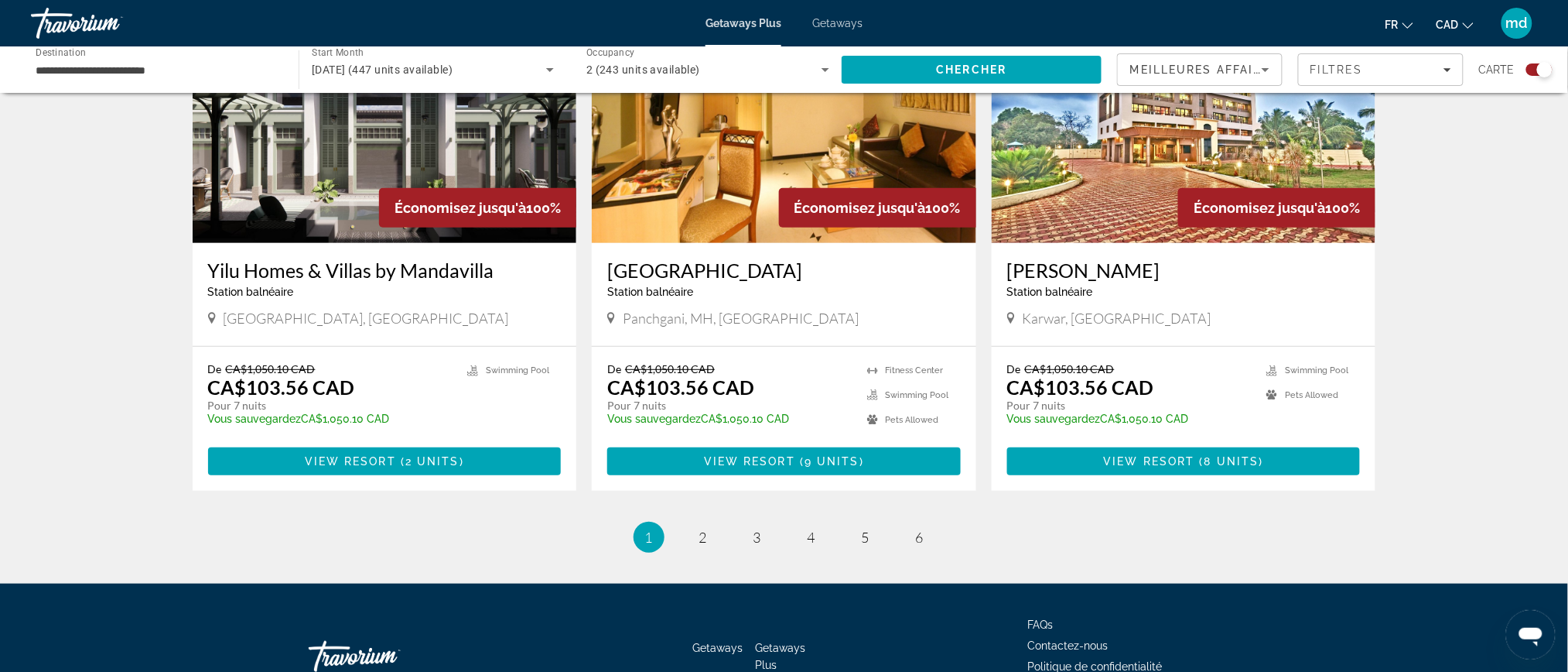
scroll to position [2270, 0]
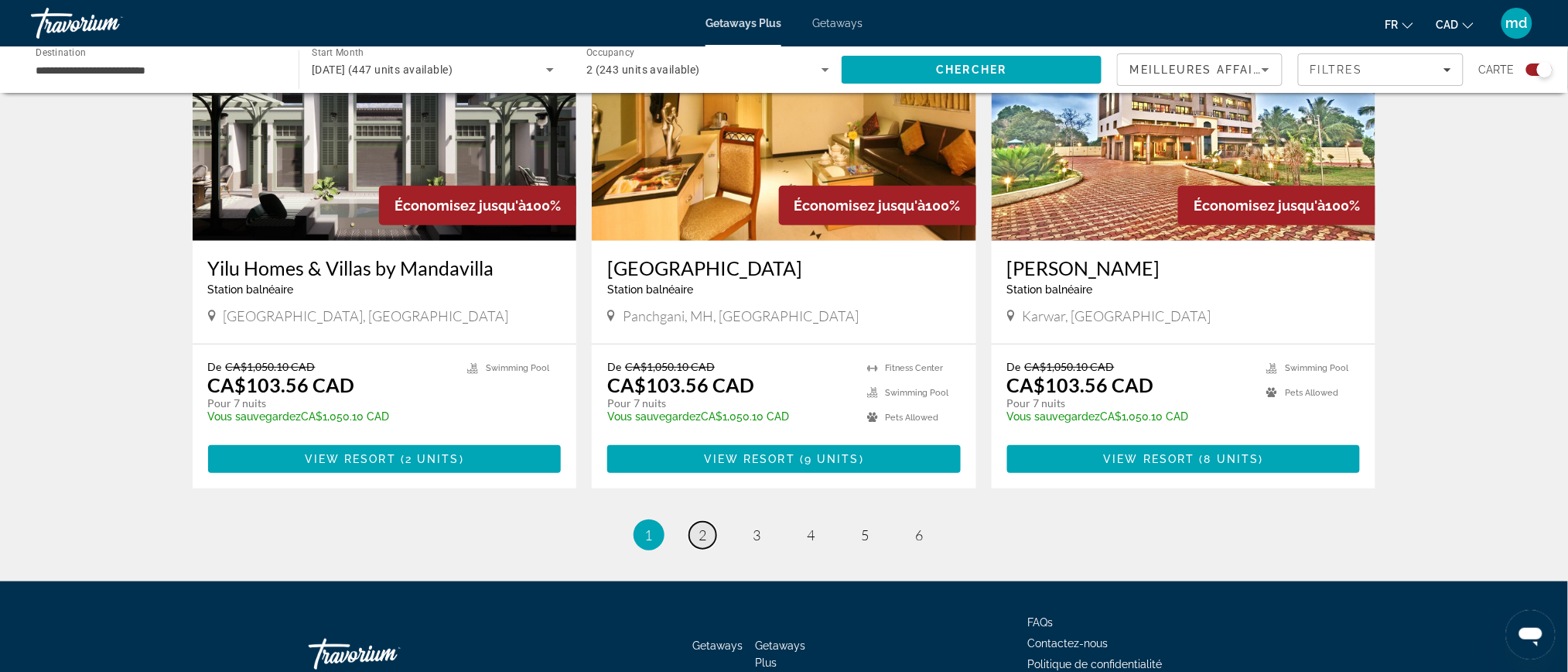
click at [707, 522] on link "page 2" at bounding box center [703, 535] width 27 height 28
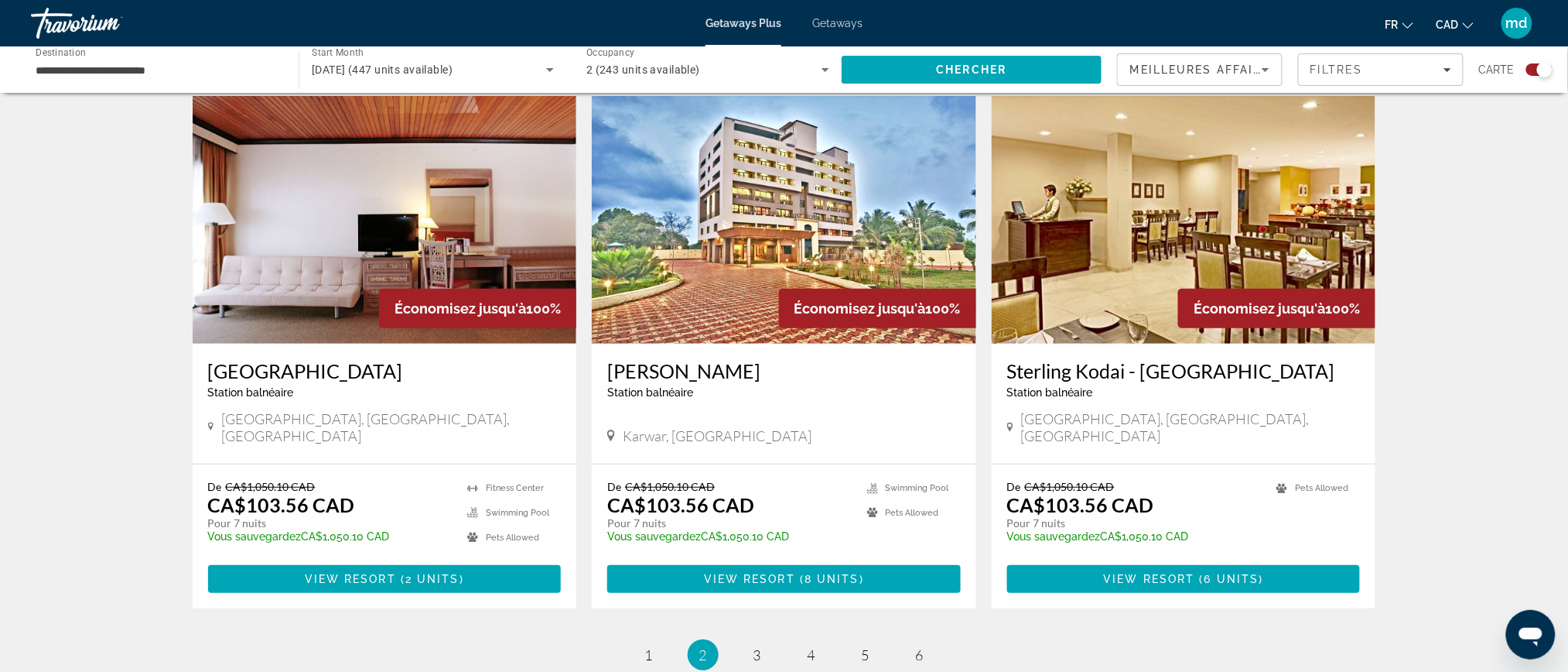
scroll to position [2270, 0]
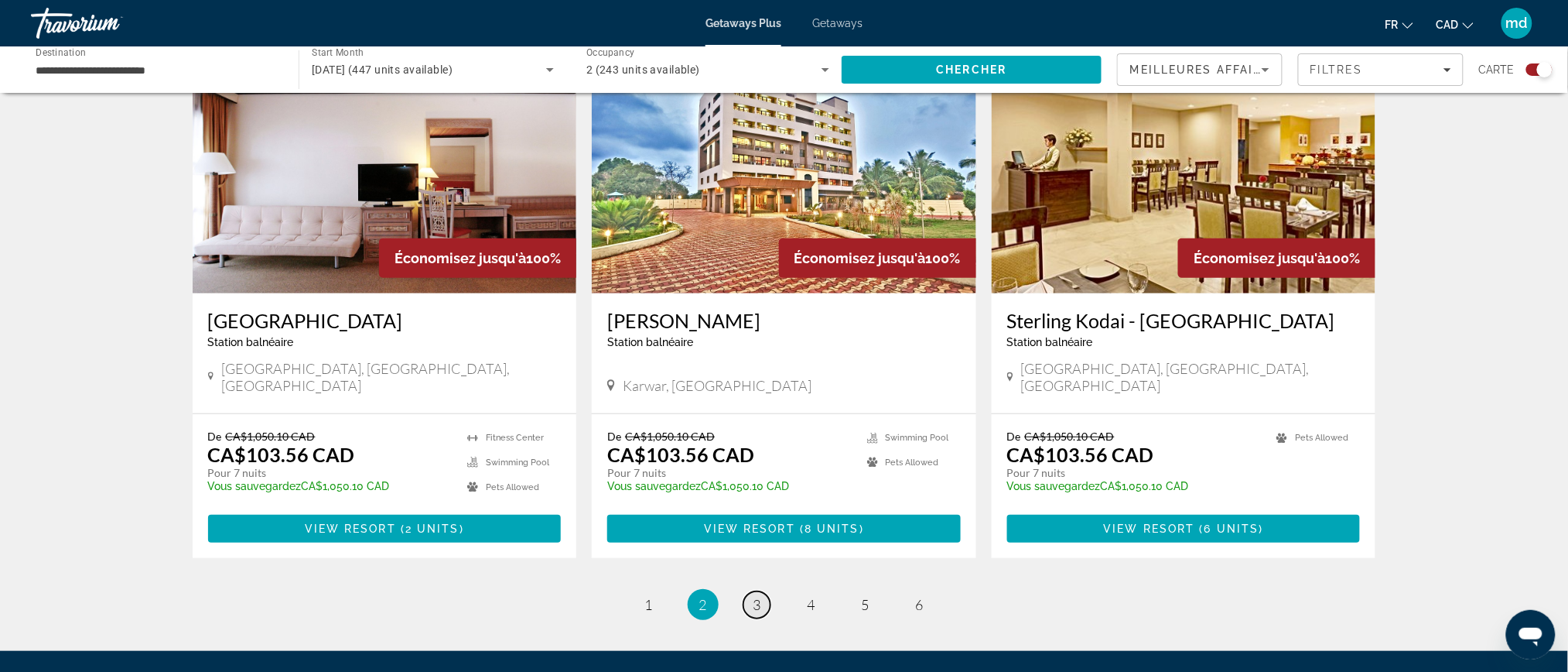
click at [750, 591] on link "page 3" at bounding box center [757, 605] width 27 height 28
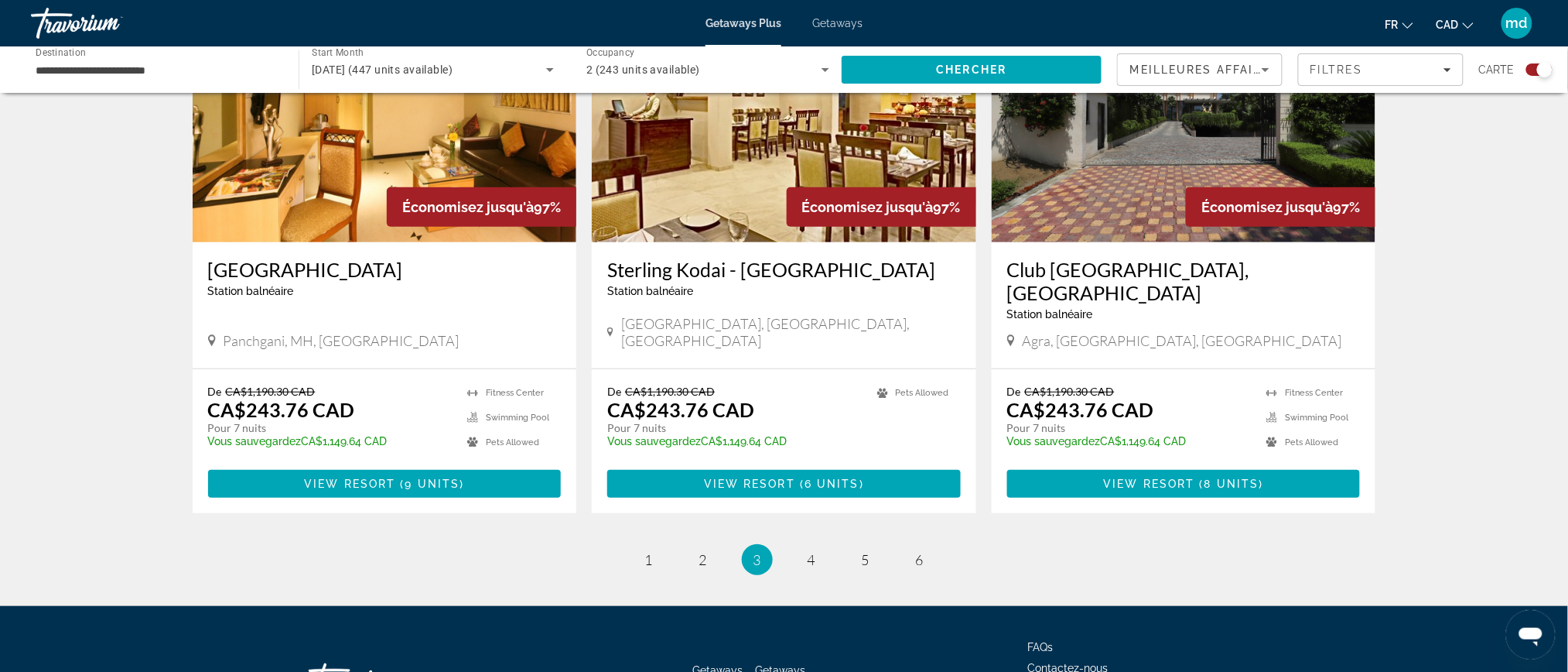
scroll to position [2270, 0]
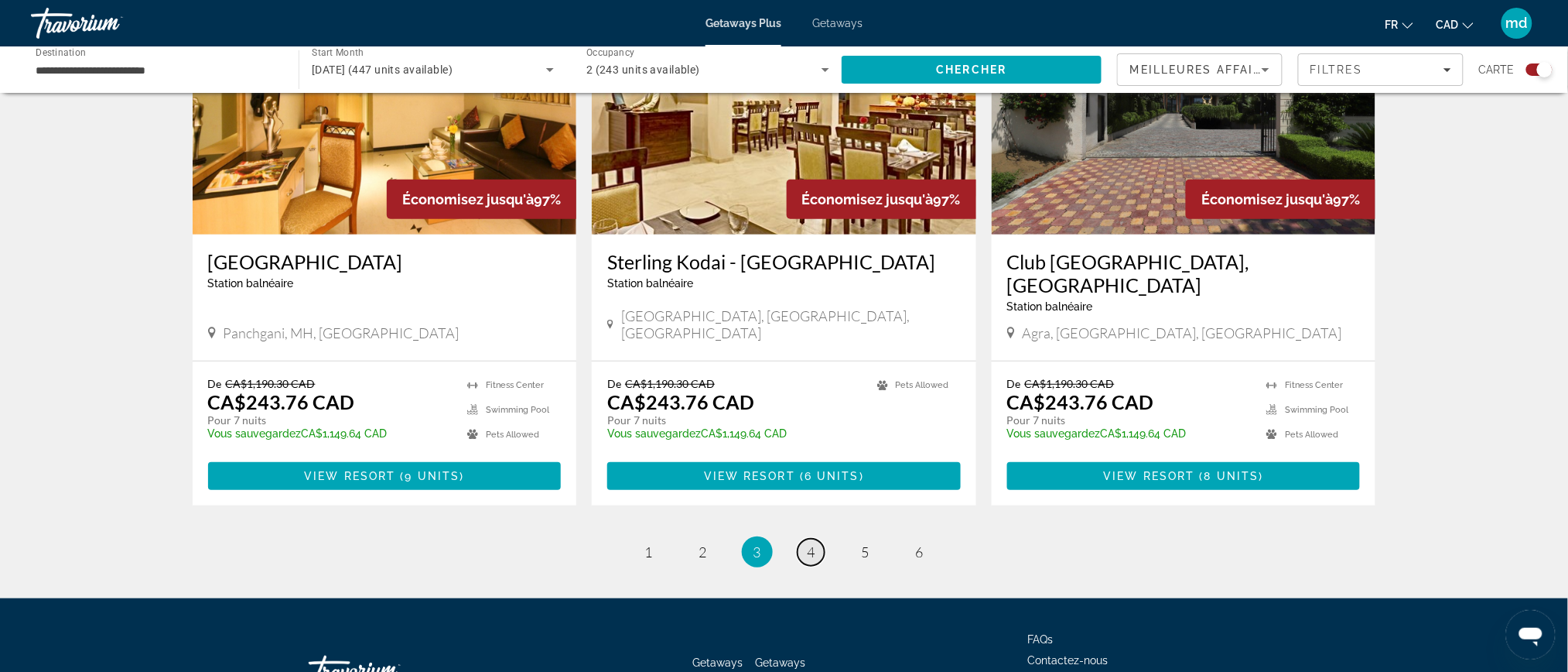
click at [810, 543] on span "4" at bounding box center [812, 551] width 8 height 17
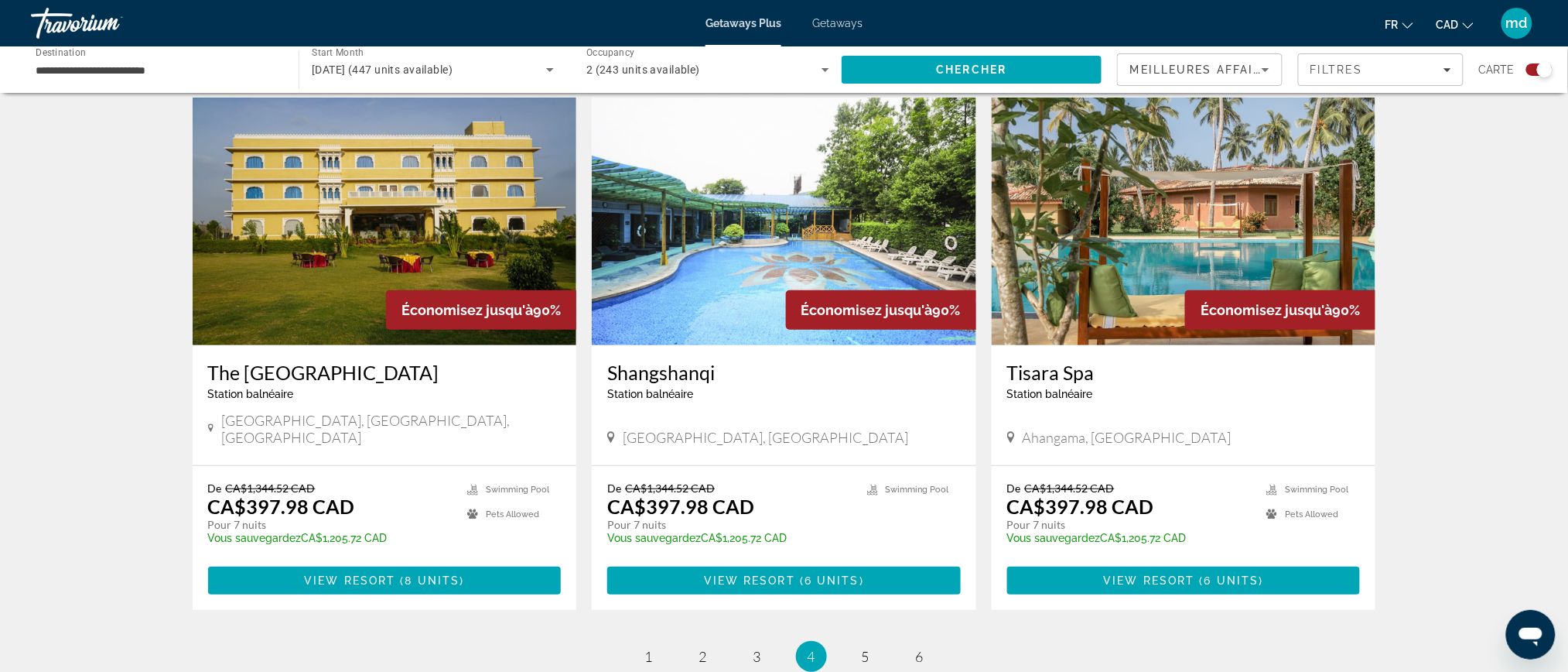
scroll to position [2312, 0]
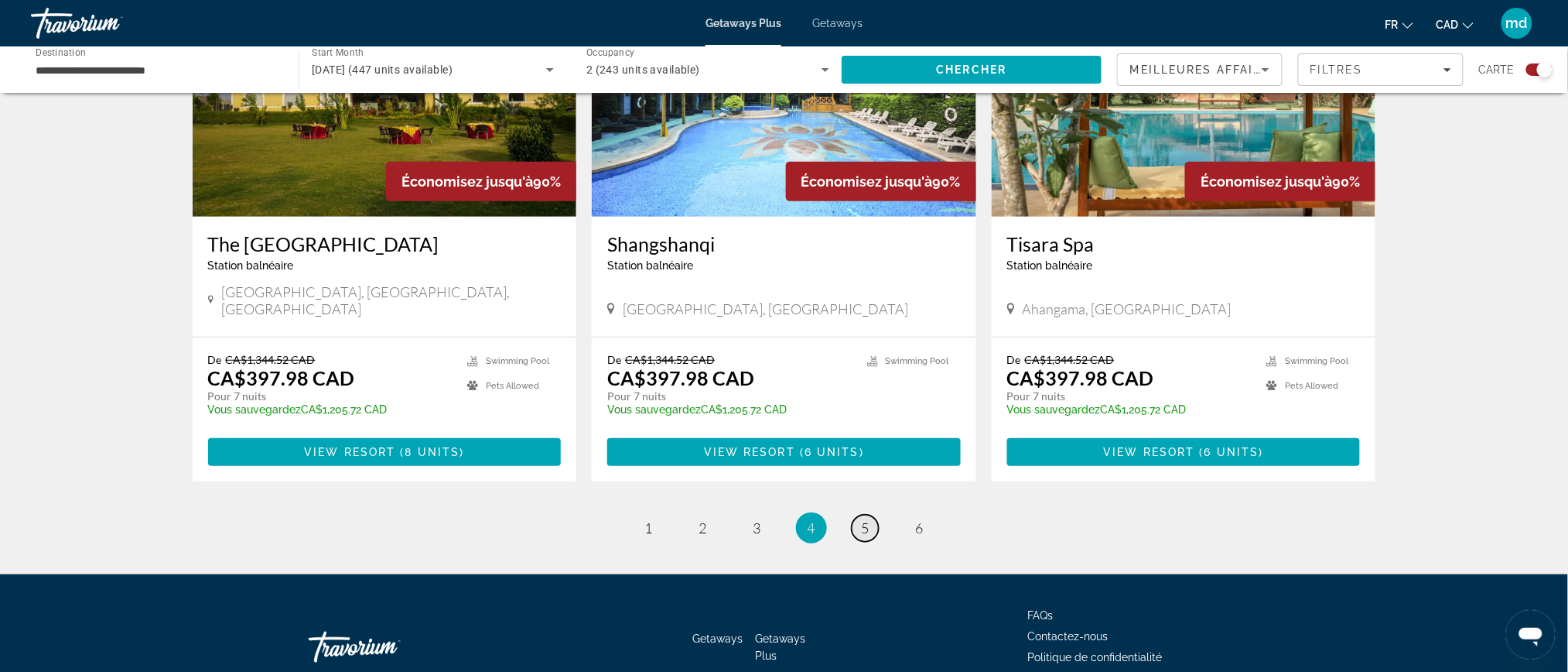
click at [860, 515] on link "page 5" at bounding box center [865, 529] width 27 height 28
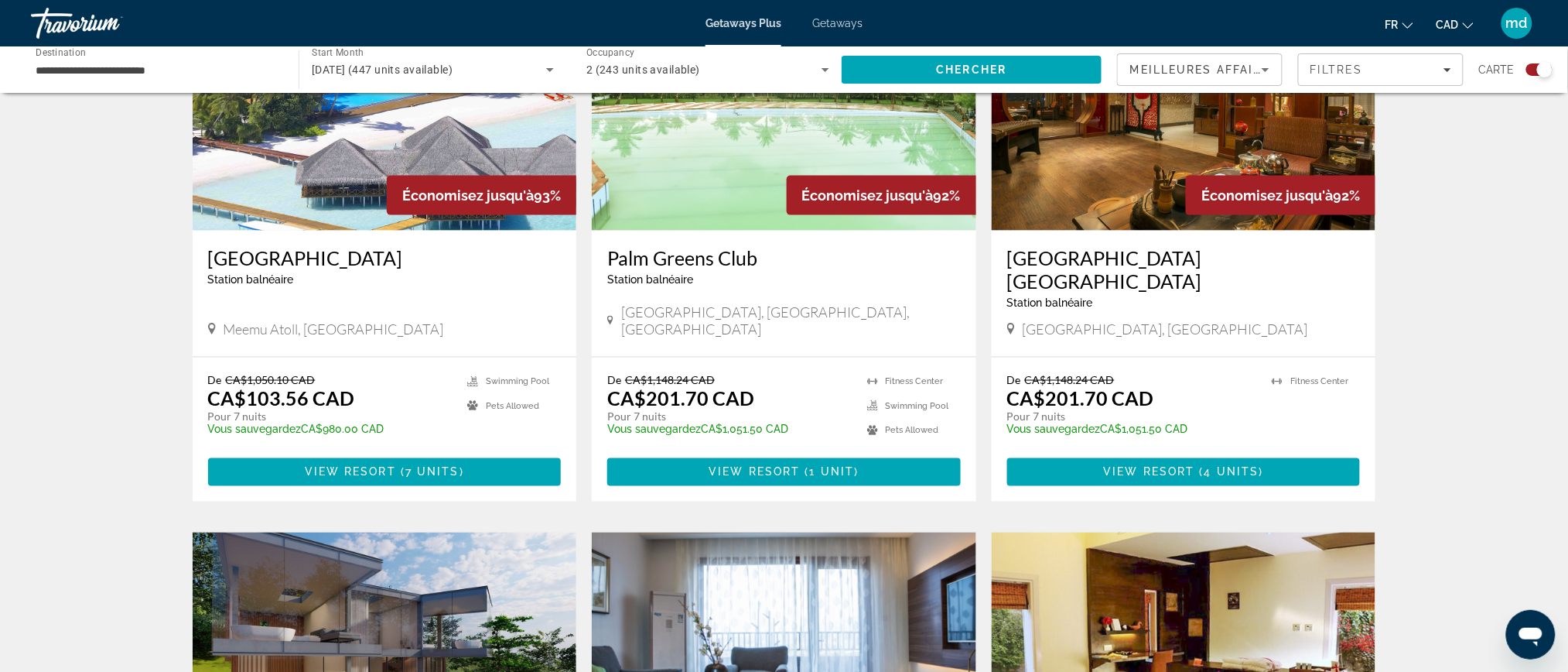
scroll to position [619, 0]
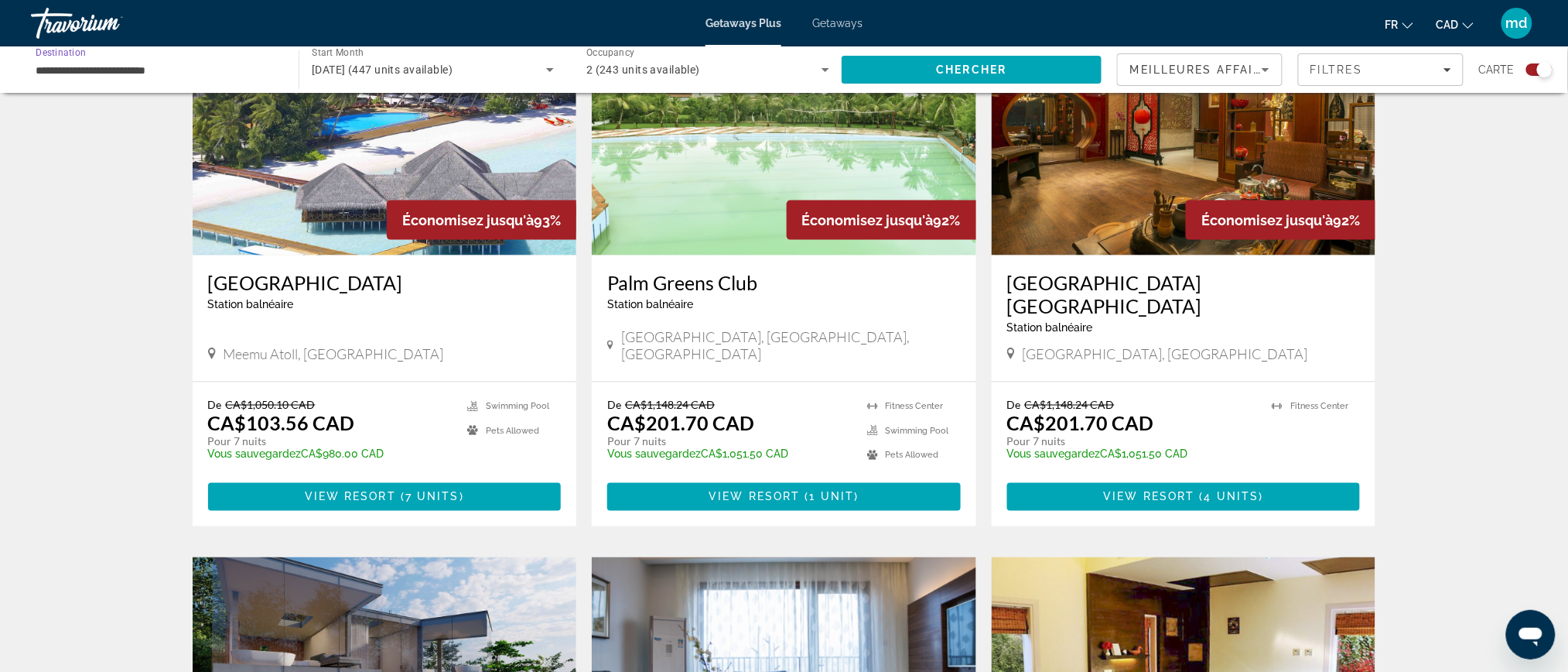
click at [223, 74] on input "**********" at bounding box center [156, 70] width 243 height 19
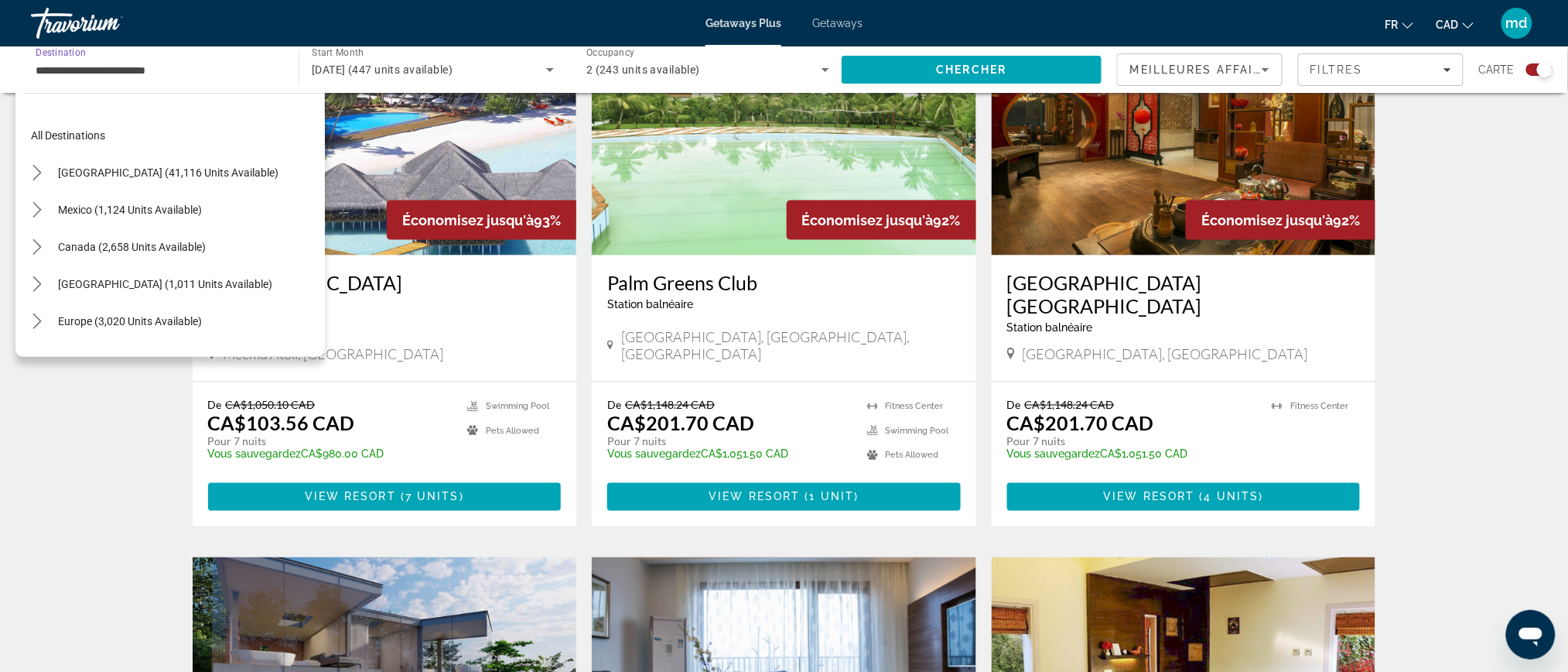
scroll to position [278, 0]
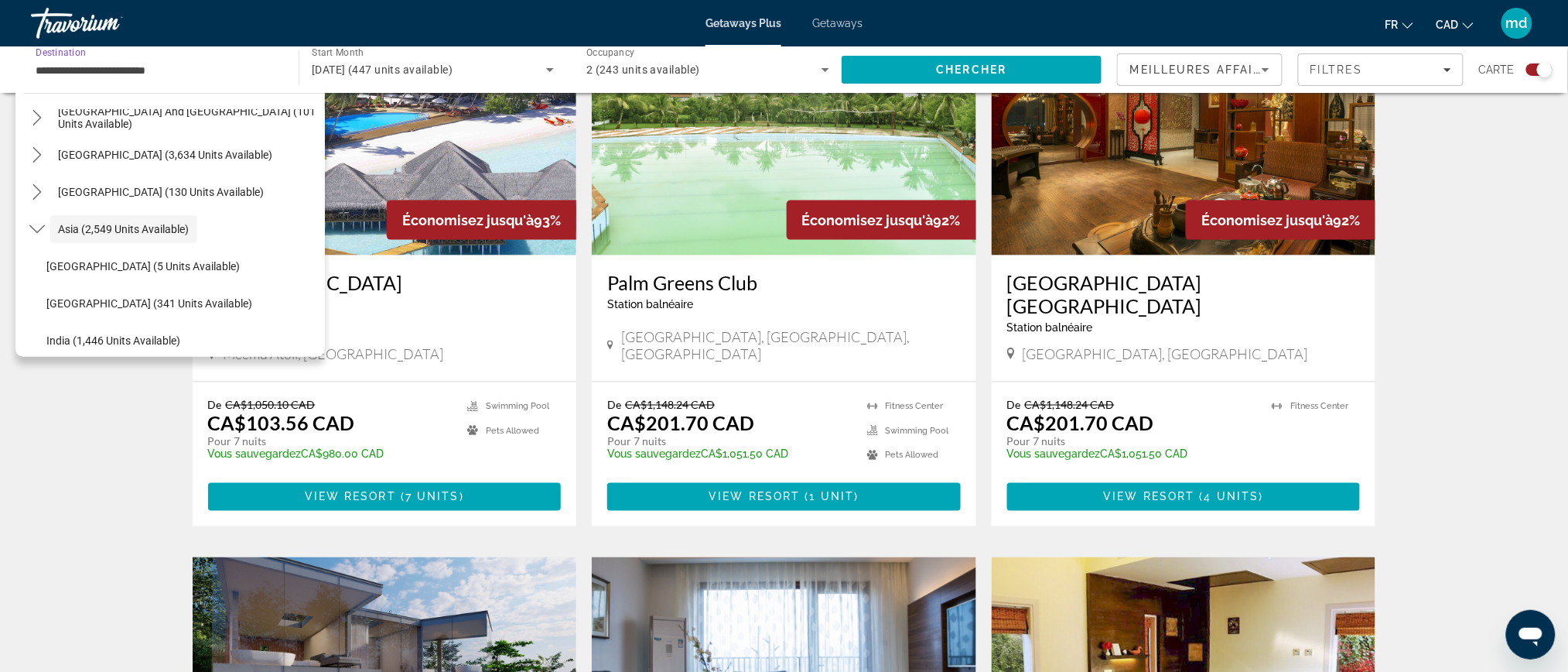
click at [193, 79] on input "**********" at bounding box center [156, 70] width 243 height 19
click at [45, 115] on mat-icon "Toggle South Pacific and Oceania (101 units available) submenu" at bounding box center [37, 118] width 27 height 28
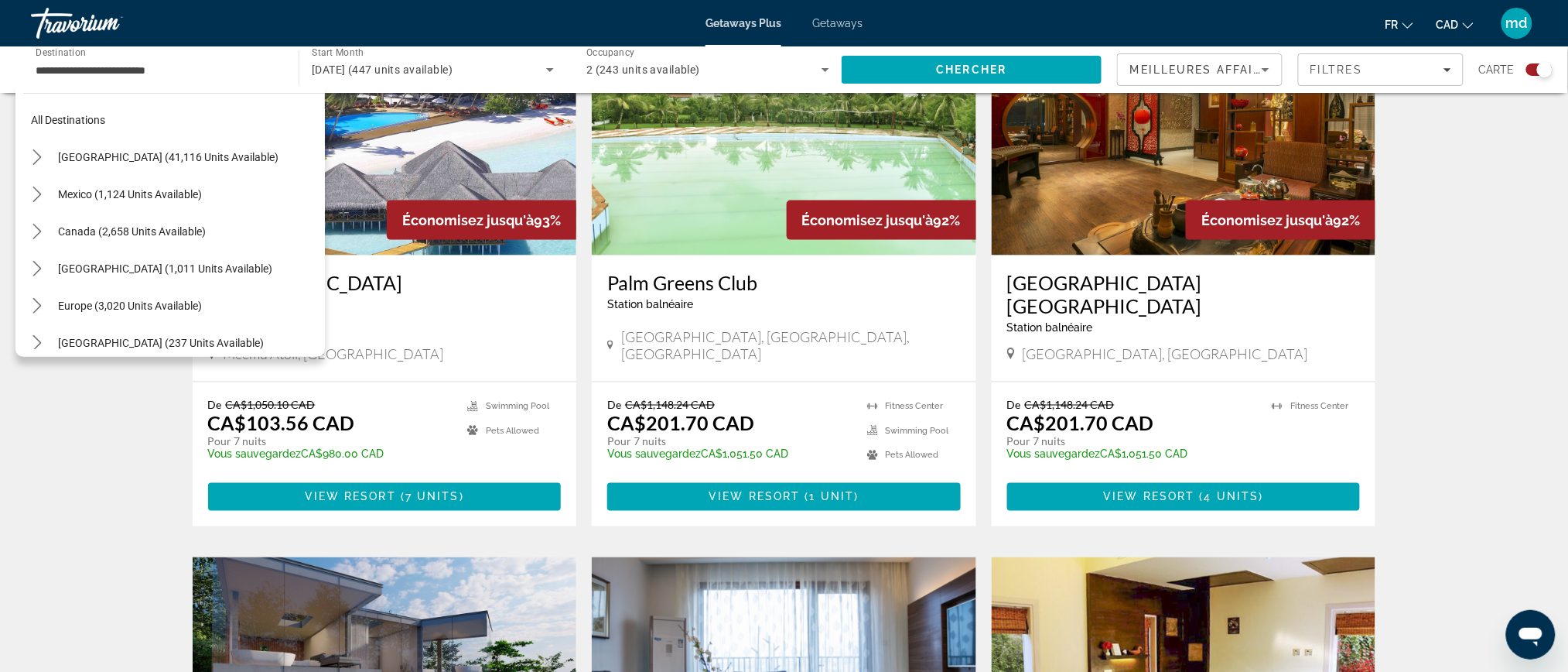
scroll to position [0, 0]
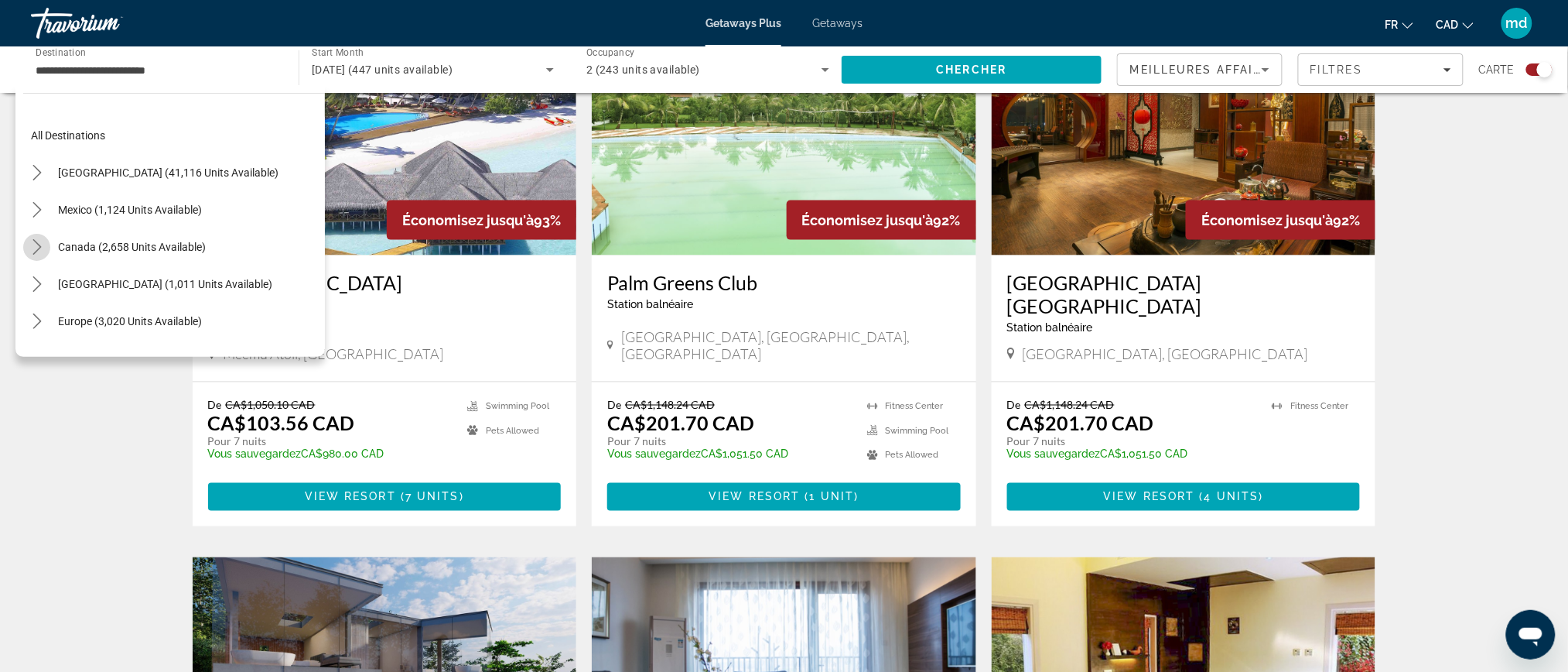
click at [29, 243] on icon "Toggle Canada (2,658 units available) submenu" at bounding box center [37, 247] width 16 height 16
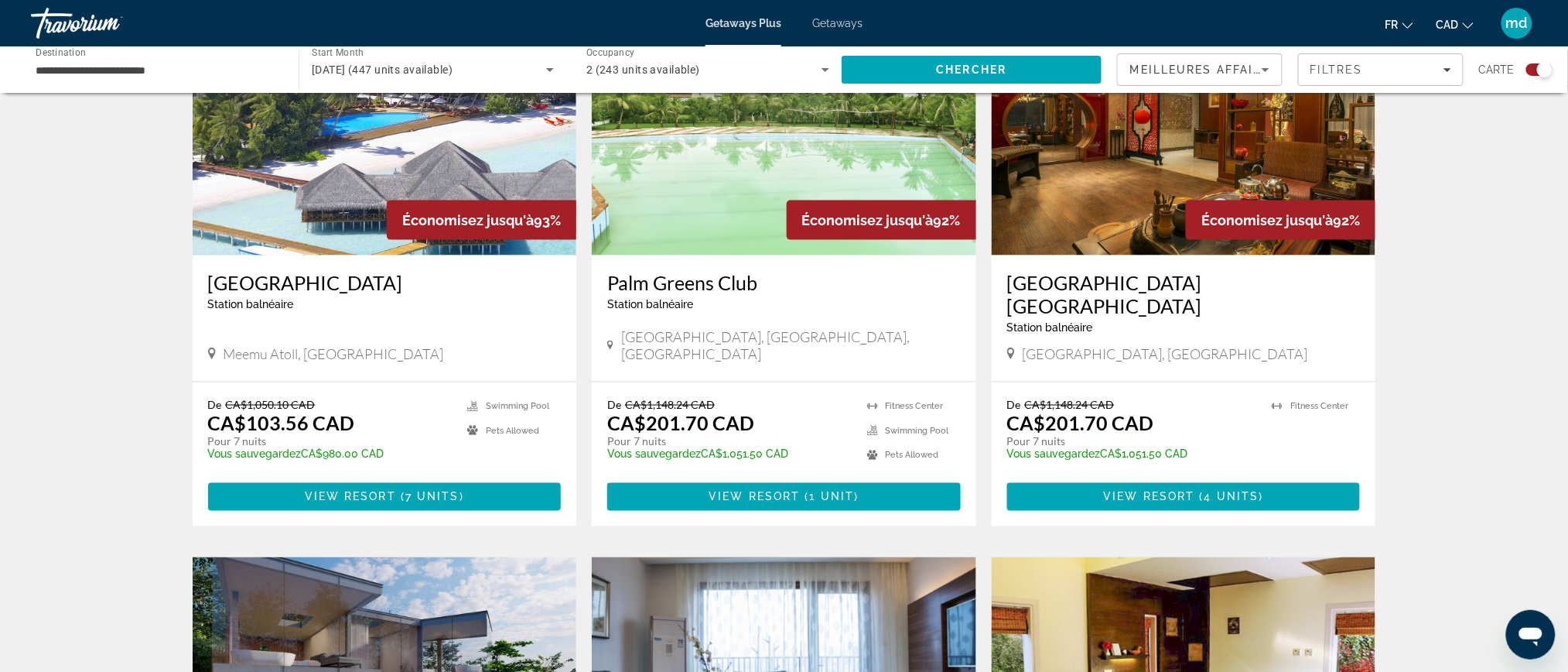
click at [326, 277] on h3 "Medhufushi Island Resort" at bounding box center [385, 283] width 353 height 24
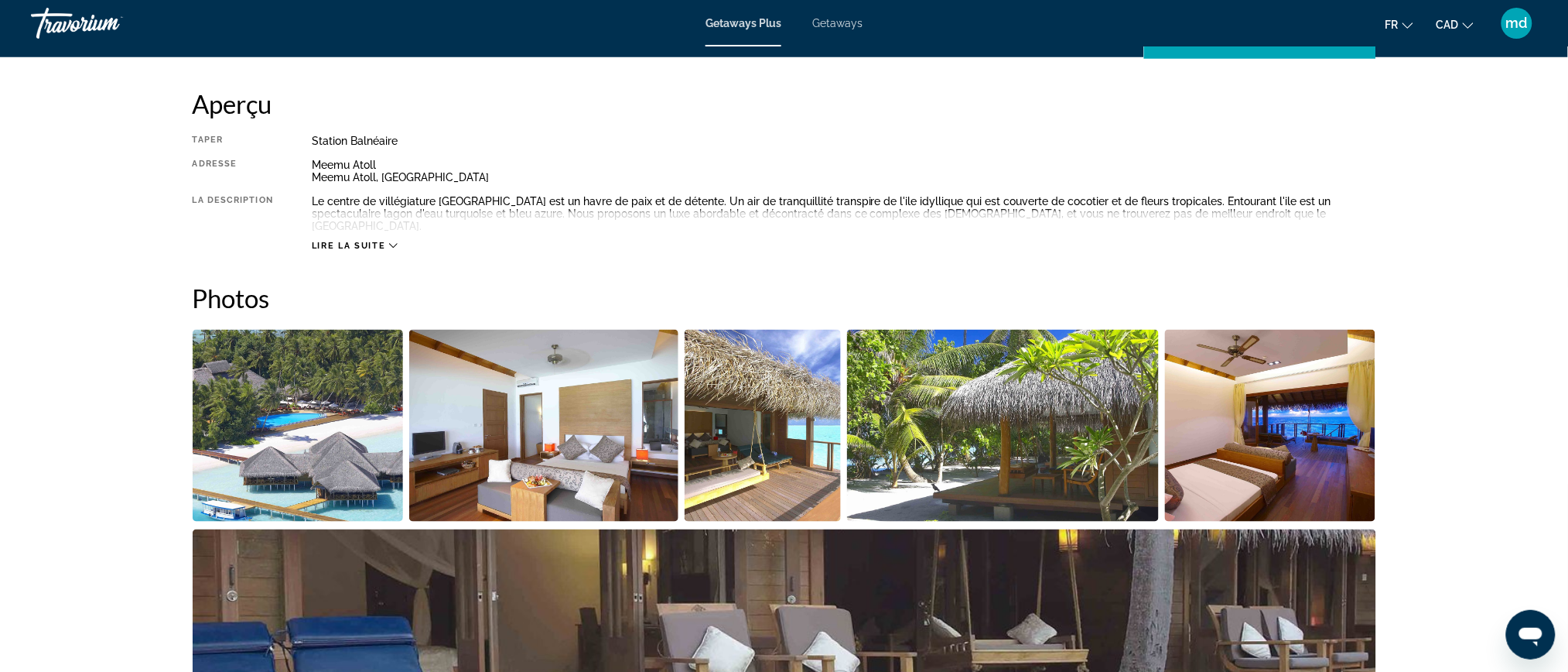
scroll to position [619, 0]
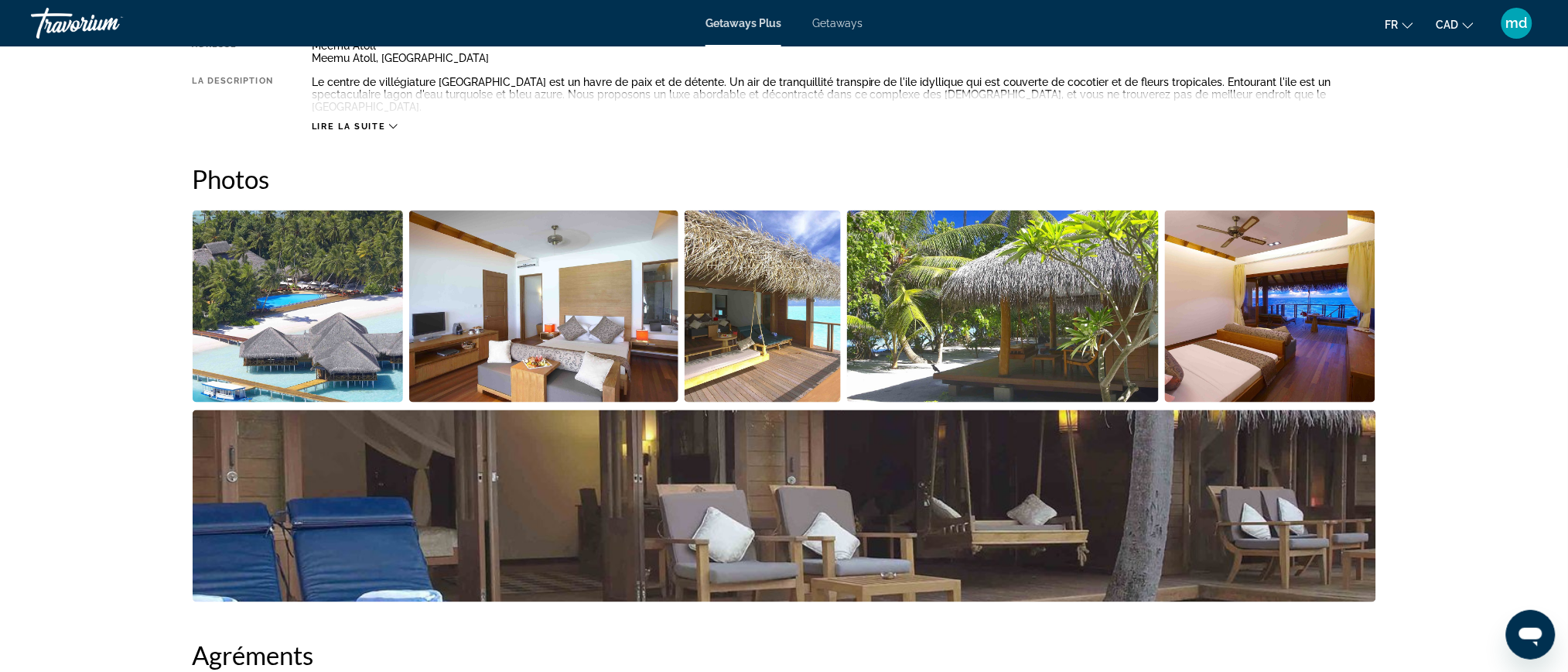
click at [381, 131] on span "Lire la suite" at bounding box center [349, 127] width 74 height 10
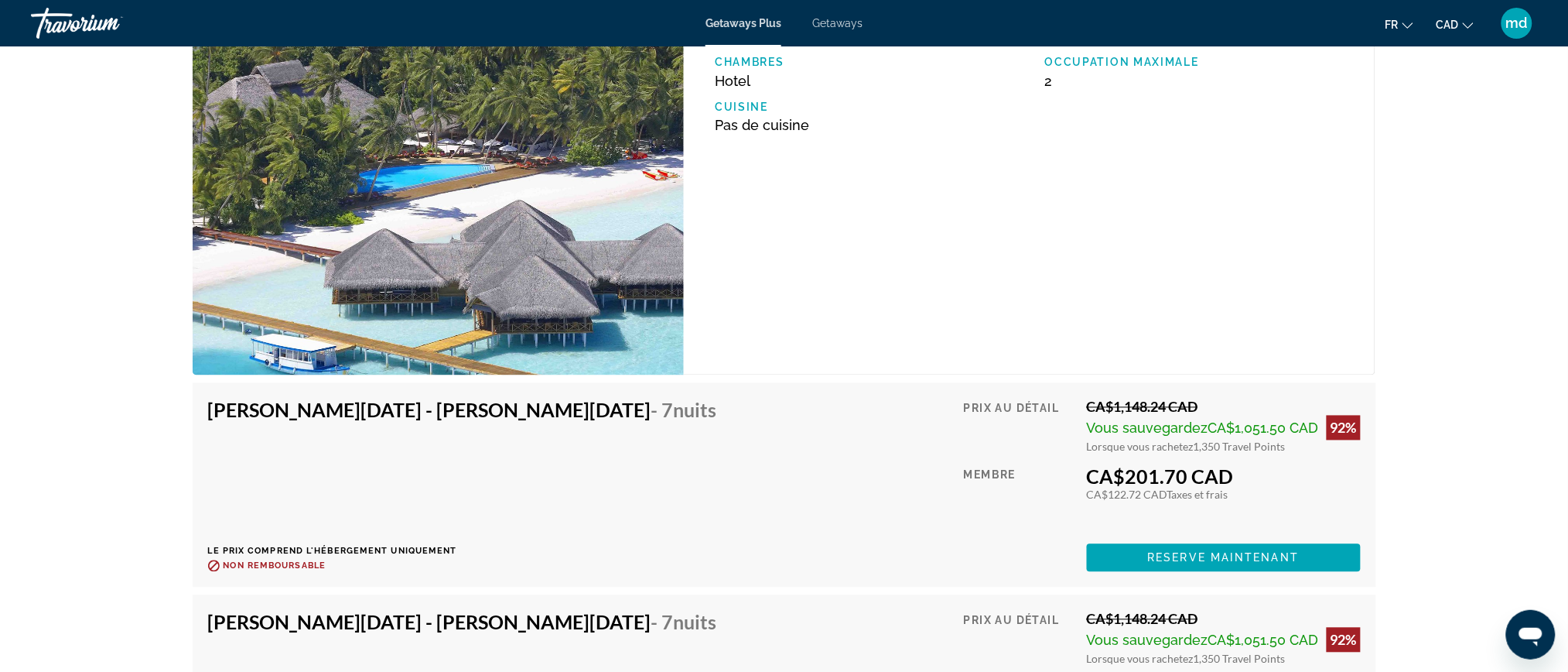
scroll to position [2993, 0]
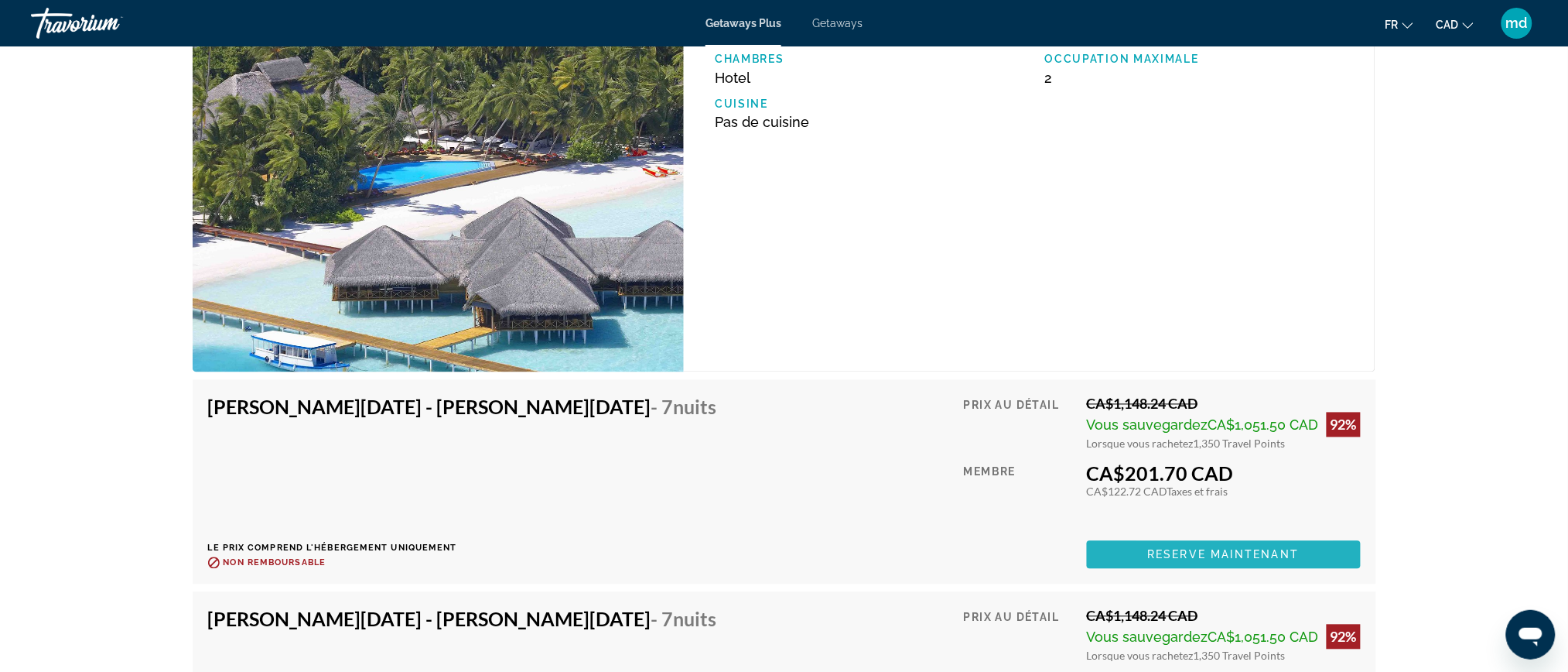
click at [1150, 536] on span "Main content" at bounding box center [1223, 555] width 274 height 37
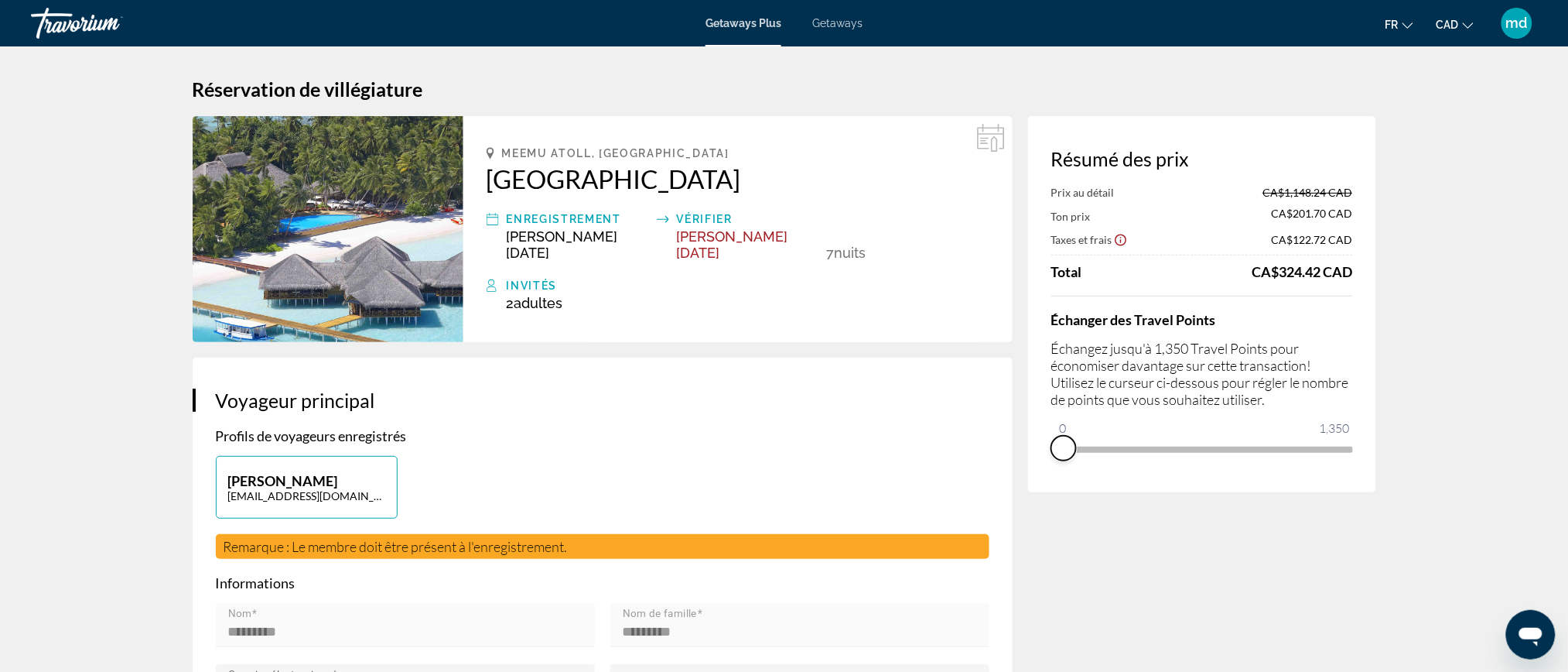
drag, startPoint x: 1341, startPoint y: 466, endPoint x: 801, endPoint y: 465, distance: 540.0
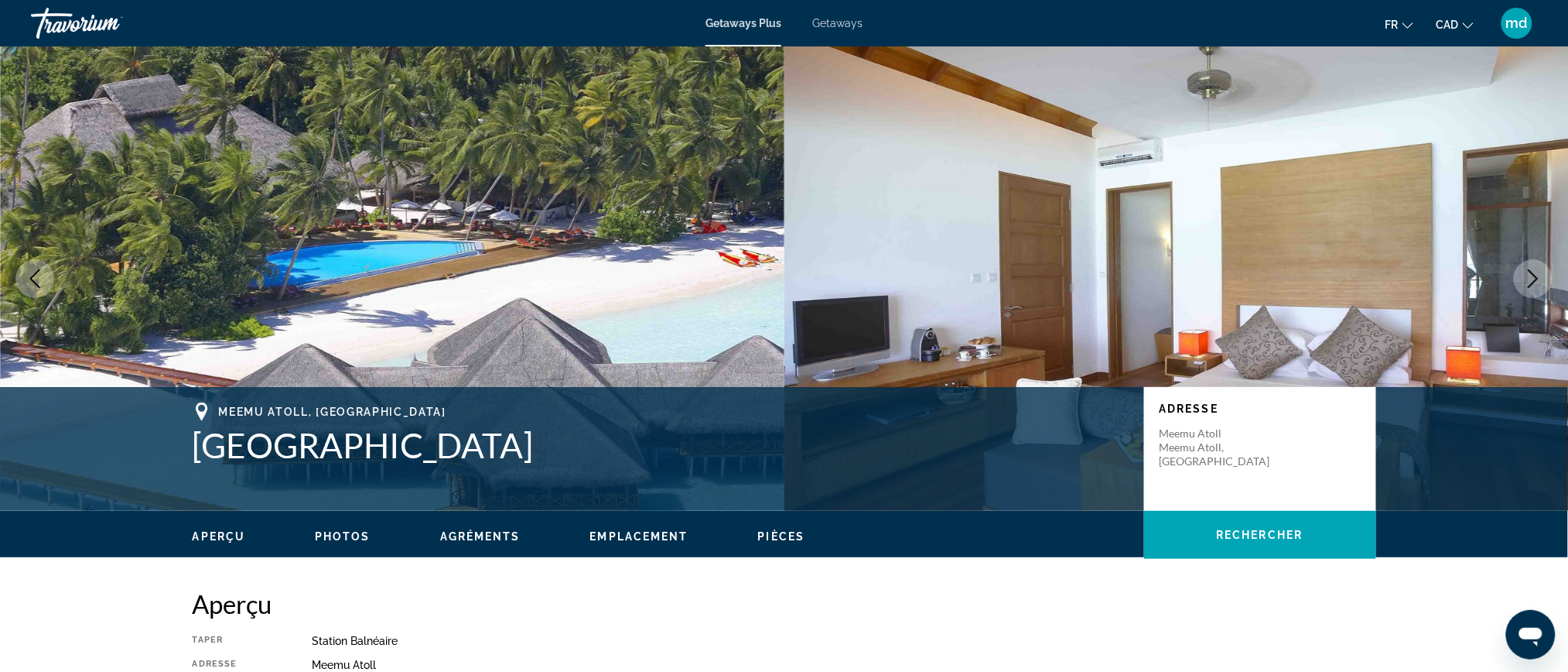
scroll to position [309, 0]
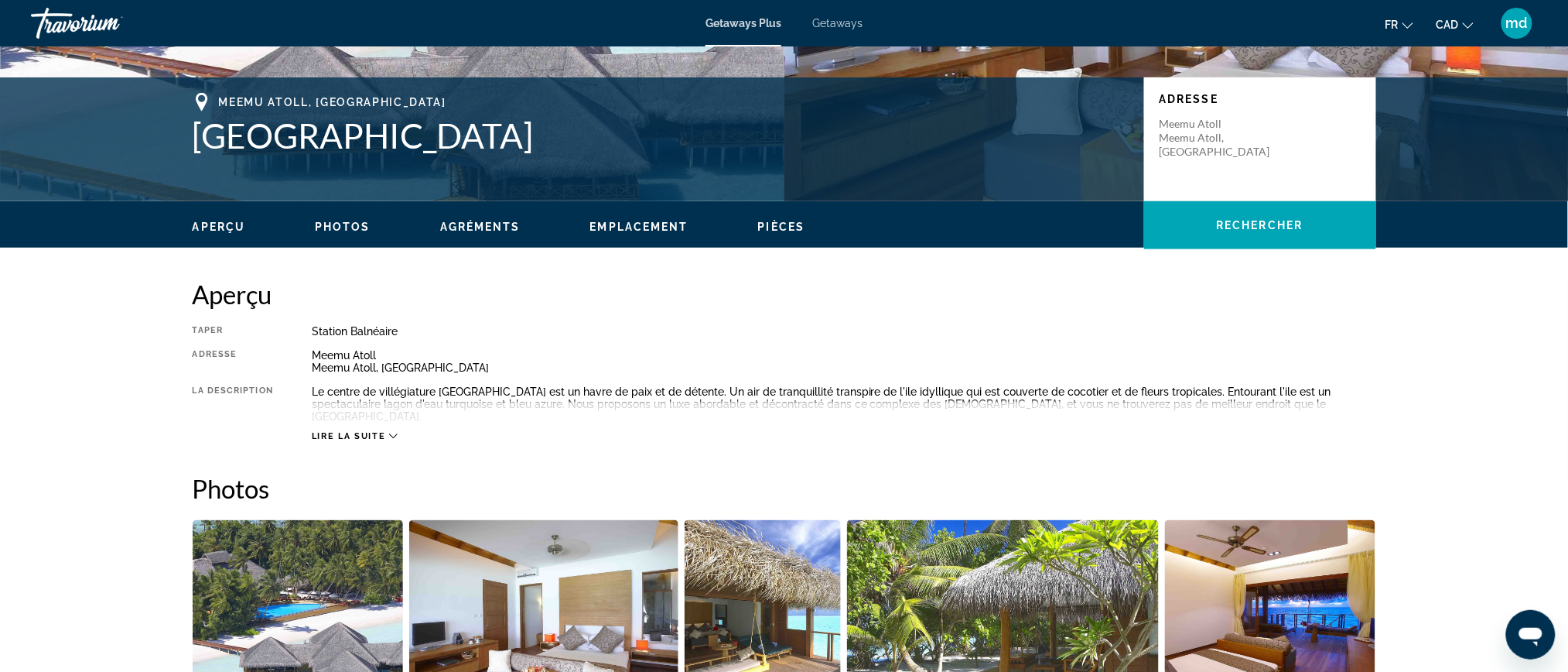
drag, startPoint x: 629, startPoint y: 130, endPoint x: 212, endPoint y: 94, distance: 418.6
click at [212, 94] on div "Meemu Atoll, Maldives Medhufushi Island Resort" at bounding box center [660, 125] width 936 height 63
copy div "Meemu Atoll, Maldives Medhufushi Island Resort"
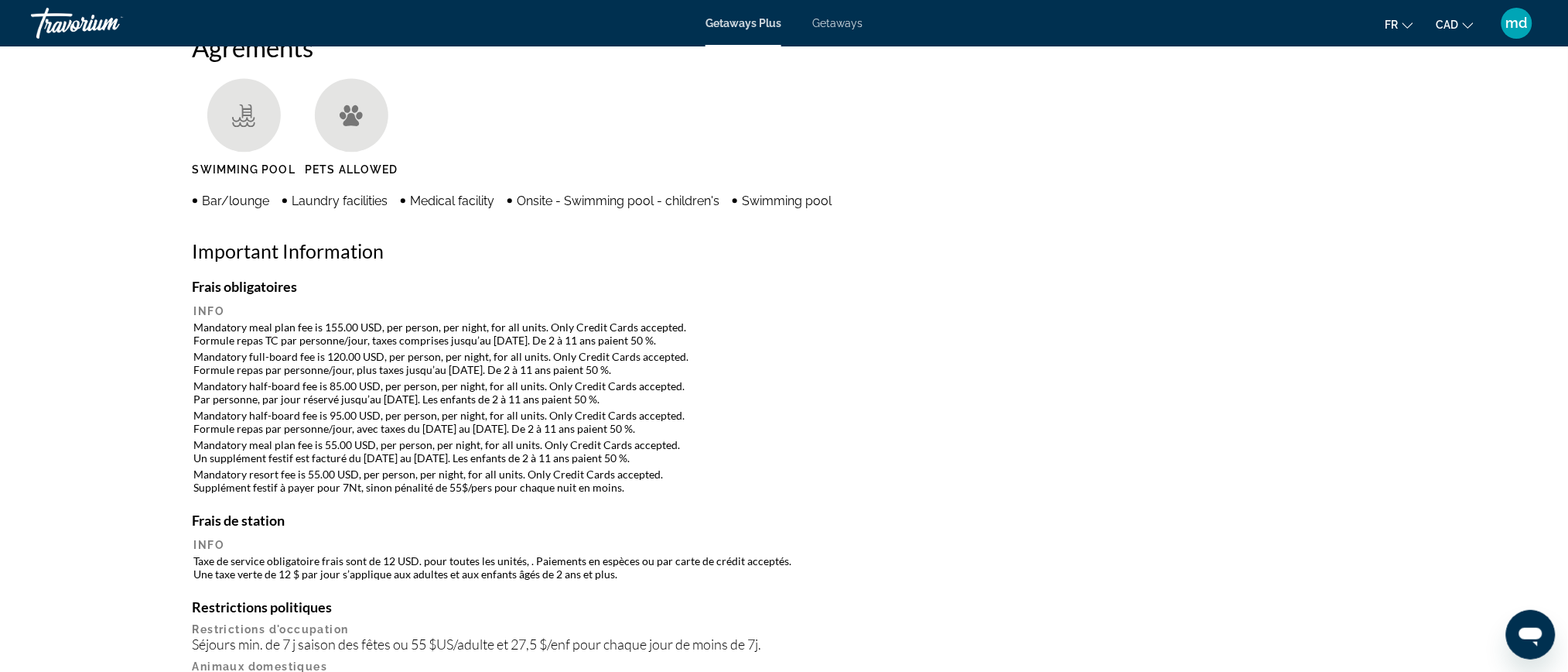
scroll to position [1239, 0]
